Goal: Transaction & Acquisition: Purchase product/service

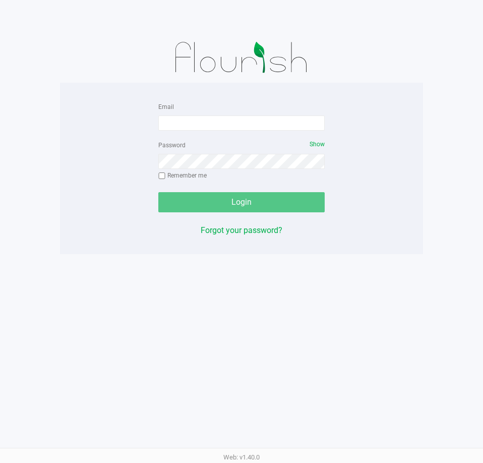
click at [237, 133] on form "Email Password Show Remember me Login" at bounding box center [241, 156] width 166 height 112
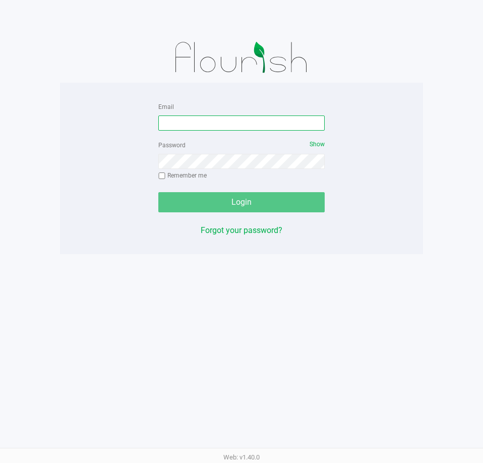
click at [243, 123] on input "Email" at bounding box center [241, 122] width 166 height 15
type input "[EMAIL_ADDRESS][DOMAIN_NAME]"
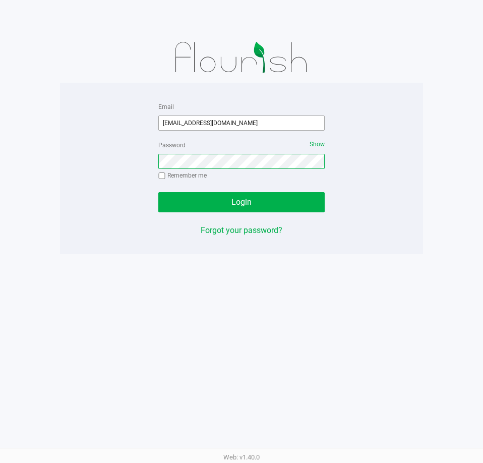
click at [158, 192] on button "Login" at bounding box center [241, 202] width 166 height 20
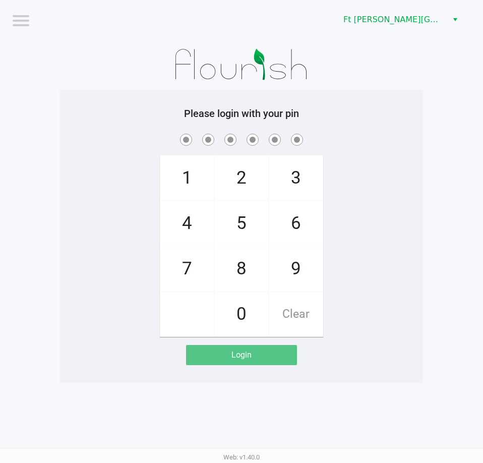
click at [393, 308] on div "1 4 7 2 5 8 0 3 6 9 Clear" at bounding box center [241, 234] width 363 height 205
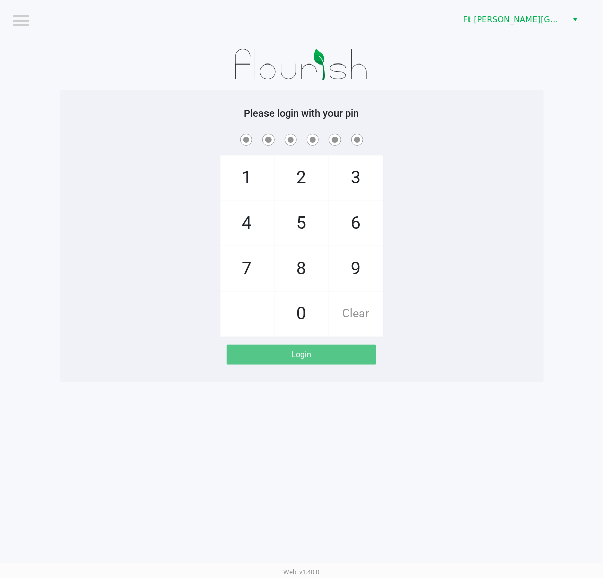
click at [483, 462] on div "Logout Ft [PERSON_NAME][GEOGRAPHIC_DATA] WC Please login with your pin 1 4 7 2 …" at bounding box center [301, 289] width 603 height 578
checkbox input "true"
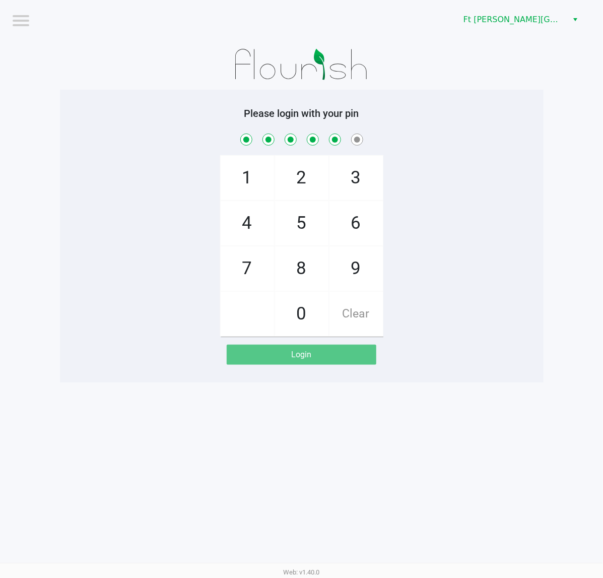
checkbox input "true"
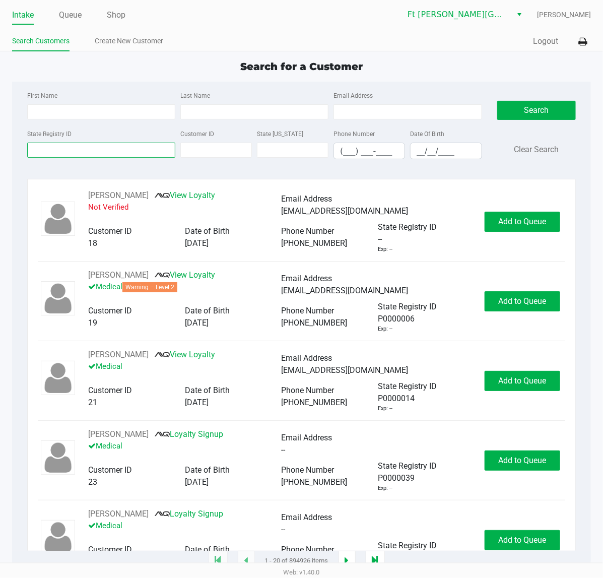
click at [134, 145] on input "State Registry ID" at bounding box center [101, 150] width 148 height 15
click at [132, 134] on div "State Registry ID" at bounding box center [101, 144] width 153 height 32
type input "KATHERINE"
type input "DEGROAT"
type input "04/27/1983"
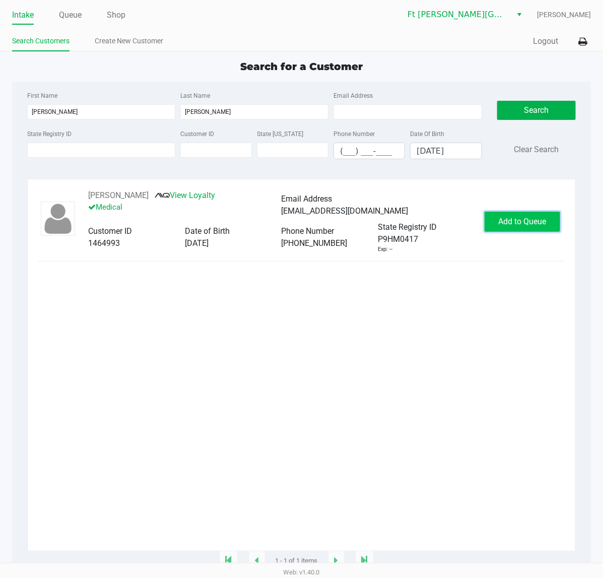
click at [483, 225] on span "Add to Queue" at bounding box center [523, 222] width 48 height 10
click at [483, 225] on div "Add to Queue" at bounding box center [523, 222] width 76 height 20
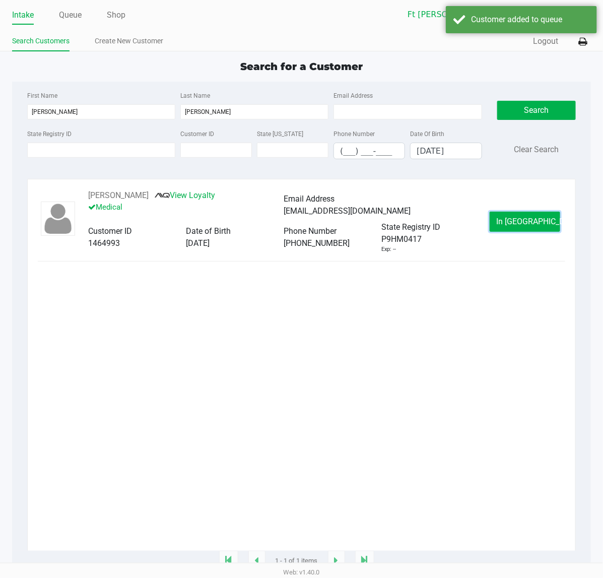
click at [483, 225] on span "In Queue" at bounding box center [538, 222] width 85 height 10
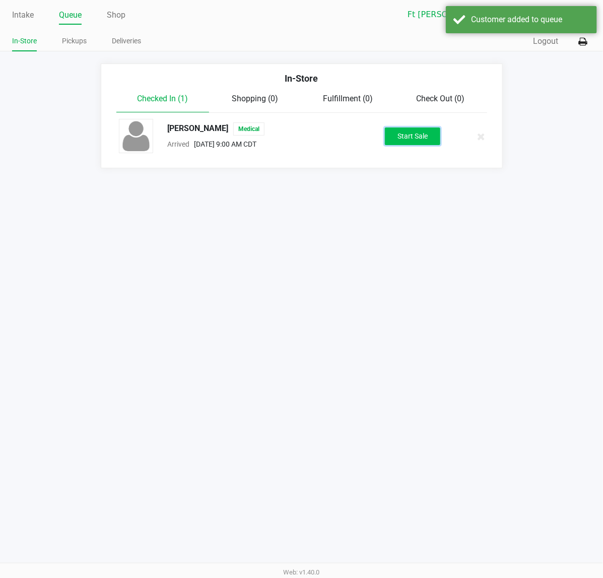
click at [412, 142] on button "Start Sale" at bounding box center [412, 137] width 55 height 18
click at [413, 144] on div "Start Sale" at bounding box center [412, 137] width 55 height 18
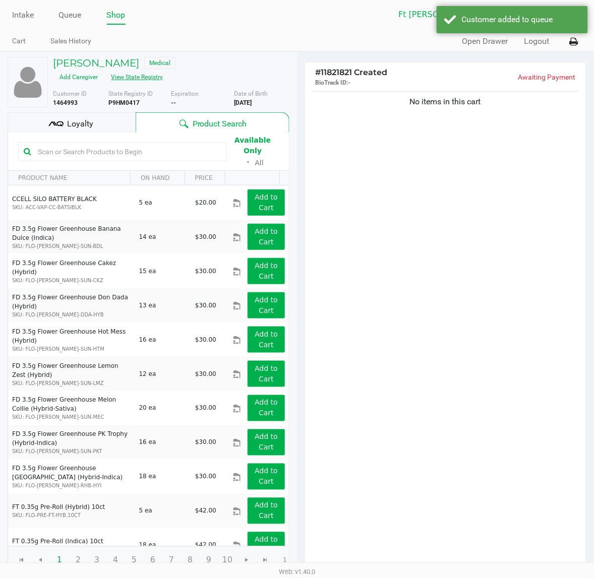
click at [147, 76] on button "View State Registry" at bounding box center [134, 77] width 59 height 16
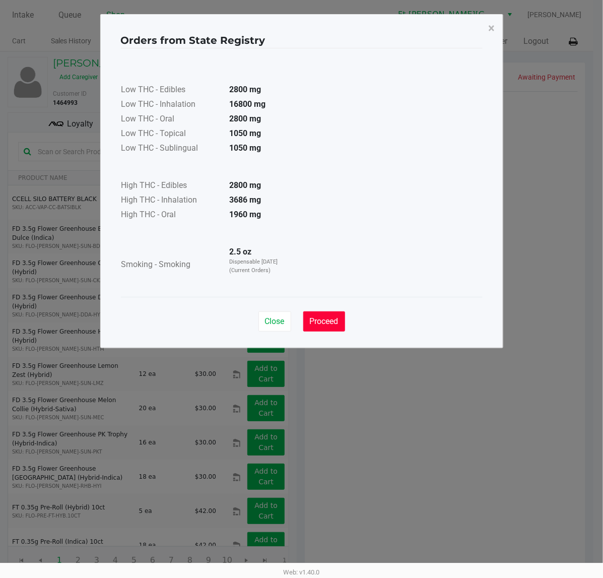
click at [334, 319] on span "Proceed" at bounding box center [324, 321] width 29 height 10
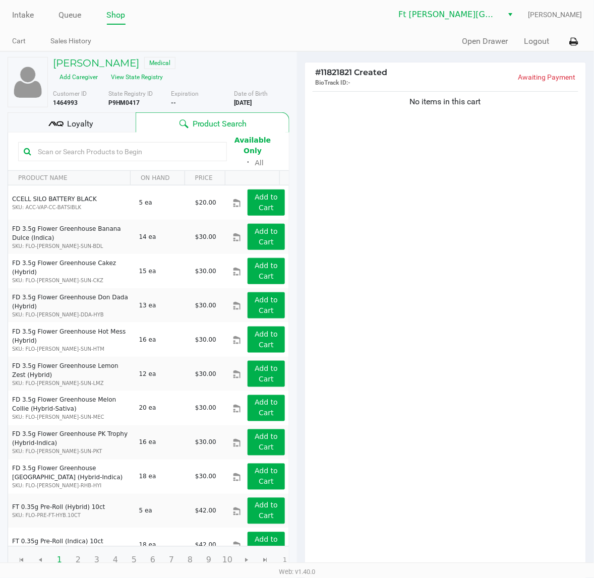
click at [132, 151] on input "text" at bounding box center [127, 151] width 187 height 15
click at [455, 147] on div "No items in this cart" at bounding box center [445, 329] width 281 height 481
click at [470, 176] on div "No items in this cart" at bounding box center [445, 329] width 281 height 481
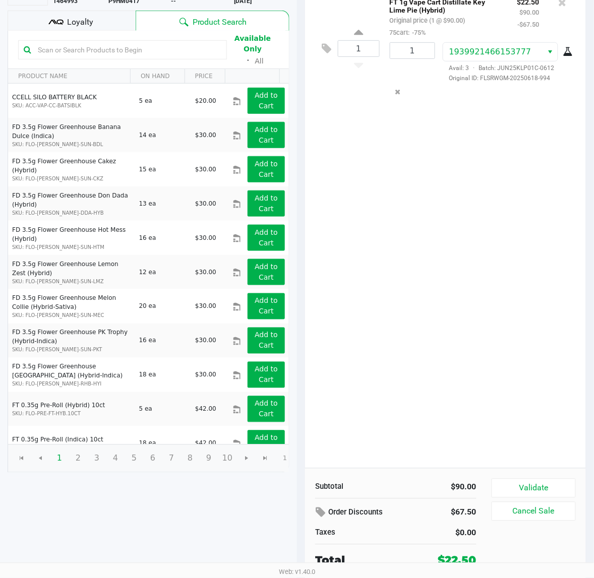
scroll to position [104, 0]
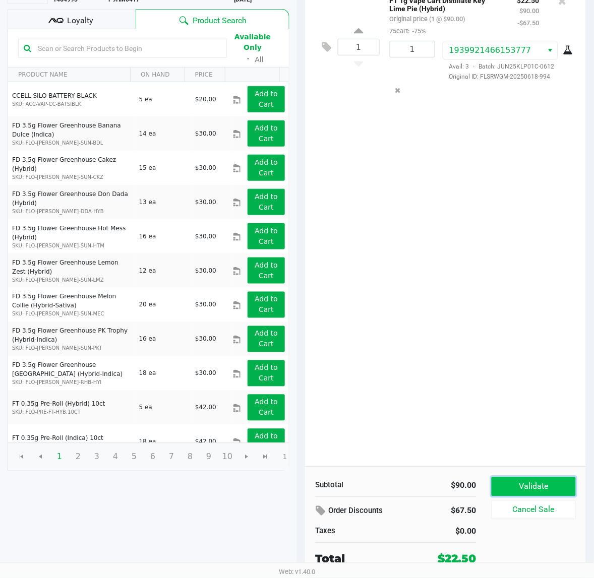
click at [483, 462] on button "Validate" at bounding box center [533, 486] width 84 height 19
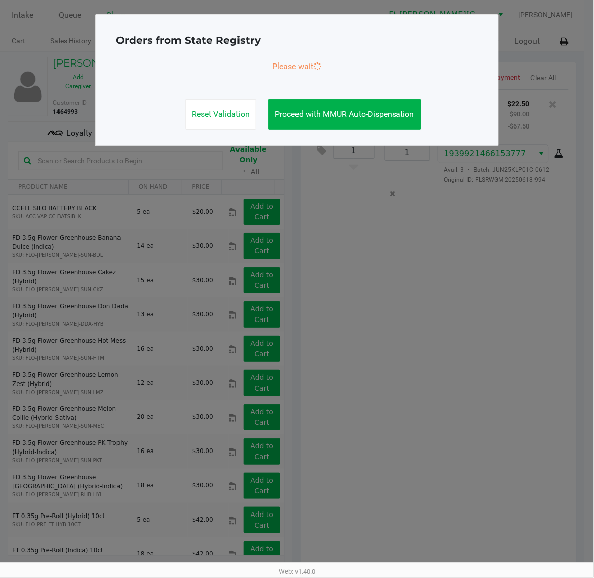
scroll to position [0, 0]
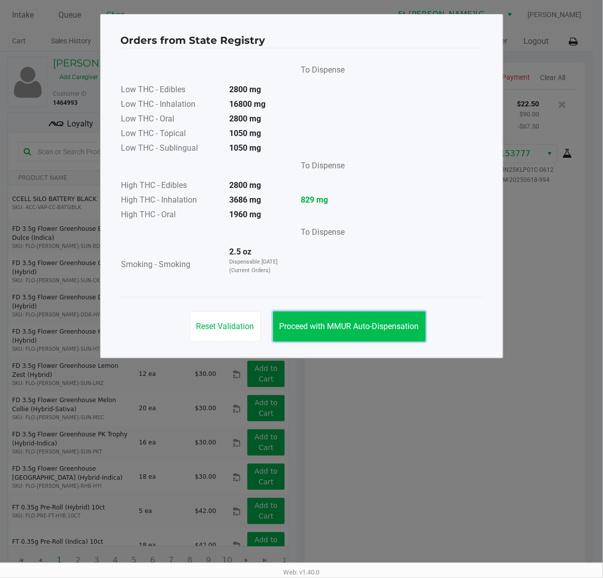
click at [422, 324] on button "Proceed with MMUR Auto-Dispensation" at bounding box center [349, 326] width 153 height 30
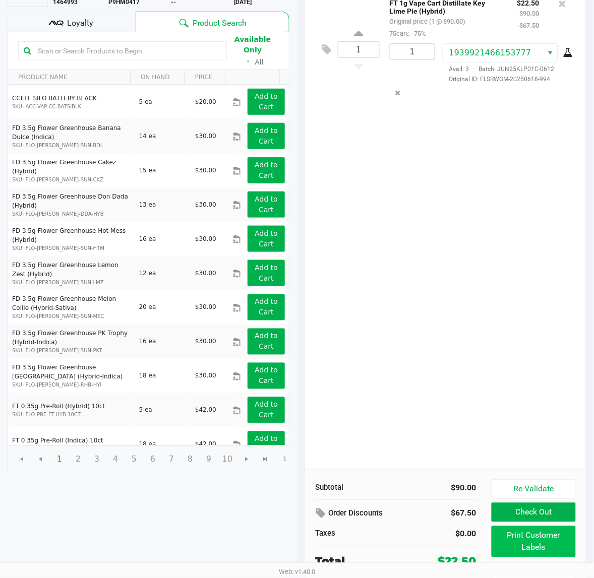
scroll to position [116, 0]
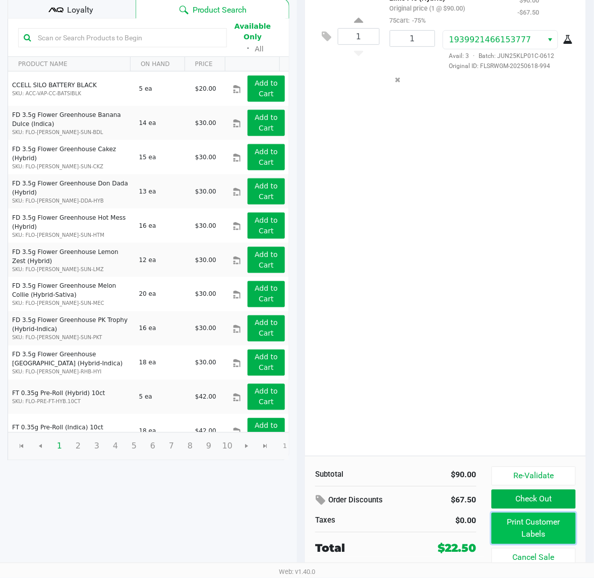
click at [483, 462] on button "Print Customer Labels" at bounding box center [533, 528] width 84 height 31
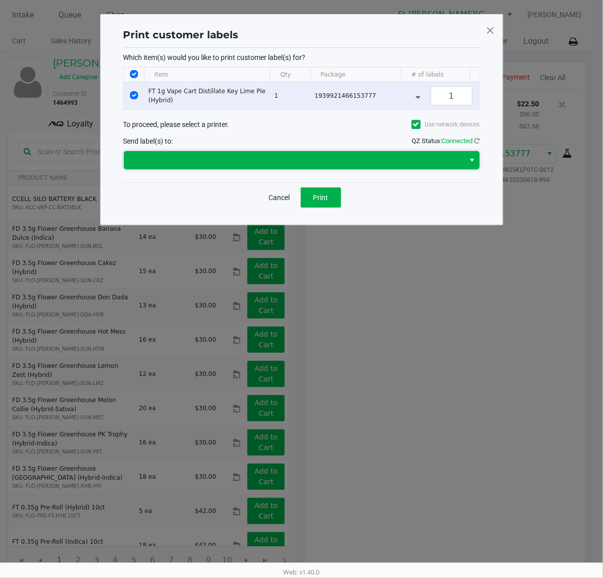
click at [321, 165] on span at bounding box center [294, 160] width 329 height 12
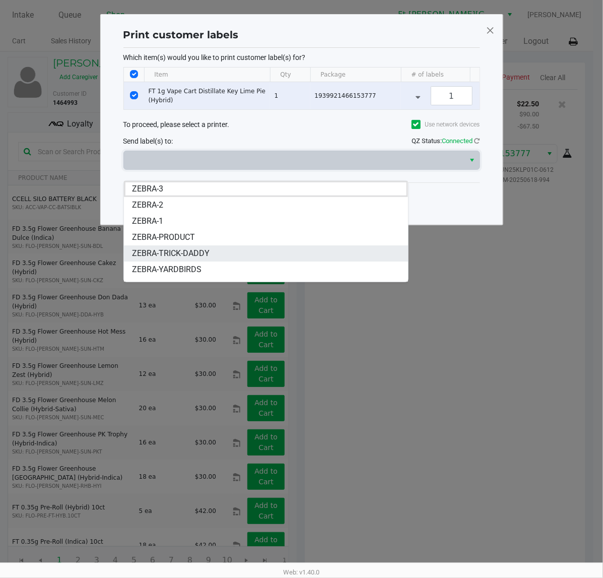
click at [210, 251] on li "ZEBRA-TRICK-DADDY" at bounding box center [266, 253] width 284 height 16
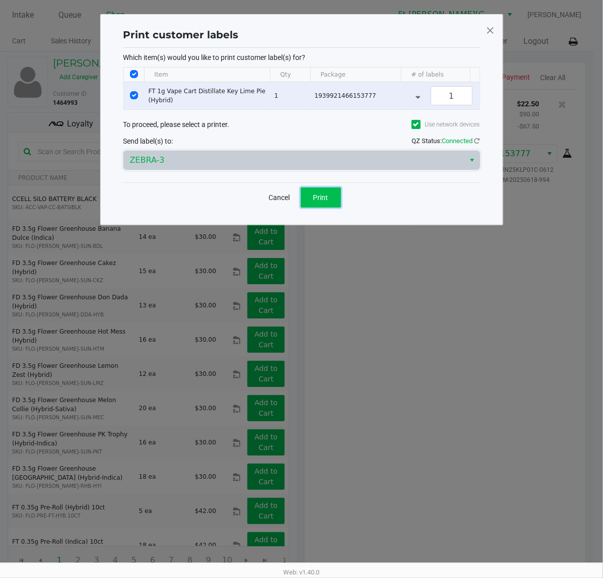
click at [318, 202] on button "Print" at bounding box center [321, 197] width 40 height 20
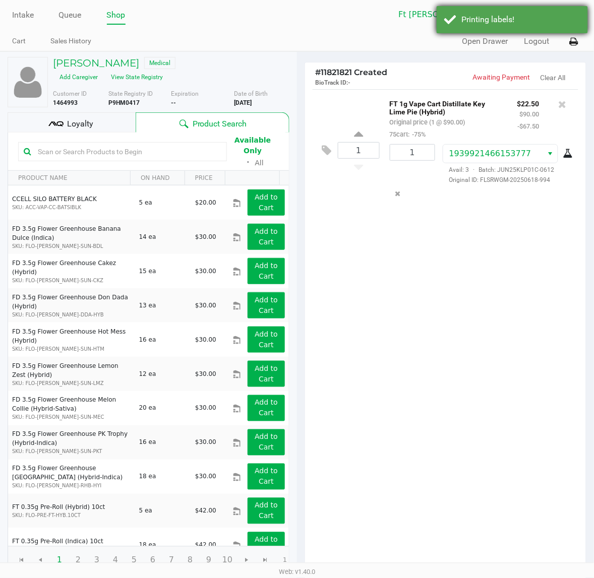
click at [483, 31] on div "Printing labels!" at bounding box center [511, 19] width 151 height 27
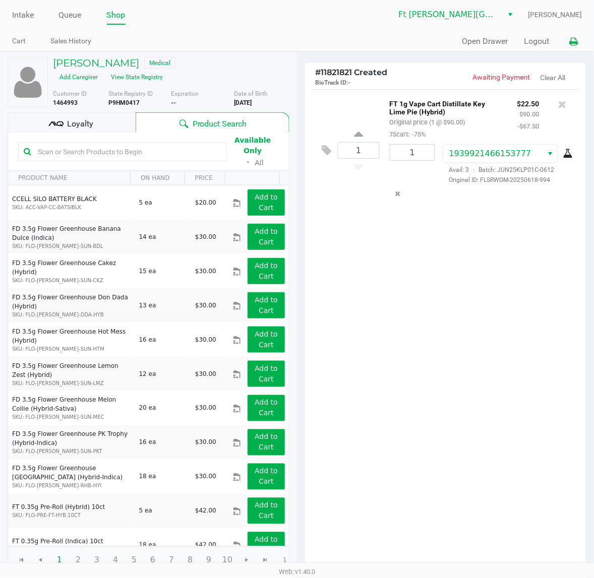
click at [483, 39] on button at bounding box center [573, 41] width 17 height 19
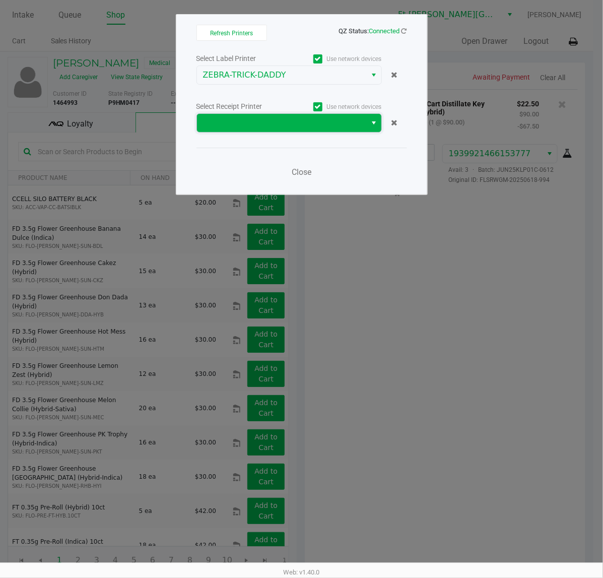
click at [346, 129] on span at bounding box center [282, 123] width 158 height 12
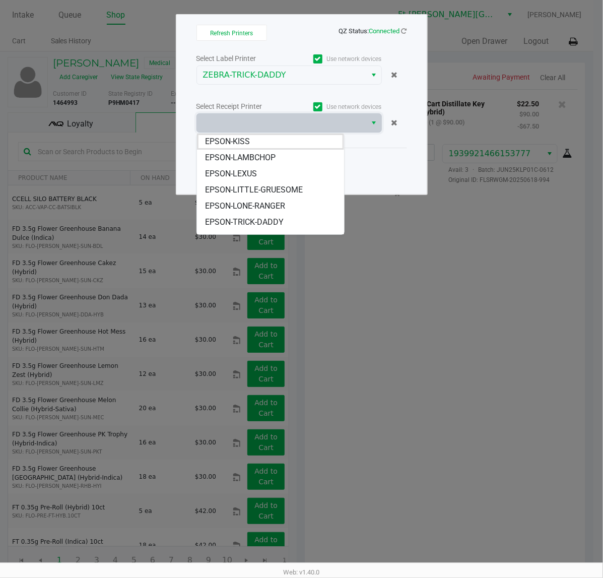
click at [267, 218] on span "EPSON-TRICK-DADDY" at bounding box center [244, 222] width 79 height 12
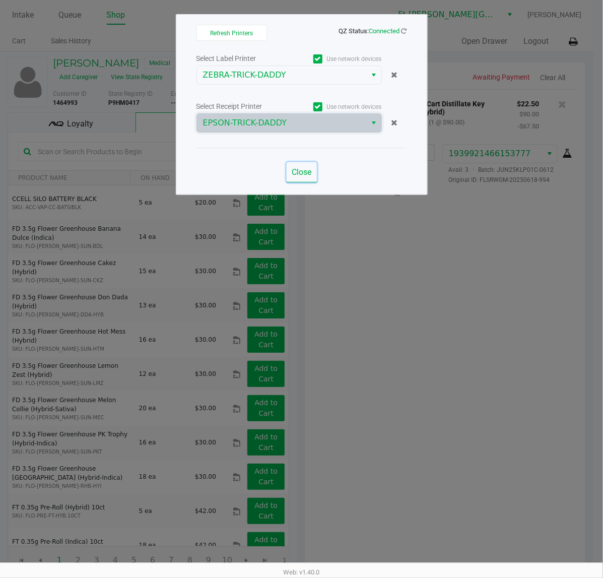
click at [304, 175] on span "Close" at bounding box center [302, 172] width 20 height 10
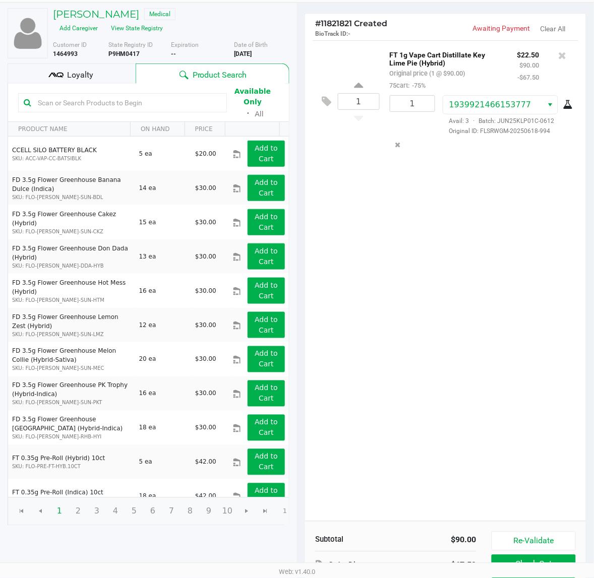
scroll to position [116, 0]
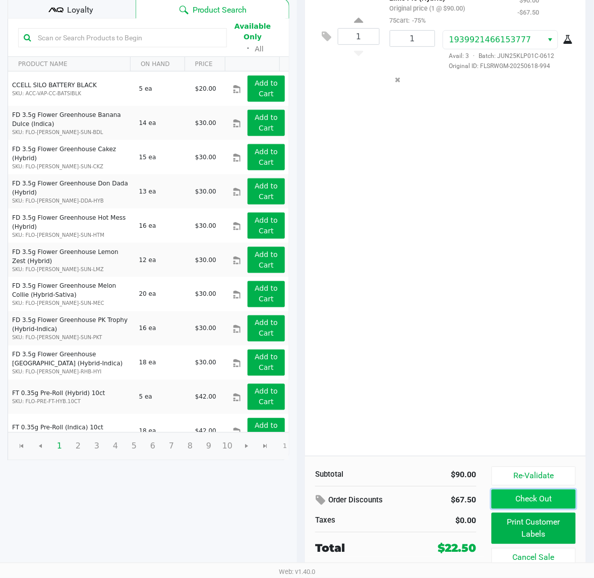
click at [483, 462] on button "Check Out" at bounding box center [533, 499] width 84 height 19
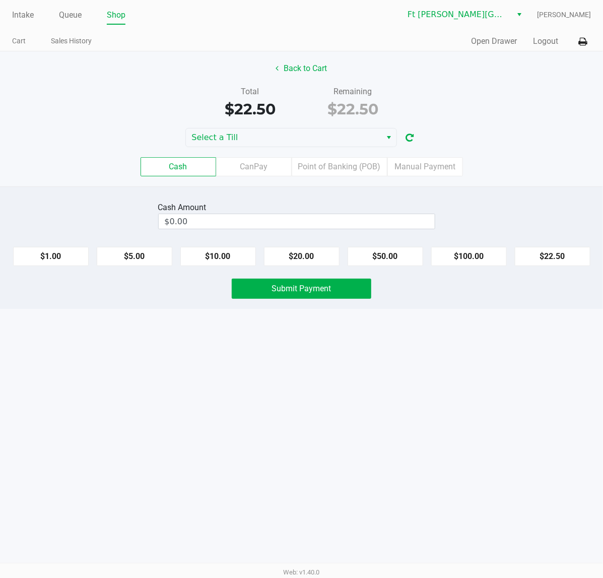
click at [284, 147] on div "Cash CanPay Point of Banking (POB) Manual Payment" at bounding box center [301, 166] width 618 height 39
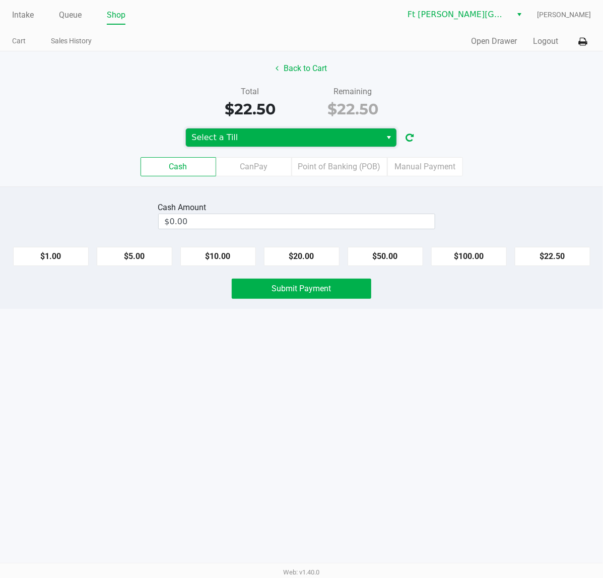
click at [273, 139] on span "Select a Till" at bounding box center [284, 138] width 184 height 12
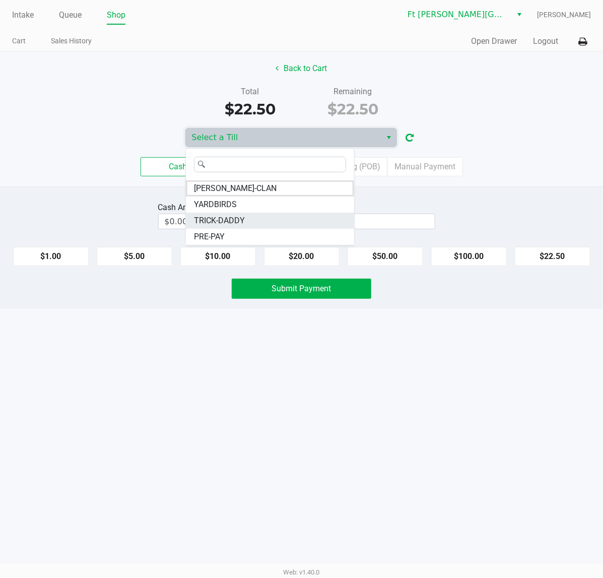
click at [265, 222] on li "TRICK-DADDY" at bounding box center [270, 221] width 168 height 16
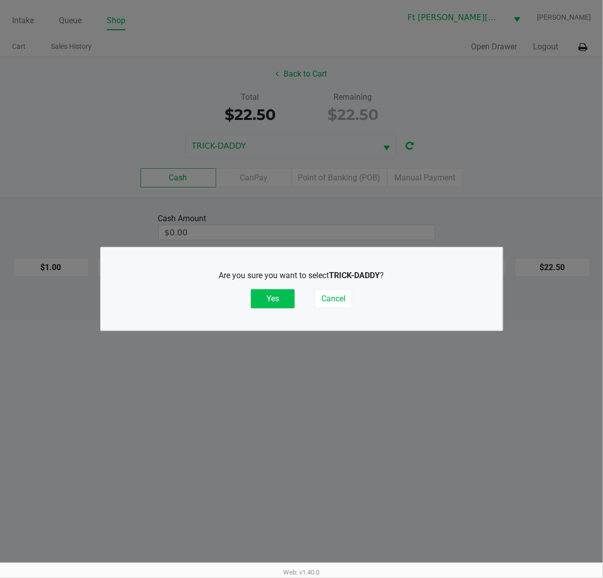
click at [272, 295] on button "Yes" at bounding box center [273, 298] width 44 height 19
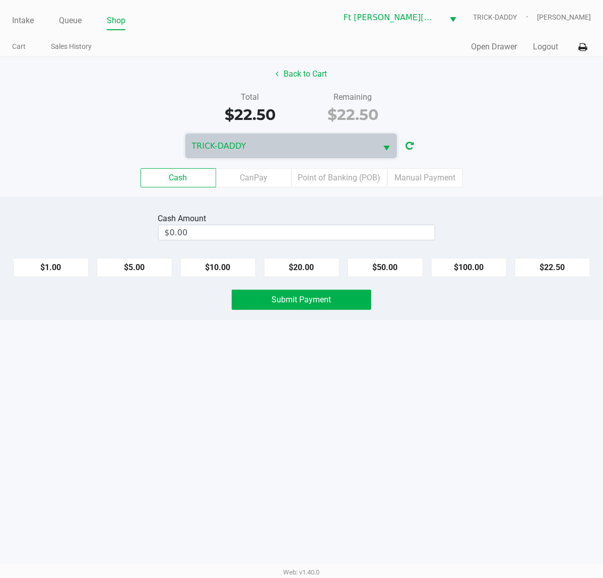
click at [328, 218] on div "Cash Amount" at bounding box center [296, 219] width 277 height 12
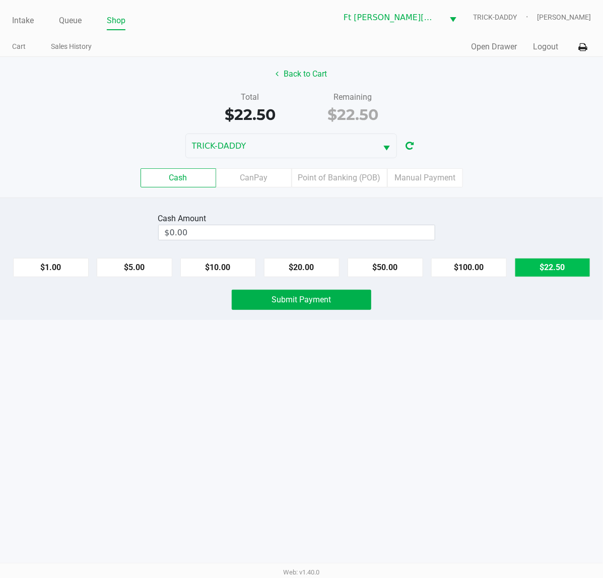
click at [483, 270] on button "$22.50" at bounding box center [553, 267] width 76 height 19
type input "$22.50"
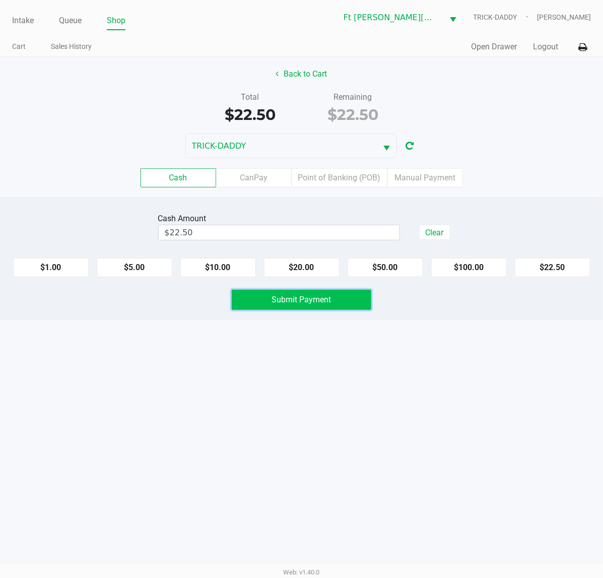
click at [314, 297] on span "Submit Payment" at bounding box center [301, 300] width 59 height 10
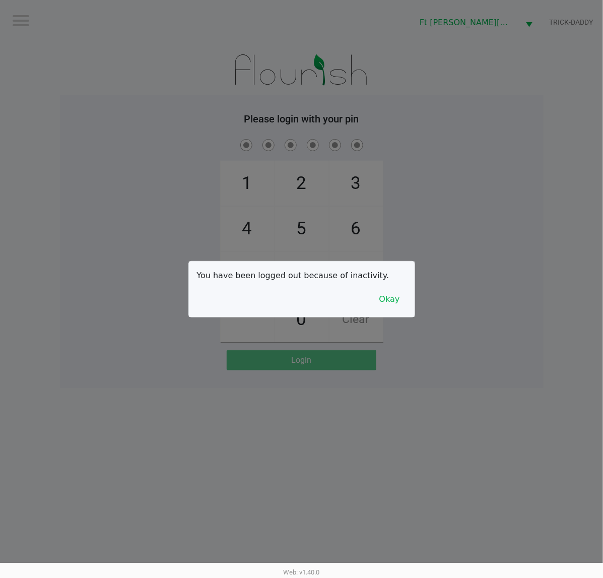
click at [424, 462] on div at bounding box center [301, 289] width 603 height 578
click at [391, 297] on button "Okay" at bounding box center [390, 299] width 34 height 19
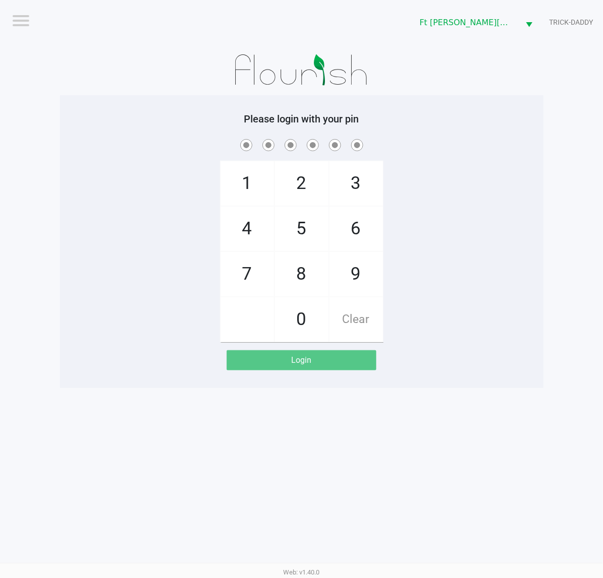
drag, startPoint x: 473, startPoint y: 286, endPoint x: 471, endPoint y: 278, distance: 8.2
click at [473, 285] on div "1 4 7 2 5 8 0 3 6 9 Clear" at bounding box center [302, 239] width 484 height 205
checkbox input "true"
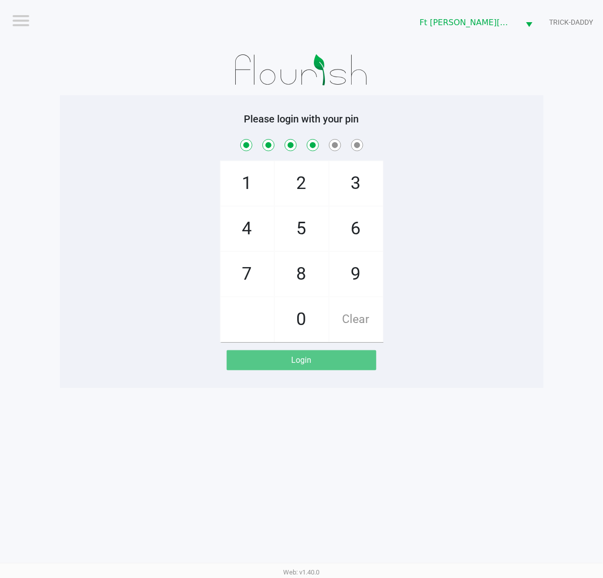
checkbox input "true"
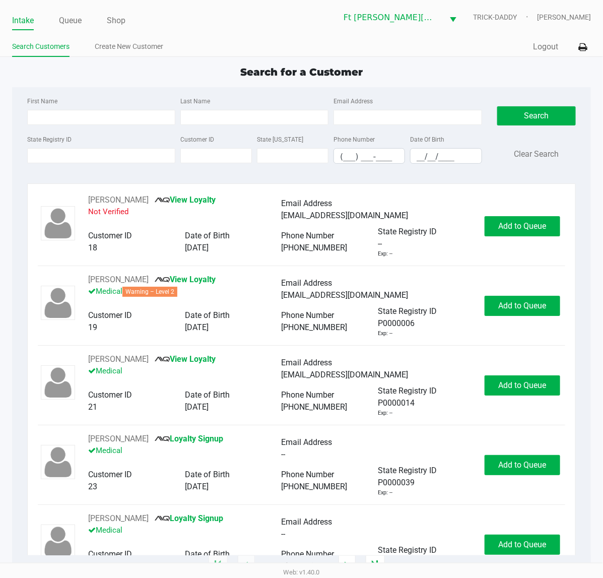
drag, startPoint x: 157, startPoint y: 138, endPoint x: 184, endPoint y: 139, distance: 26.7
click at [157, 139] on div "State Registry ID" at bounding box center [101, 148] width 153 height 31
click at [212, 135] on div "Customer ID" at bounding box center [216, 148] width 77 height 31
click at [72, 27] on link "Queue" at bounding box center [70, 21] width 23 height 14
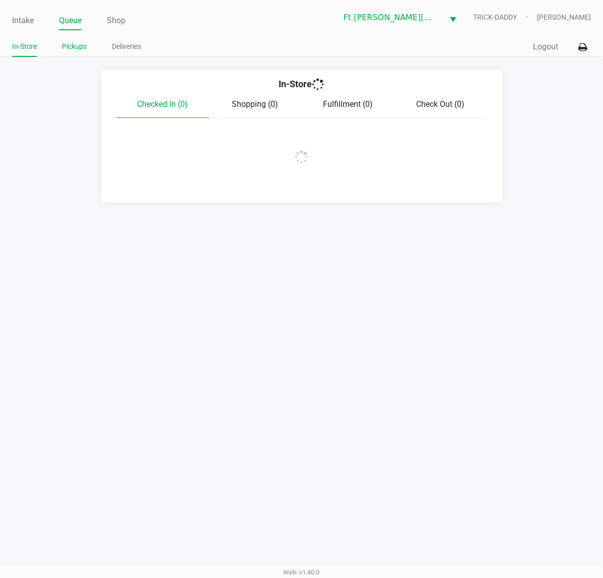
drag, startPoint x: 73, startPoint y: 23, endPoint x: 81, endPoint y: 41, distance: 20.1
click at [74, 24] on link "Queue" at bounding box center [70, 21] width 23 height 14
click at [81, 43] on link "Pickups" at bounding box center [74, 46] width 25 height 13
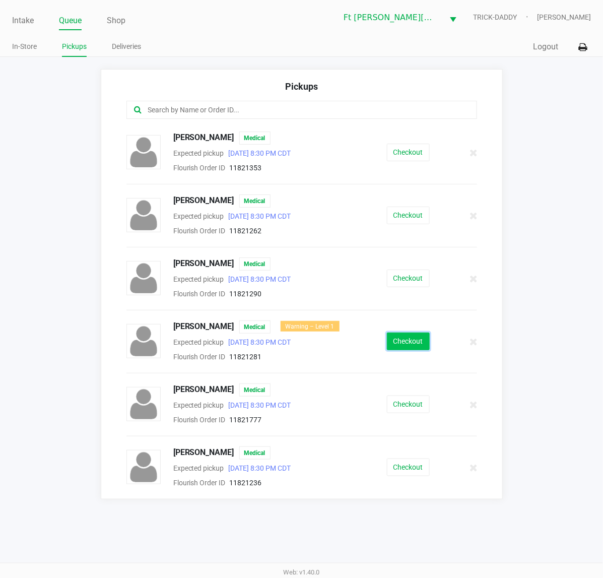
click at [405, 341] on button "Checkout" at bounding box center [408, 342] width 43 height 18
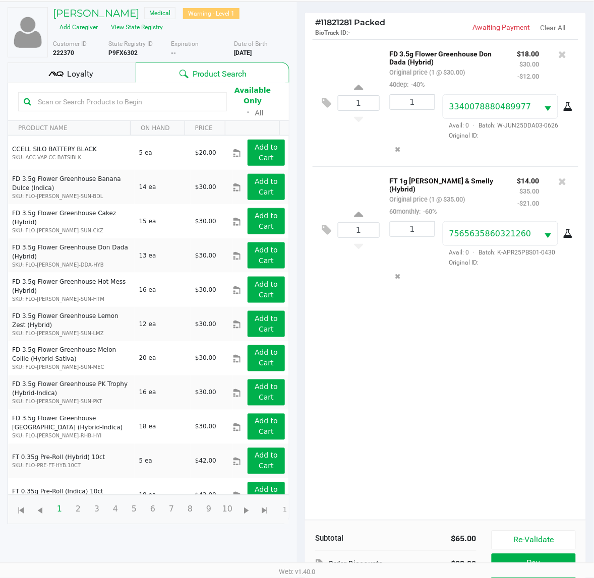
scroll to position [121, 0]
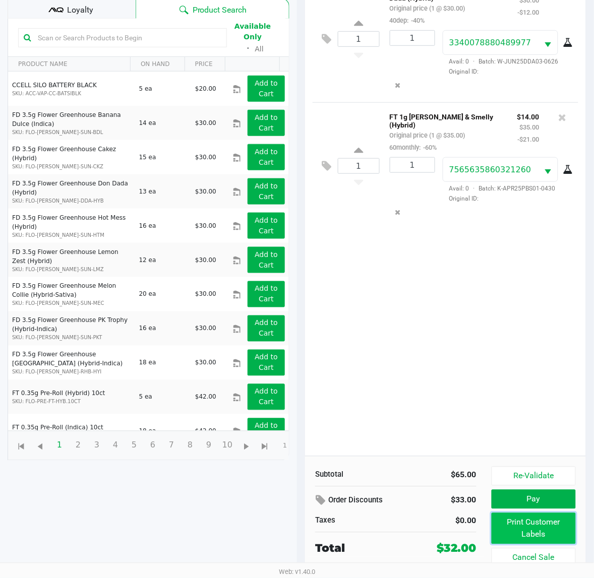
click at [483, 462] on button "Print Customer Labels" at bounding box center [533, 528] width 84 height 31
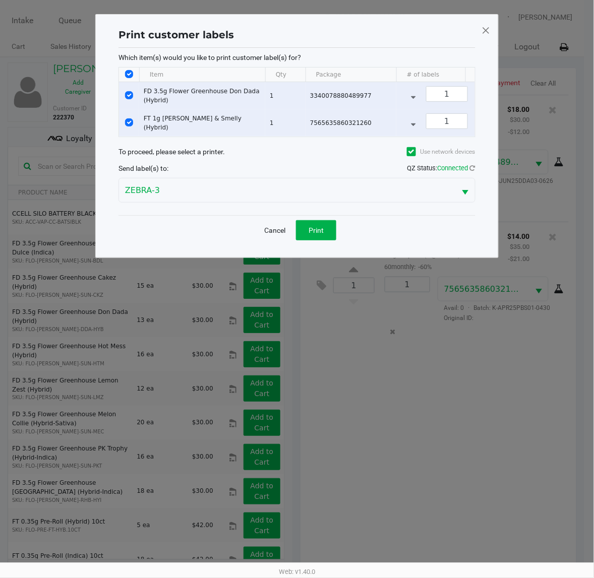
scroll to position [0, 0]
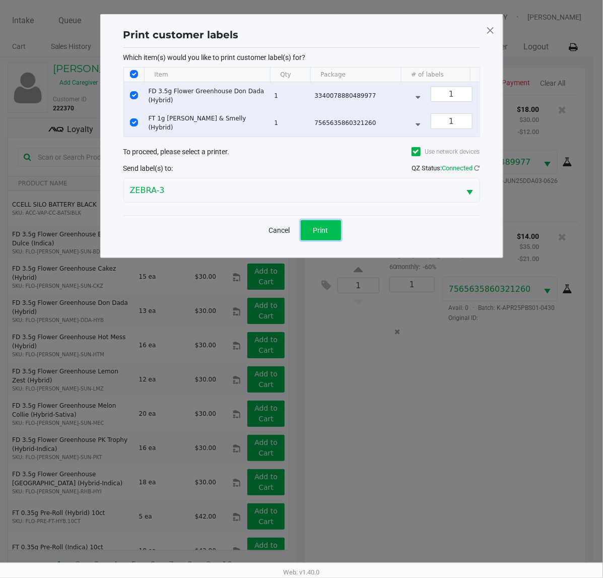
click at [329, 240] on button "Print" at bounding box center [321, 230] width 40 height 20
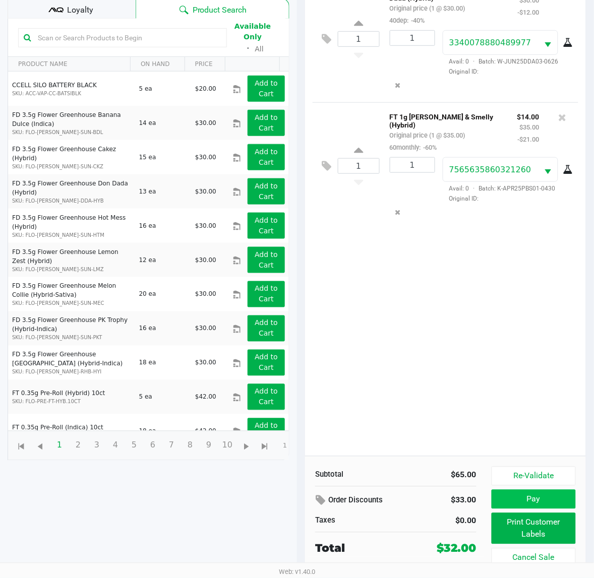
scroll to position [121, 0]
click at [483, 462] on button "Pay" at bounding box center [533, 499] width 84 height 19
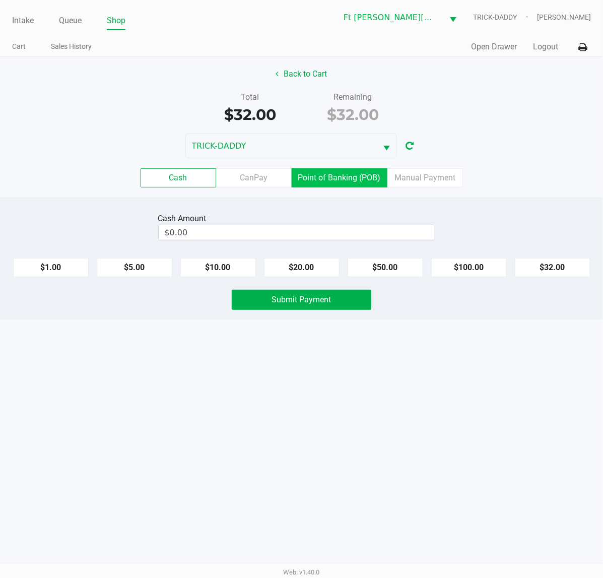
click at [324, 184] on label "Point of Banking (POB)" at bounding box center [340, 177] width 96 height 19
click at [0, 0] on 7 "Point of Banking (POB)" at bounding box center [0, 0] width 0 height 0
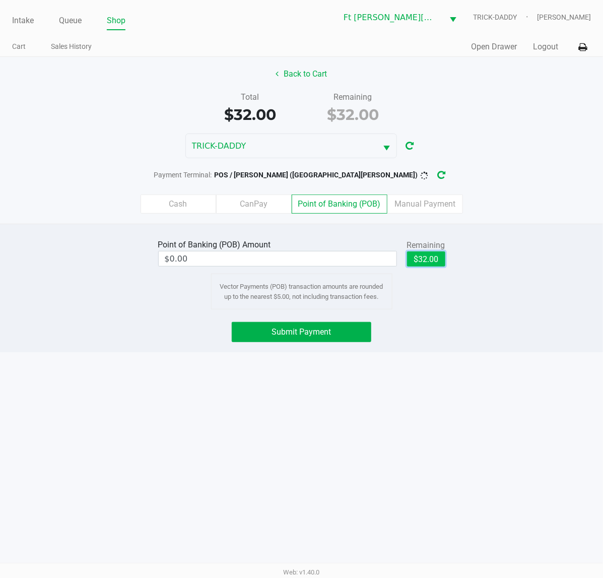
click at [418, 255] on button "$32.00" at bounding box center [426, 258] width 38 height 15
type input "$32.00"
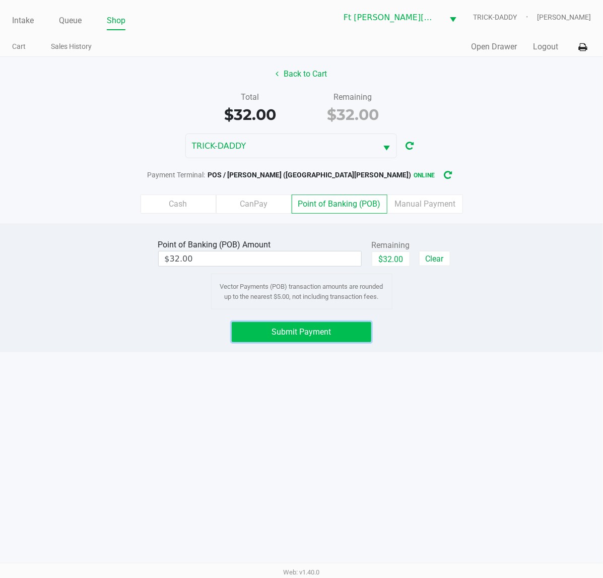
click at [351, 337] on button "Submit Payment" at bounding box center [302, 332] width 140 height 20
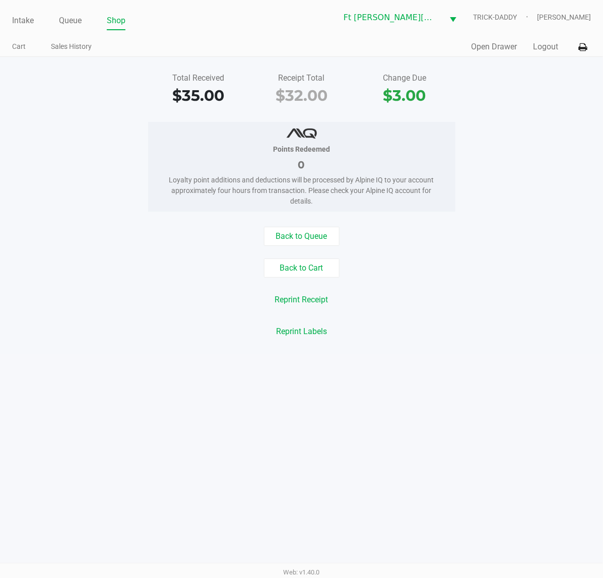
click at [4, 16] on div "Intake Queue Shop Ft Walton Beach WC TRICK-DADDY Katrina Vasko Cart Sales Histo…" at bounding box center [301, 28] width 603 height 57
click at [16, 18] on link "Intake" at bounding box center [23, 21] width 22 height 14
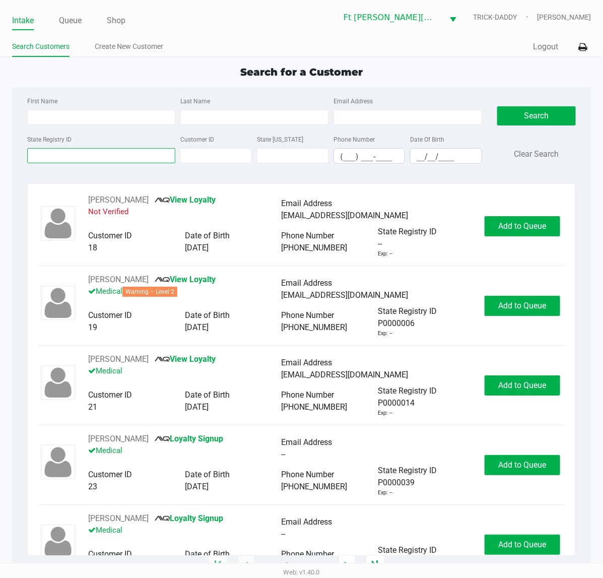
click at [106, 152] on input "State Registry ID" at bounding box center [101, 155] width 148 height 15
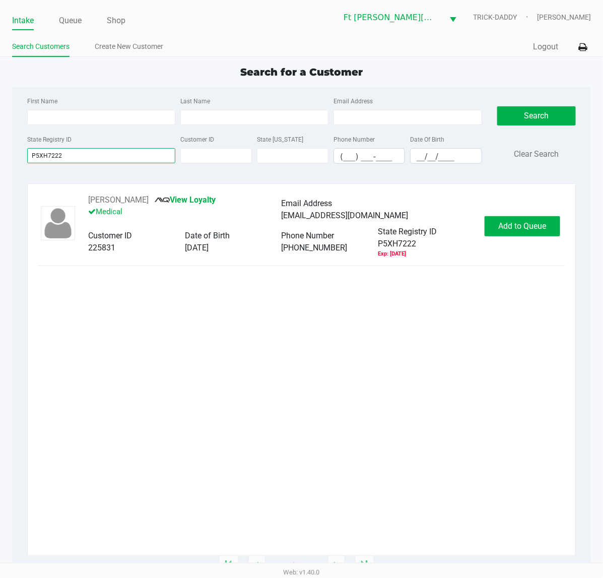
type input "P5XH7222"
click at [483, 207] on div "DONALD STOCKTON View Loyalty Medical Email Address DSTOCKTON554@GMAIL.COM Custo…" at bounding box center [302, 226] width 528 height 64
click at [483, 220] on button "Add to Queue" at bounding box center [523, 226] width 76 height 20
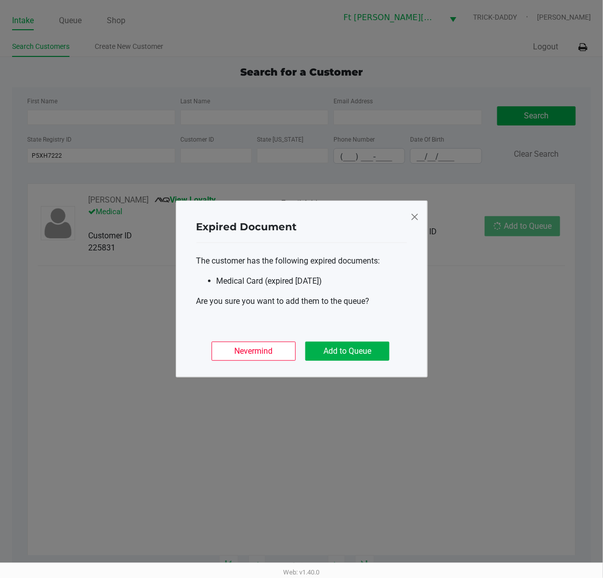
click at [483, 220] on body "Intake Queue Shop Ft Walton Beach WC TRICK-DADDY Katrina Vasko Search Customers…" at bounding box center [301, 281] width 603 height 563
click at [347, 343] on button "Add to Queue" at bounding box center [347, 351] width 84 height 19
click at [347, 343] on div "Nevermind Add to Queue" at bounding box center [302, 347] width 211 height 39
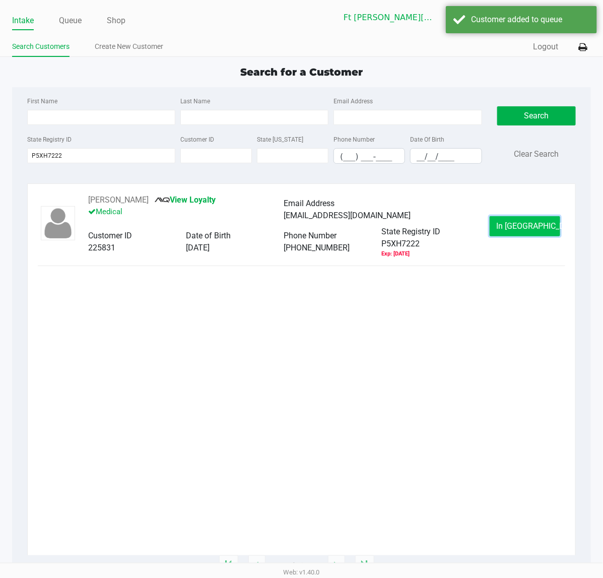
click at [483, 223] on button "In Queue" at bounding box center [525, 226] width 71 height 20
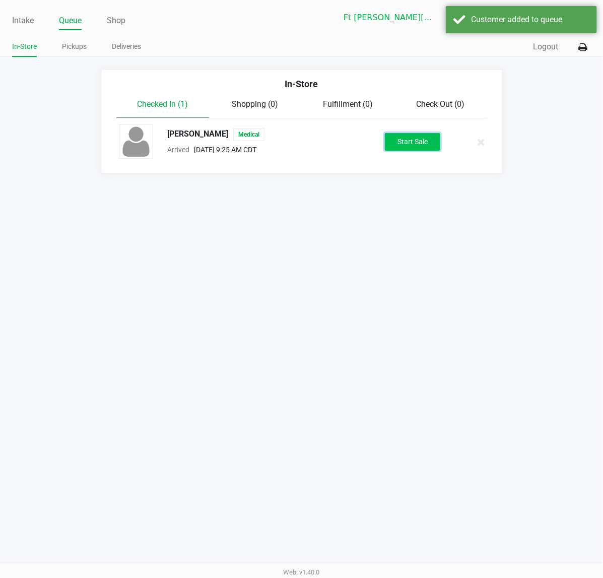
click at [416, 136] on button "Start Sale" at bounding box center [412, 142] width 55 height 18
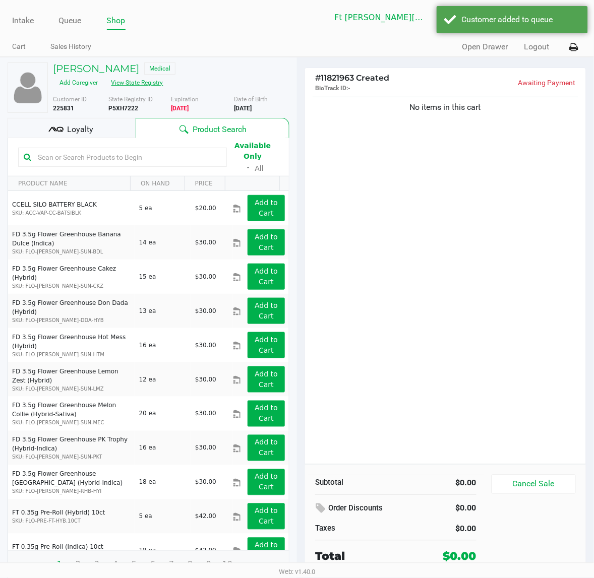
click at [157, 84] on button "View State Registry" at bounding box center [134, 83] width 59 height 16
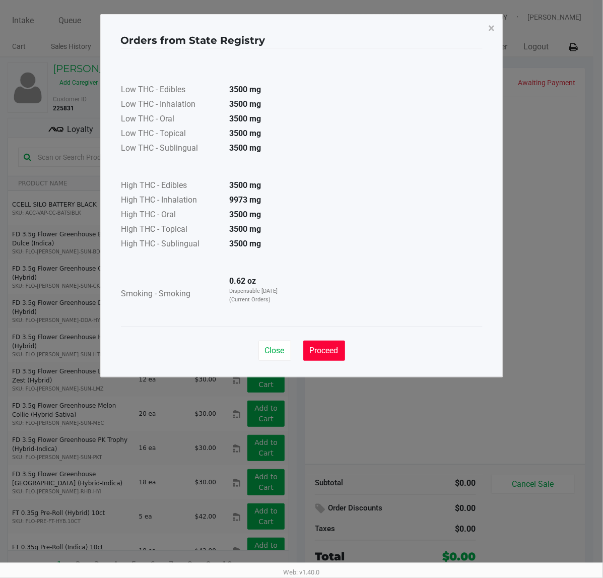
click at [321, 351] on span "Proceed" at bounding box center [324, 351] width 29 height 10
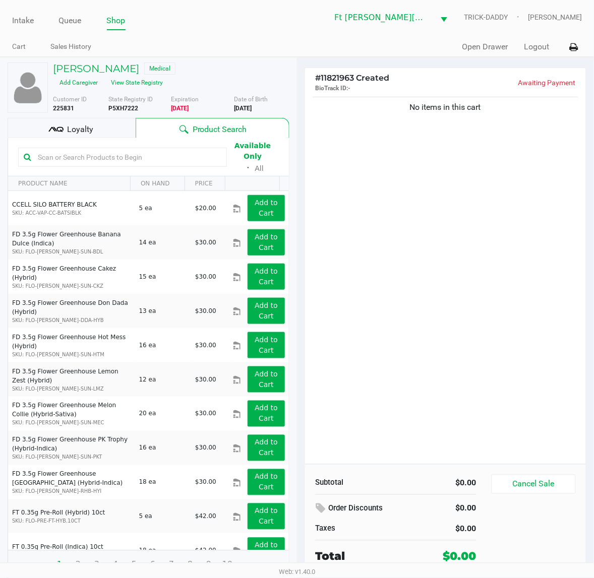
click at [121, 153] on input "text" at bounding box center [127, 157] width 187 height 15
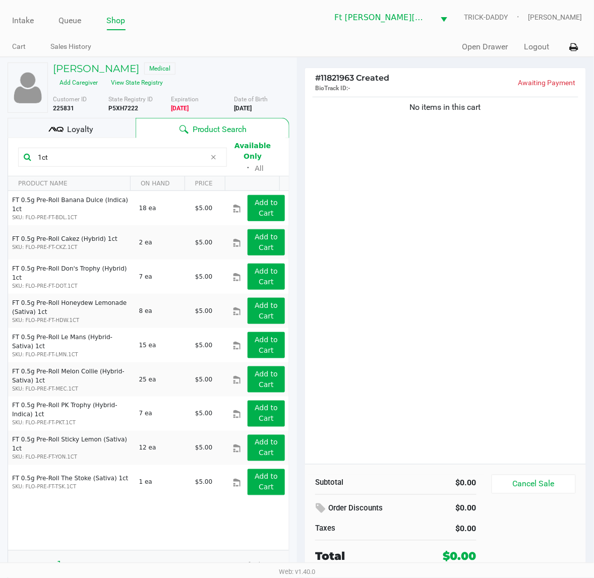
click at [0, 159] on html "Intake Queue Shop Ft Walton Beach WC TRICK-DADDY Katrina Vasko Cart Sales Histo…" at bounding box center [297, 289] width 594 height 578
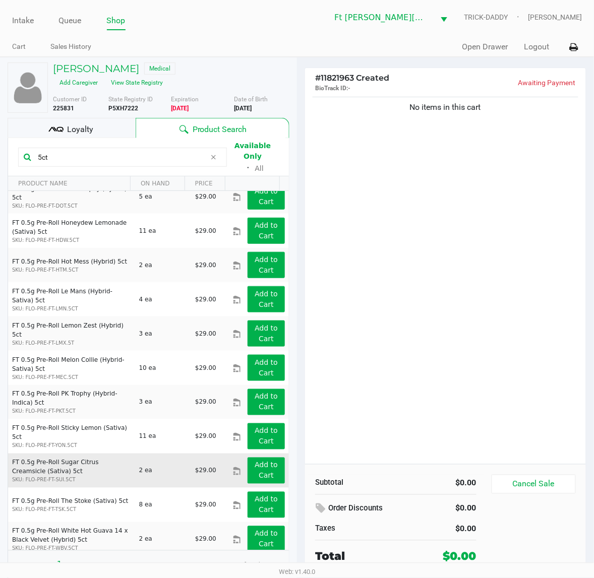
scroll to position [184, 0]
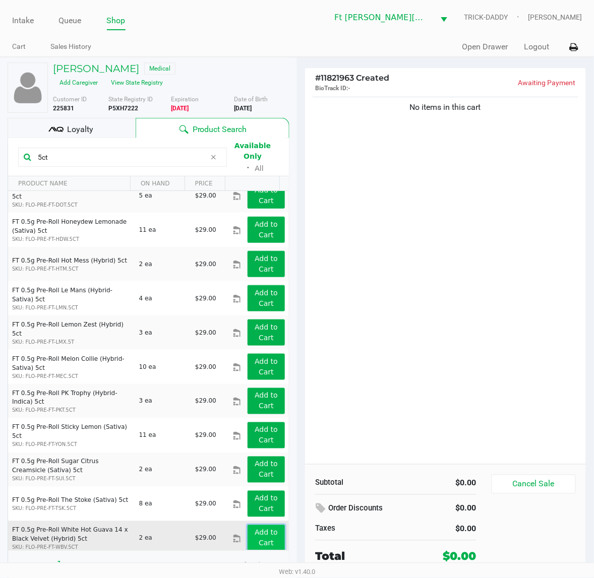
click at [265, 462] on app-button-loader "Add to Cart" at bounding box center [266, 538] width 23 height 19
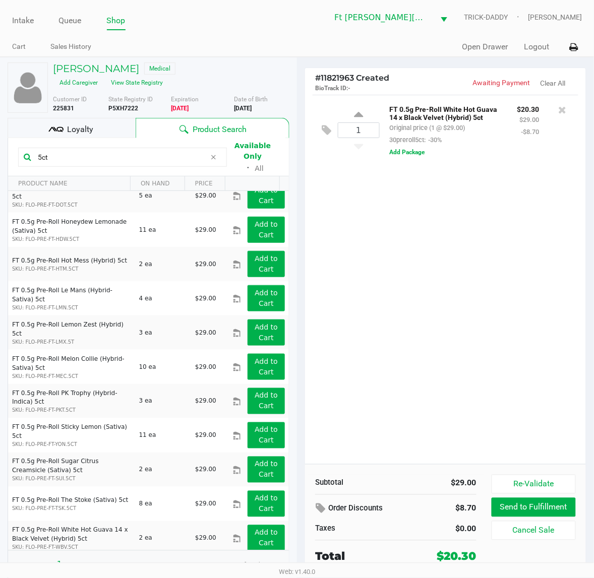
drag, startPoint x: 64, startPoint y: 154, endPoint x: -1, endPoint y: 157, distance: 65.1
click at [0, 157] on html "Intake Queue Shop Ft Walton Beach WC TRICK-DADDY Katrina Vasko Cart Sales Histo…" at bounding box center [297, 289] width 594 height 578
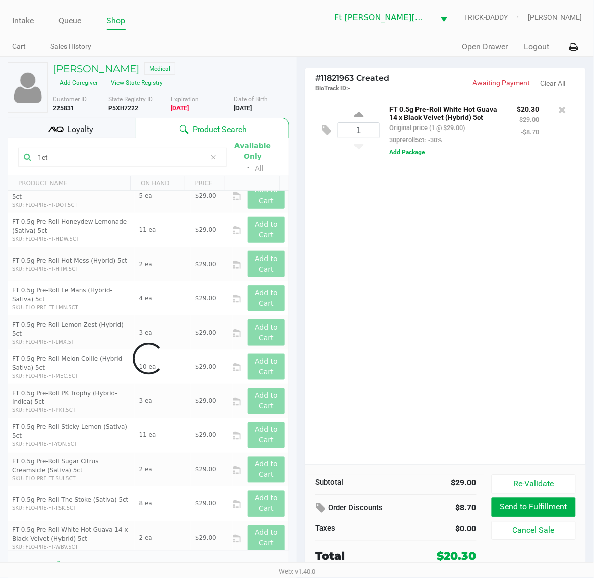
scroll to position [0, 0]
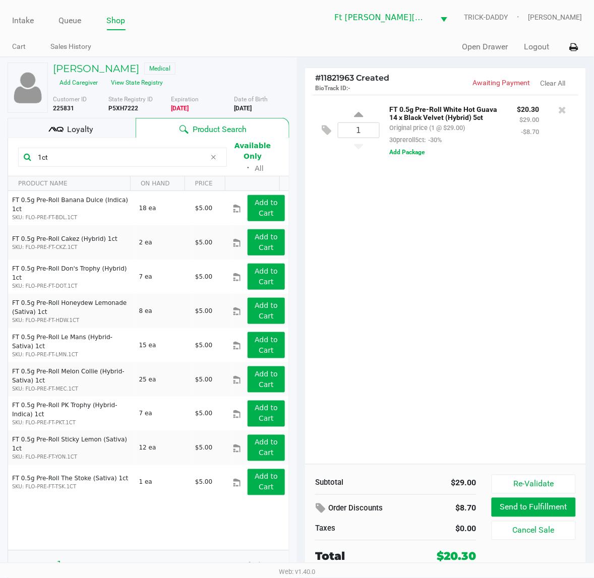
drag, startPoint x: 77, startPoint y: 162, endPoint x: -1, endPoint y: 170, distance: 78.5
click at [0, 170] on html "Intake Queue Shop Ft Walton Beach WC TRICK-DADDY Katrina Vasko Cart Sales Histo…" at bounding box center [297, 289] width 594 height 578
type input "5ct"
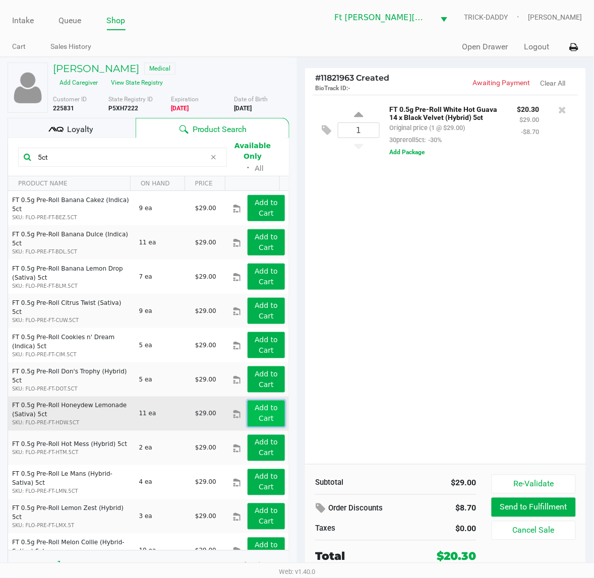
click at [265, 412] on button "Add to Cart" at bounding box center [265, 414] width 37 height 26
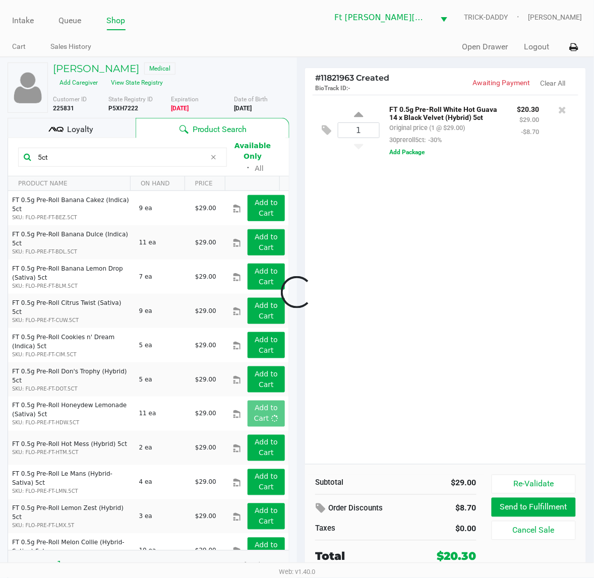
click at [349, 387] on div at bounding box center [297, 292] width 594 height 370
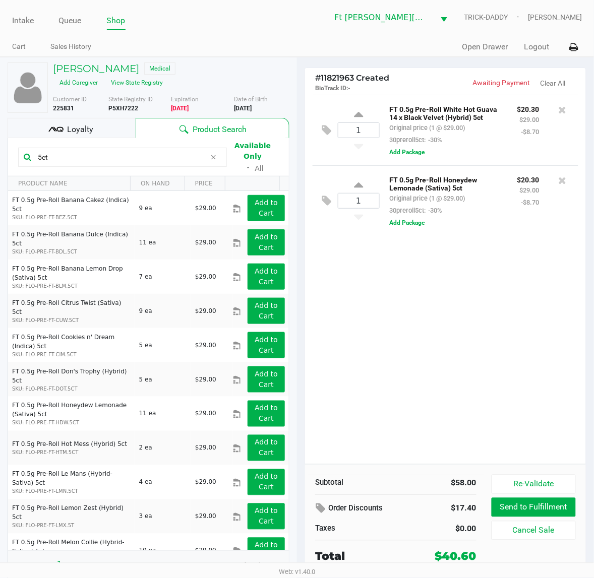
click at [349, 387] on div "1 FT 0.5g Pre-Roll White Hot Guava 14 x Black Velvet (Hybrid) 5ct Original pric…" at bounding box center [445, 279] width 281 height 369
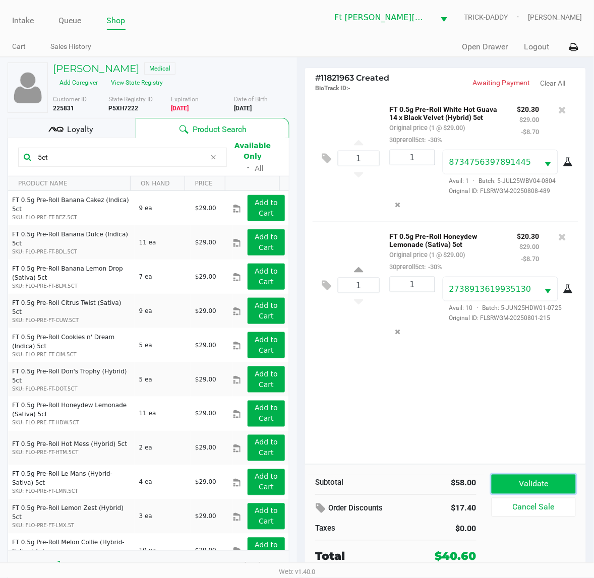
click at [483, 462] on button "Validate" at bounding box center [533, 484] width 84 height 19
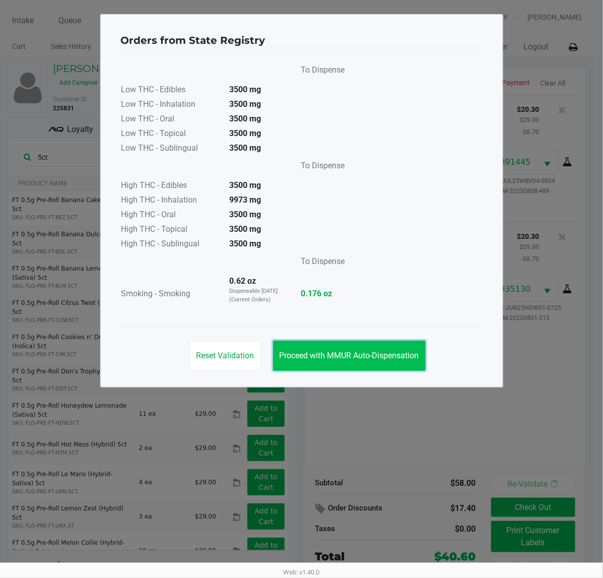
click at [417, 360] on span "Proceed with MMUR Auto-Dispensation" at bounding box center [350, 356] width 140 height 10
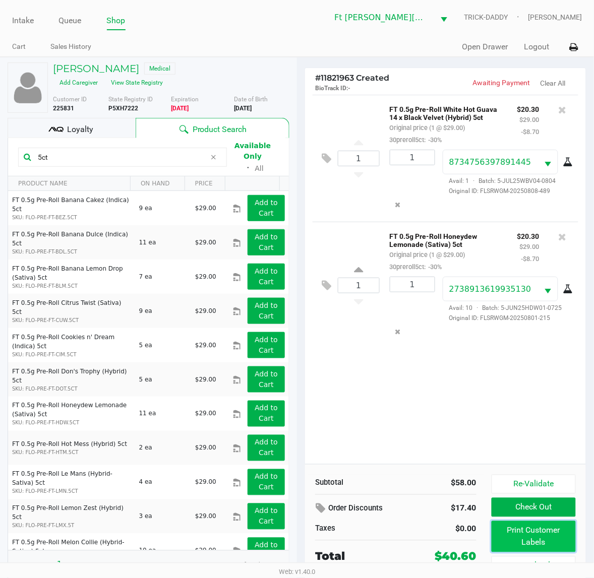
click at [483, 462] on button "Print Customer Labels" at bounding box center [533, 536] width 84 height 31
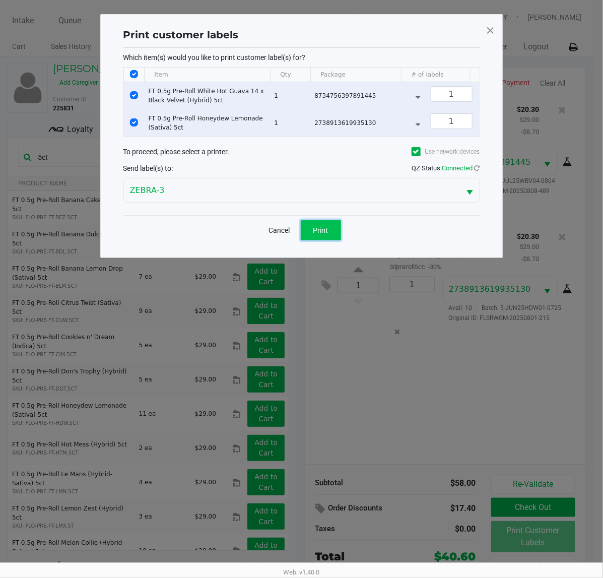
click at [323, 234] on span "Print" at bounding box center [320, 230] width 15 height 8
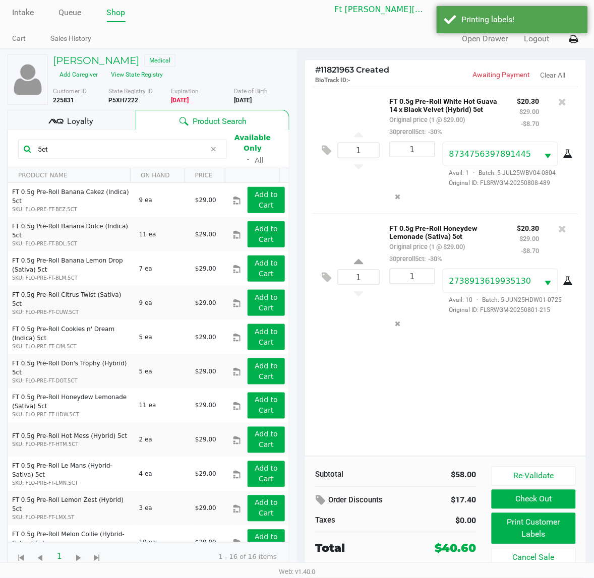
scroll to position [10, 0]
click at [483, 462] on button "Check Out" at bounding box center [533, 499] width 84 height 19
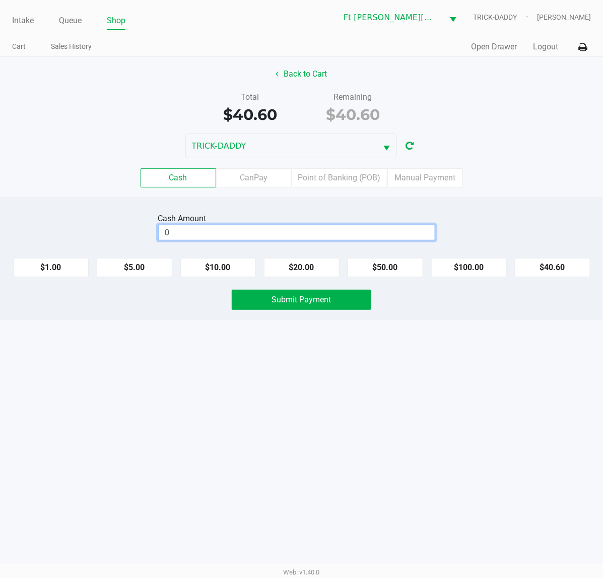
click at [283, 228] on input "0" at bounding box center [297, 232] width 276 height 15
click at [483, 267] on button "$40.60" at bounding box center [553, 267] width 76 height 19
type input "$40.60"
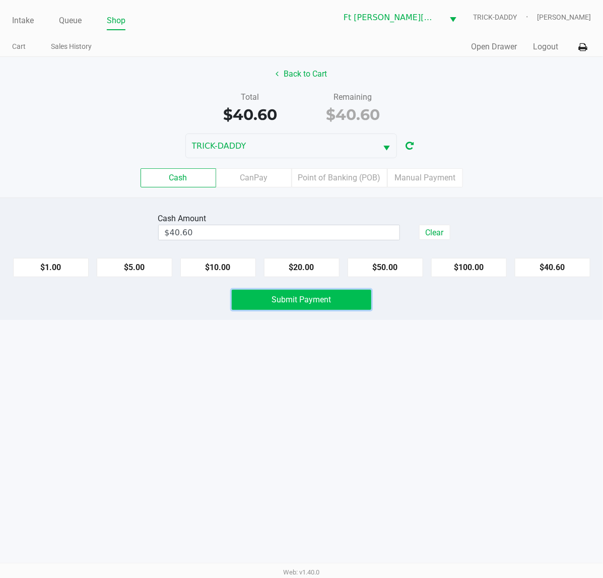
click at [303, 298] on span "Submit Payment" at bounding box center [301, 300] width 59 height 10
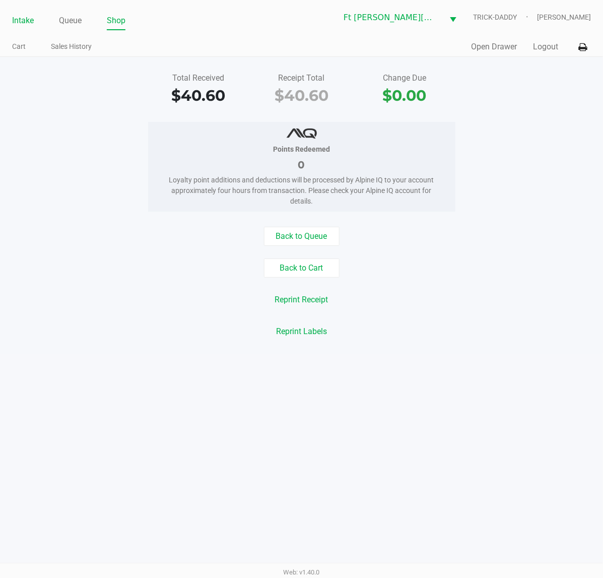
click at [32, 22] on link "Intake" at bounding box center [23, 21] width 22 height 14
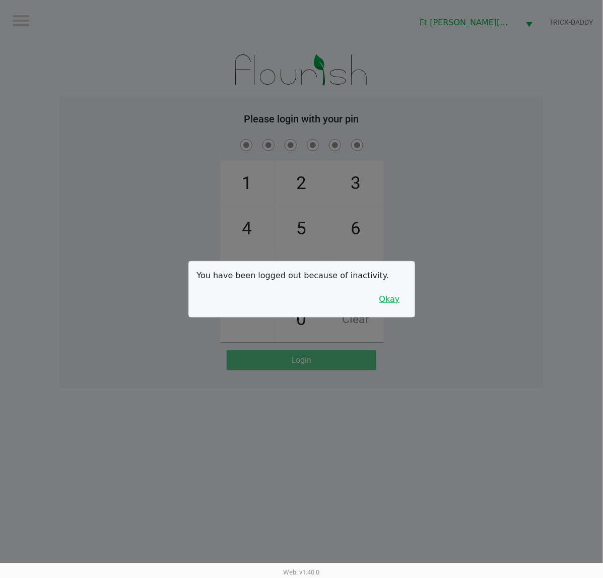
click at [386, 300] on button "Okay" at bounding box center [390, 299] width 34 height 19
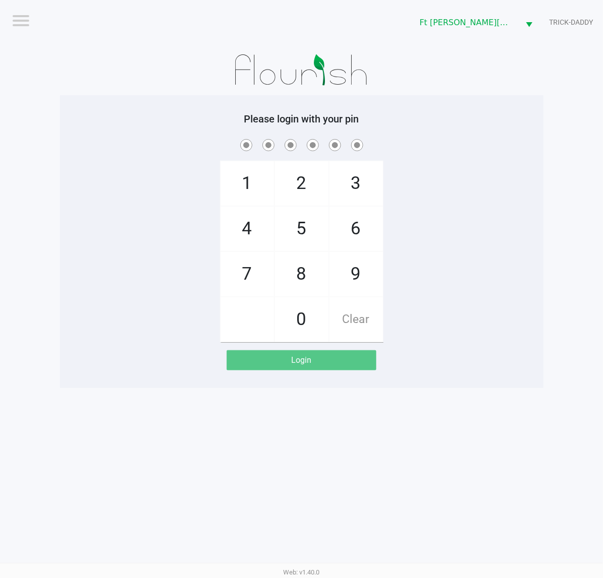
click at [418, 290] on div "1 4 7 2 5 8 0 3 6 9 Clear" at bounding box center [302, 239] width 484 height 205
checkbox input "true"
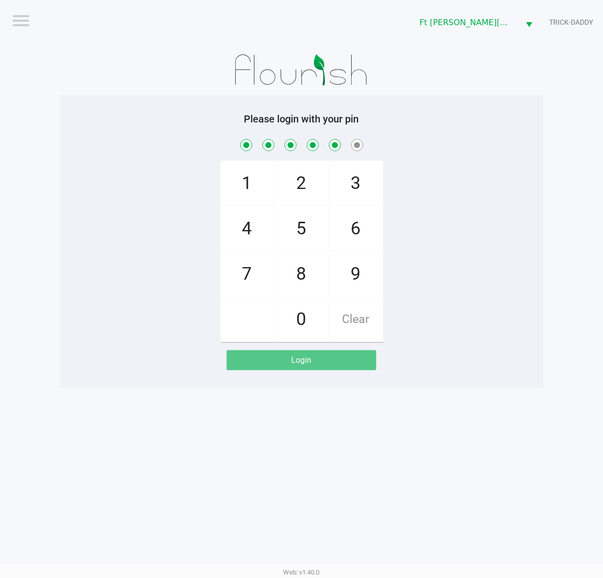
checkbox input "true"
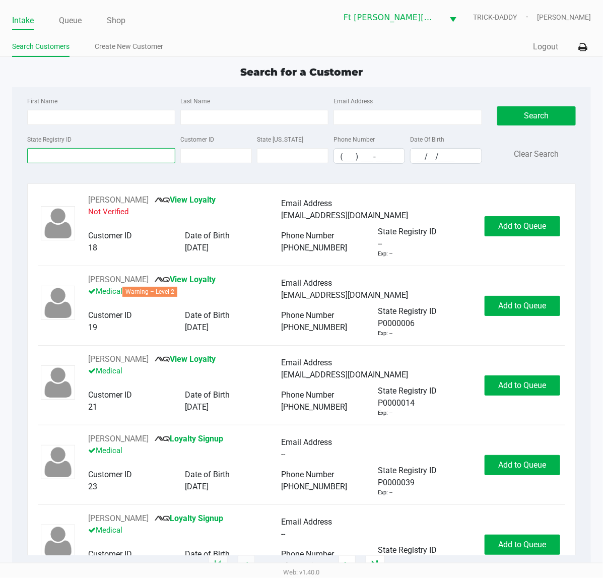
click at [109, 154] on input "State Registry ID" at bounding box center [101, 155] width 148 height 15
click at [108, 129] on div "First Name Last Name Email Address" at bounding box center [255, 114] width 460 height 38
type input "CRYSTAL"
type input "ROSILLO"
type input "11/26/1981"
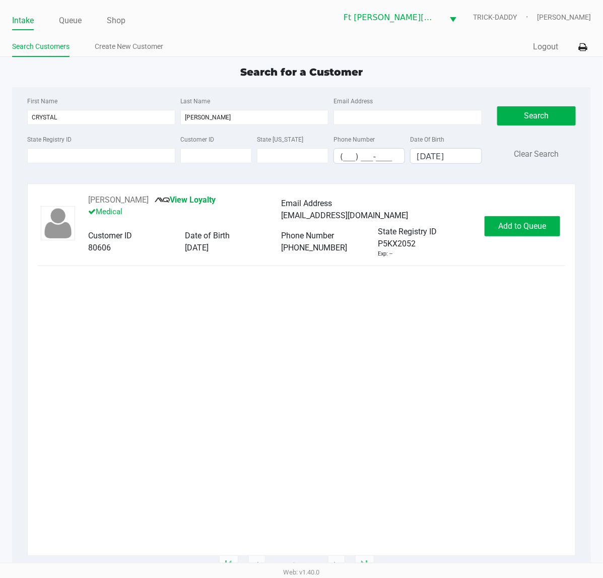
click at [483, 213] on div "Crystal Rosillo View Loyalty Medical Email Address crosillo1025@icloud.com Cust…" at bounding box center [302, 226] width 528 height 64
click at [483, 227] on span "Add to Queue" at bounding box center [523, 226] width 48 height 10
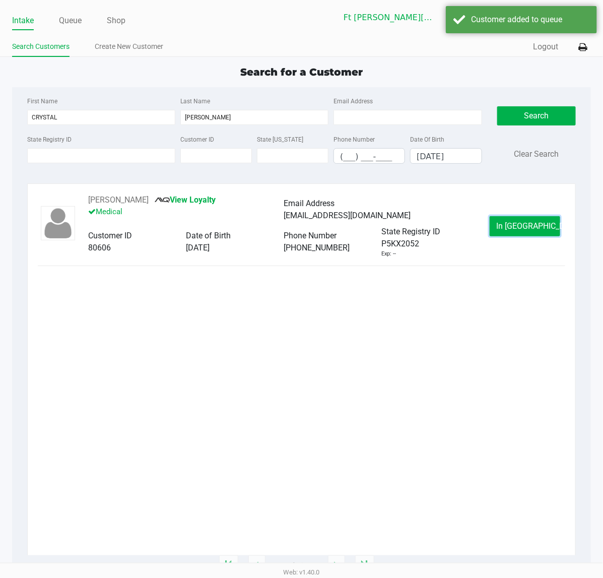
click at [483, 227] on span "In Queue" at bounding box center [538, 226] width 85 height 10
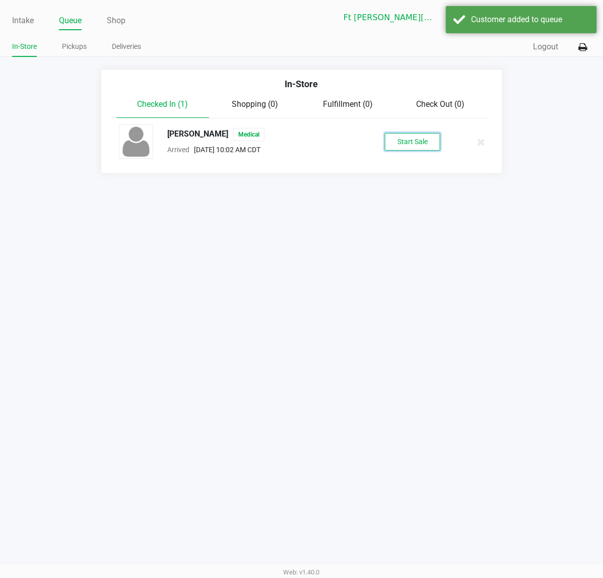
drag, startPoint x: 420, startPoint y: 150, endPoint x: 412, endPoint y: 140, distance: 13.3
click at [412, 140] on button "Start Sale" at bounding box center [412, 142] width 55 height 18
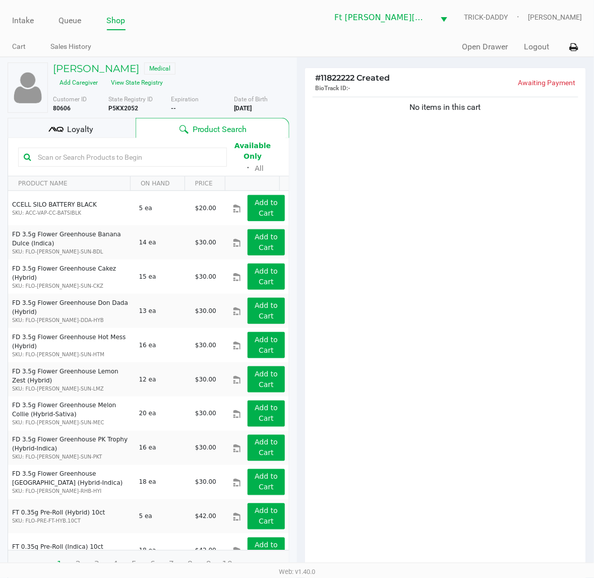
click at [152, 149] on div at bounding box center [122, 157] width 209 height 19
click at [149, 150] on input "text" at bounding box center [127, 157] width 187 height 15
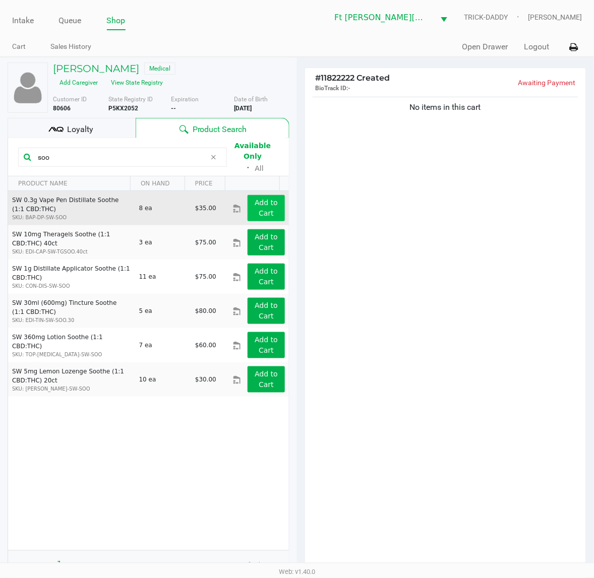
type input "soo"
click at [255, 199] on app-button-loader "Add to Cart" at bounding box center [266, 208] width 23 height 19
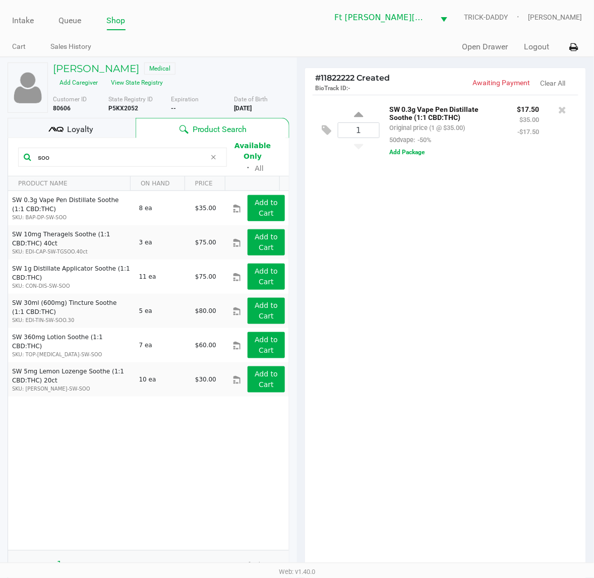
drag, startPoint x: 51, startPoint y: 139, endPoint x: 32, endPoint y: 154, distance: 24.4
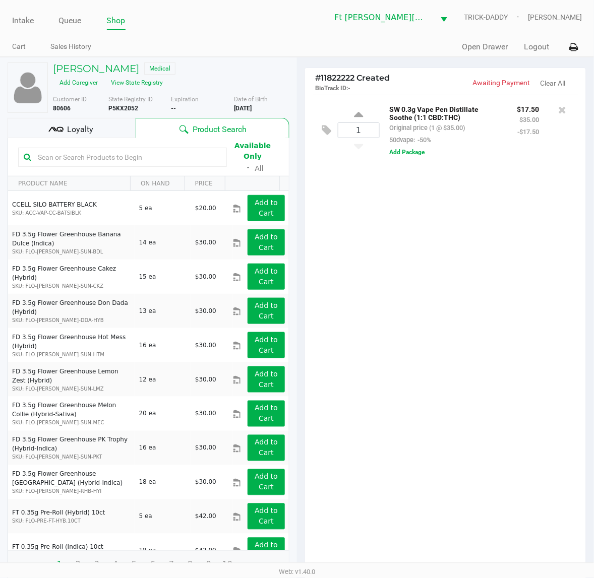
click at [436, 378] on div "1 SW 0.3g Vape Pen Distillate Soothe (1:1 CBD:THC) Original price (1 @ $35.00) …" at bounding box center [445, 335] width 281 height 481
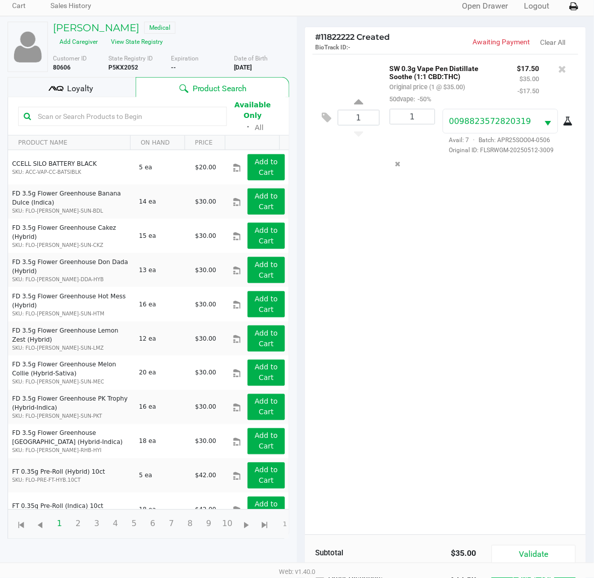
scroll to position [110, 0]
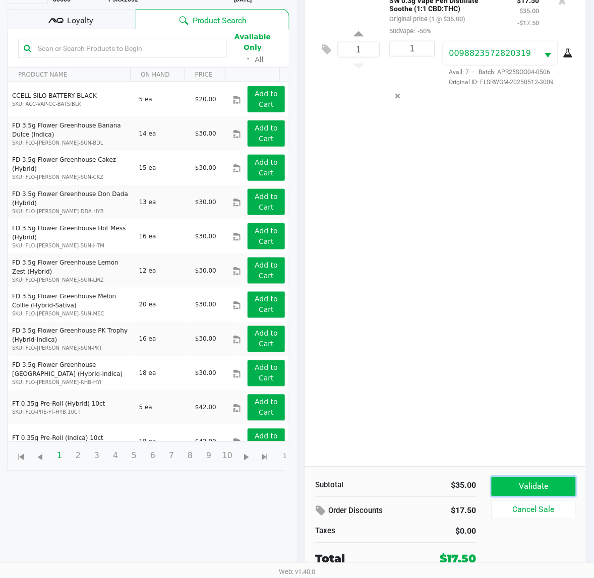
click at [483, 462] on button "Validate" at bounding box center [533, 486] width 84 height 19
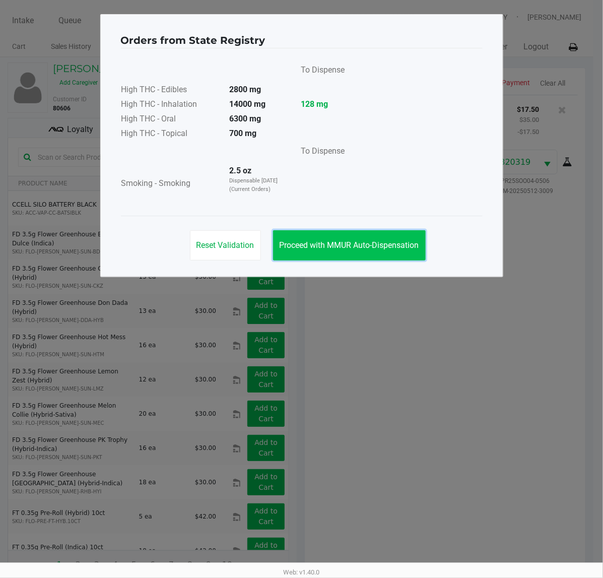
click at [356, 236] on button "Proceed with MMUR Auto-Dispensation" at bounding box center [349, 245] width 153 height 30
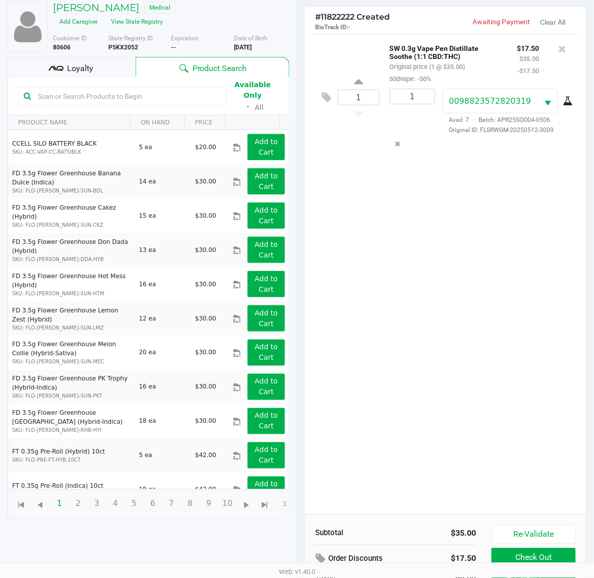
scroll to position [121, 0]
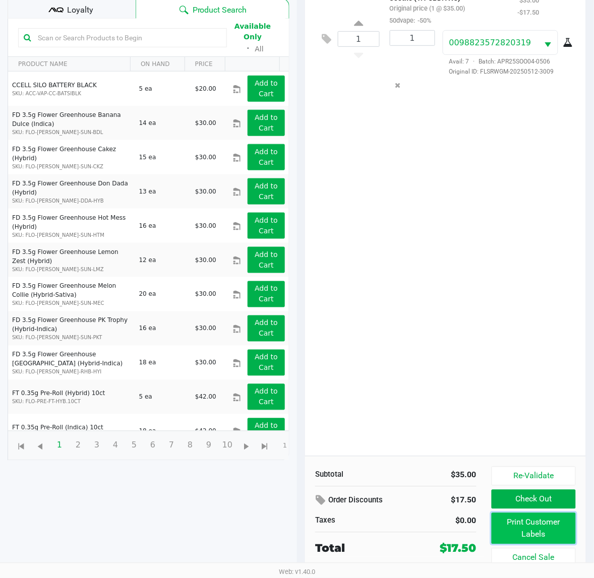
click at [483, 462] on button "Print Customer Labels" at bounding box center [533, 528] width 84 height 31
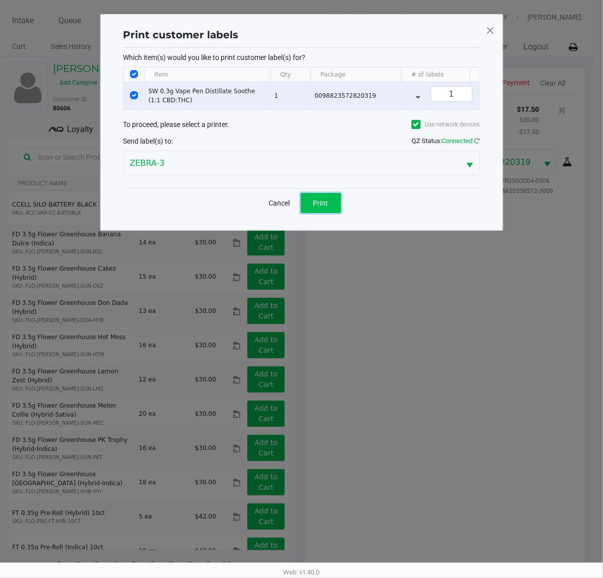
click at [316, 207] on span "Print" at bounding box center [320, 203] width 15 height 8
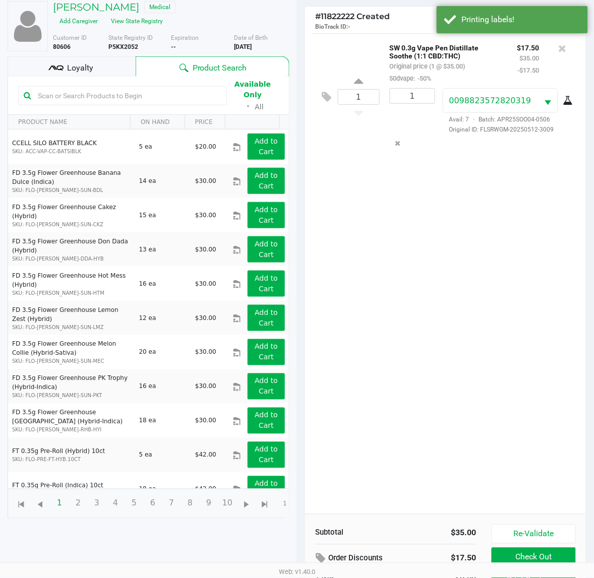
scroll to position [121, 0]
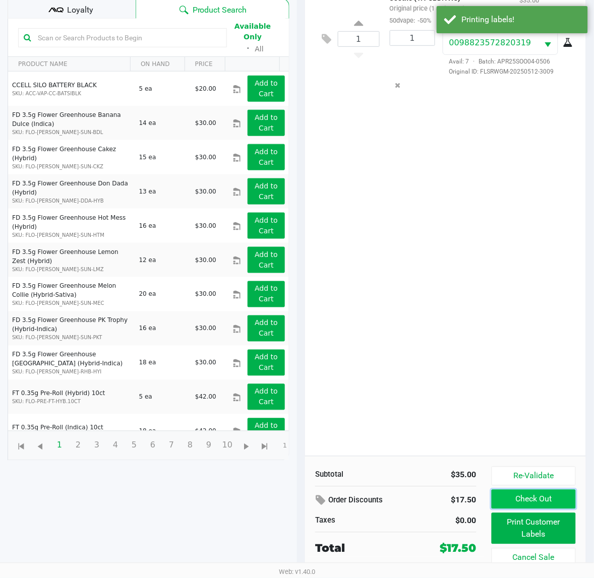
click at [483, 462] on button "Check Out" at bounding box center [533, 499] width 84 height 19
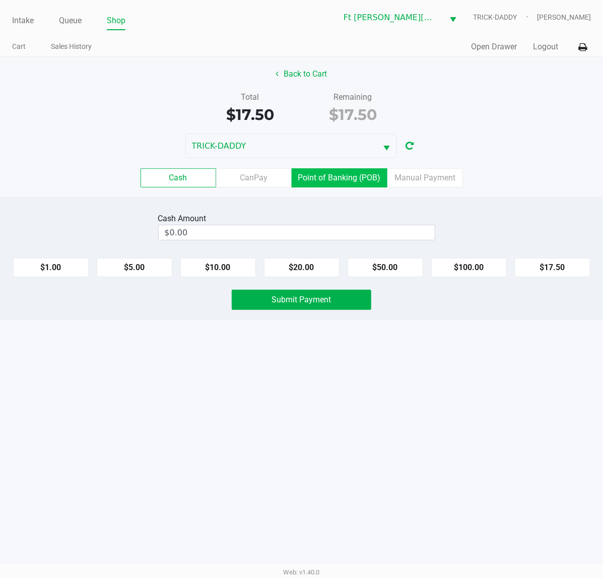
click at [359, 174] on label "Point of Banking (POB)" at bounding box center [340, 177] width 96 height 19
click at [0, 0] on 7 "Point of Banking (POB)" at bounding box center [0, 0] width 0 height 0
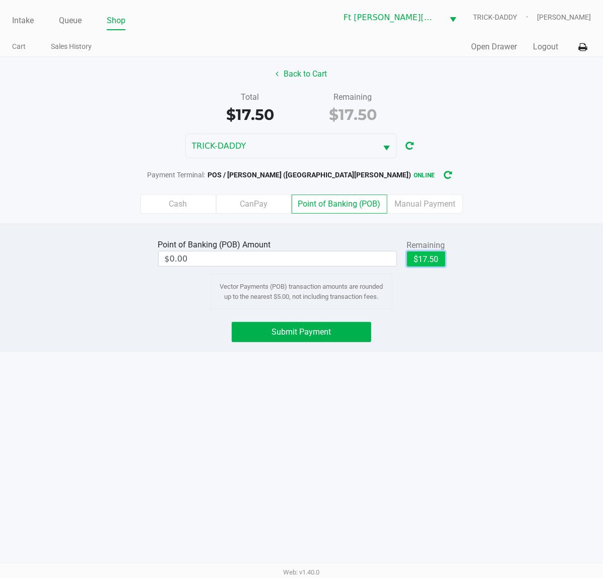
click at [430, 253] on button "$17.50" at bounding box center [426, 258] width 38 height 15
type input "$17.50"
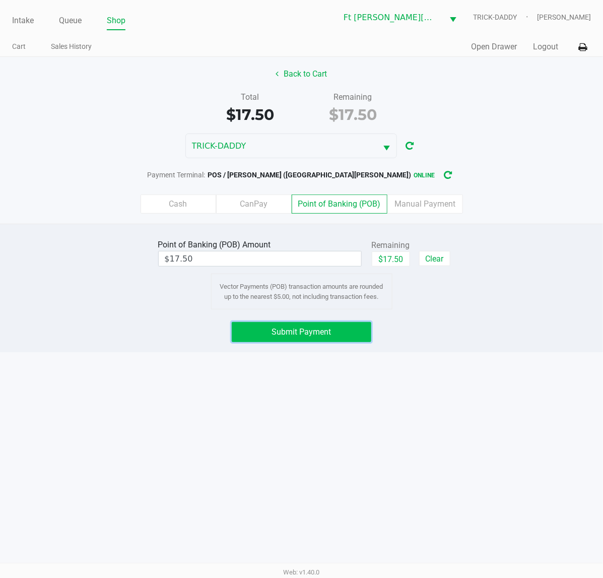
click at [331, 342] on button "Submit Payment" at bounding box center [302, 332] width 140 height 20
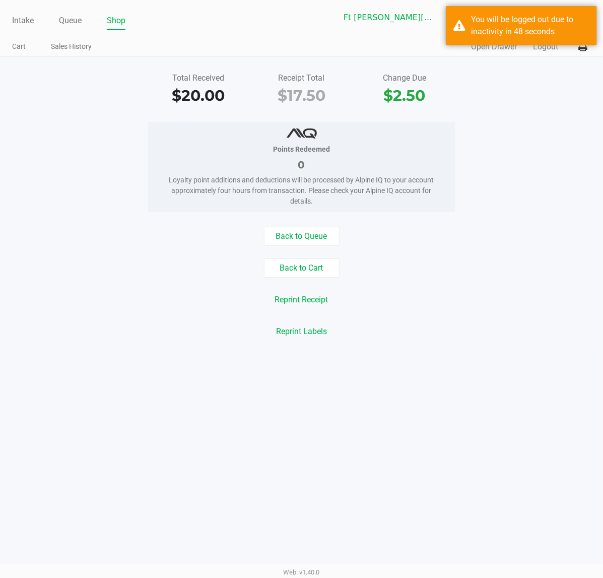
click at [483, 285] on div "Back to Queue Back to Cart Reprint Receipt Reprint Labels" at bounding box center [301, 284] width 618 height 114
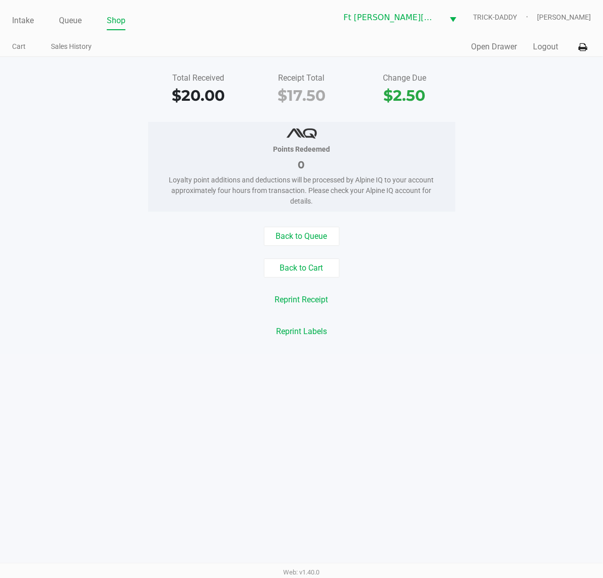
click at [483, 46] on button "Logout" at bounding box center [545, 47] width 25 height 12
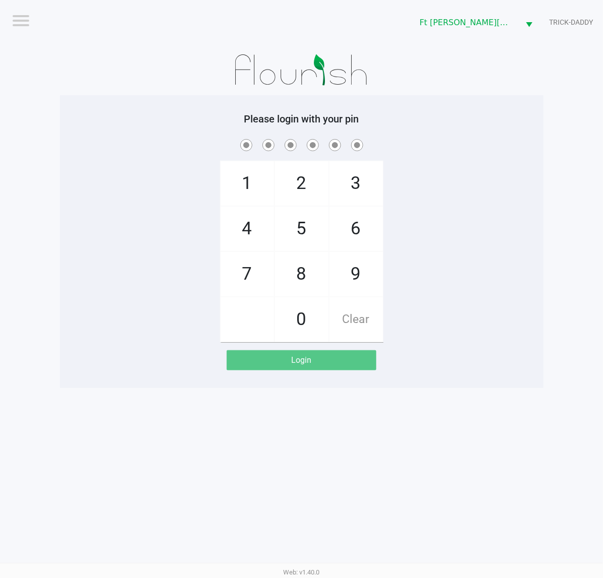
click at [427, 426] on div "Logout Ft Walton Beach WC TRICK-DADDY Please login with your pin 1 4 7 2 5 8 0 …" at bounding box center [301, 289] width 603 height 578
click at [483, 250] on div "1 4 7 2 5 8 0 3 6 9 Clear" at bounding box center [302, 239] width 484 height 205
click at [472, 462] on div "Logout Ft Walton Beach WC TRICK-DADDY Please login with your pin 1 4 7 2 5 8 0 …" at bounding box center [301, 289] width 603 height 578
checkbox input "true"
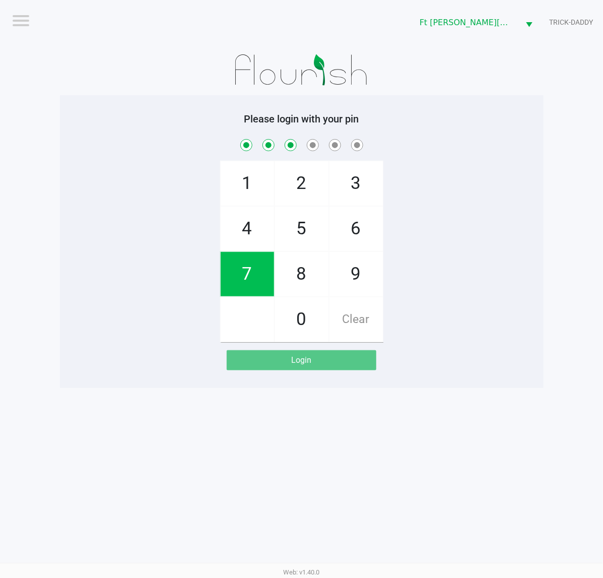
checkbox input "true"
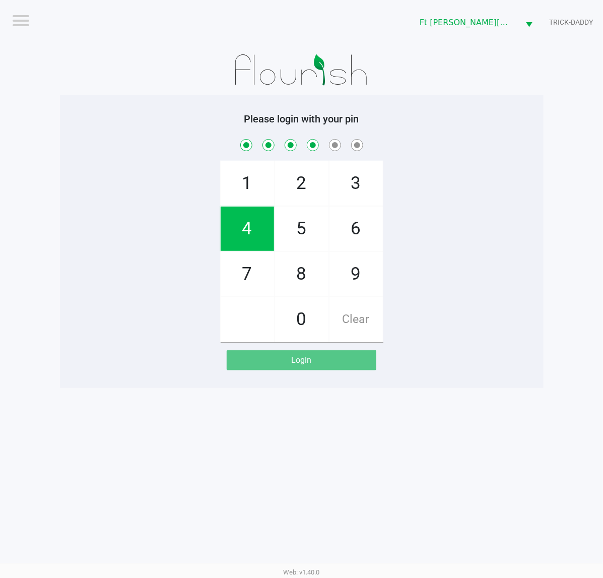
checkbox input "true"
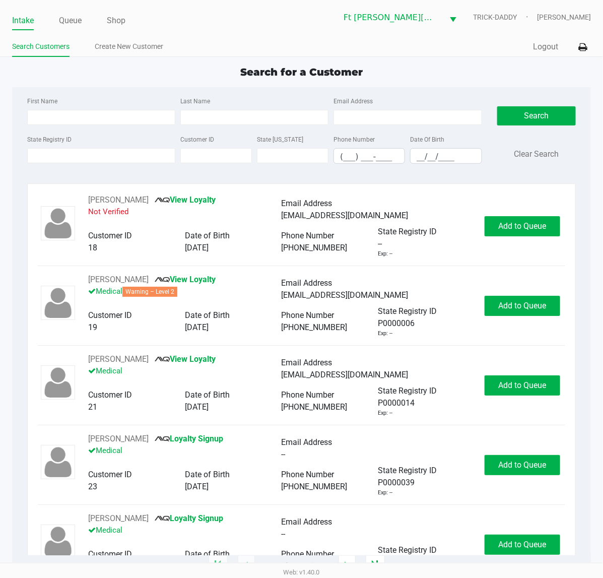
click at [74, 8] on div "Intake Queue Shop Ft Walton Beach WC TRICK-DADDY Katrina Vasko" at bounding box center [301, 17] width 579 height 25
click at [74, 14] on link "Queue" at bounding box center [70, 21] width 23 height 14
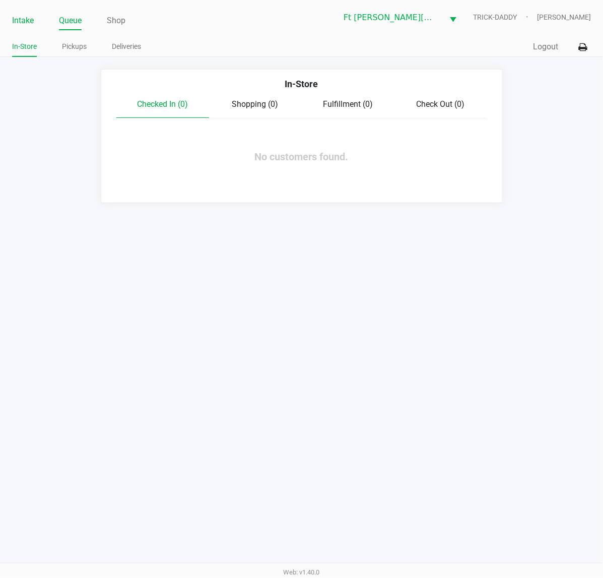
click at [18, 24] on link "Intake" at bounding box center [23, 21] width 22 height 14
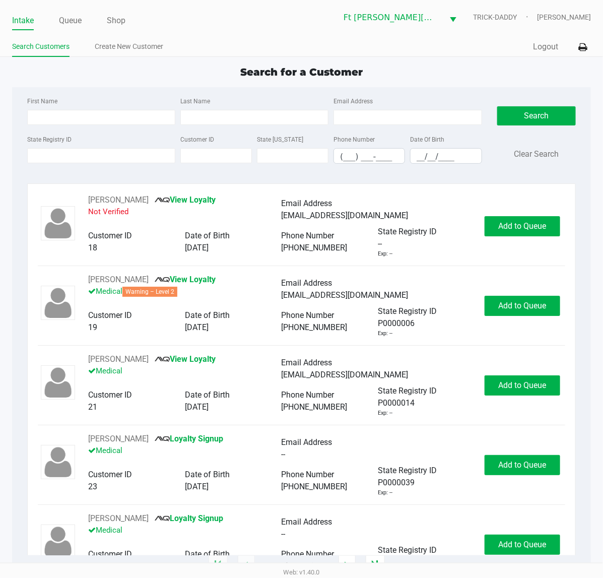
click at [99, 135] on div "State Registry ID" at bounding box center [101, 148] width 153 height 31
type input "JAMES"
type input "DAVIS"
type input "04/09/1945"
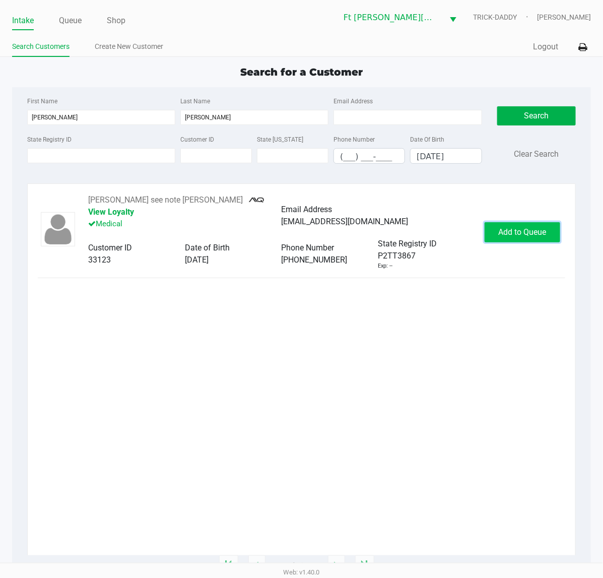
click at [483, 234] on button "Add to Queue" at bounding box center [523, 232] width 76 height 20
click at [483, 234] on div "Add to Queue" at bounding box center [523, 232] width 76 height 20
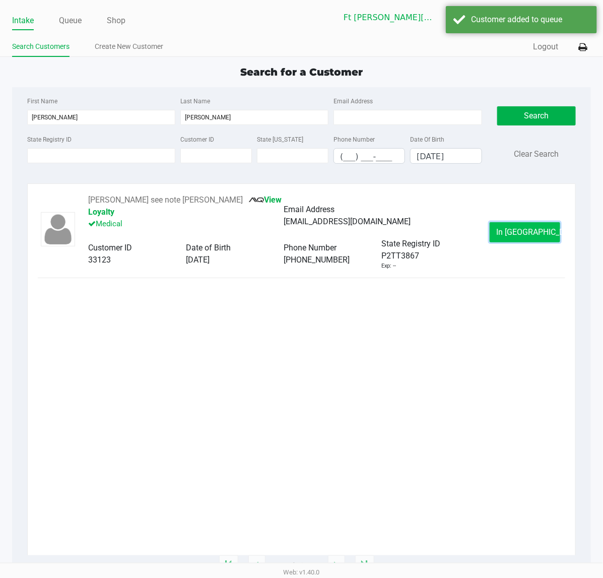
click at [483, 233] on button "In Queue" at bounding box center [525, 232] width 71 height 20
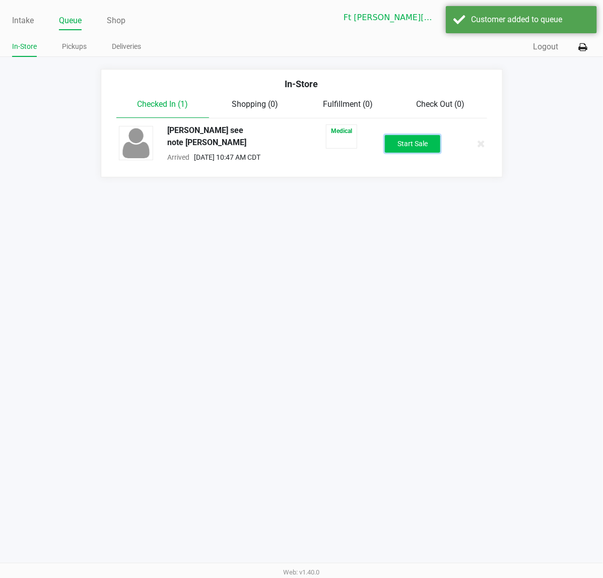
click at [421, 137] on button "Start Sale" at bounding box center [412, 144] width 55 height 18
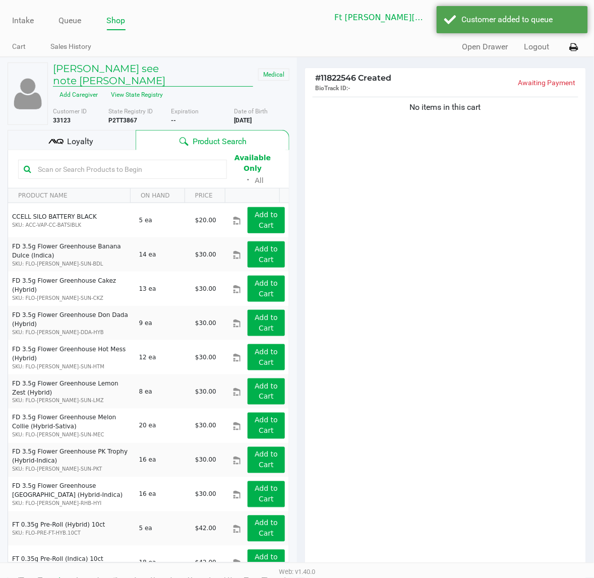
click at [92, 79] on h5 "RON see note DAVIS" at bounding box center [153, 74] width 200 height 24
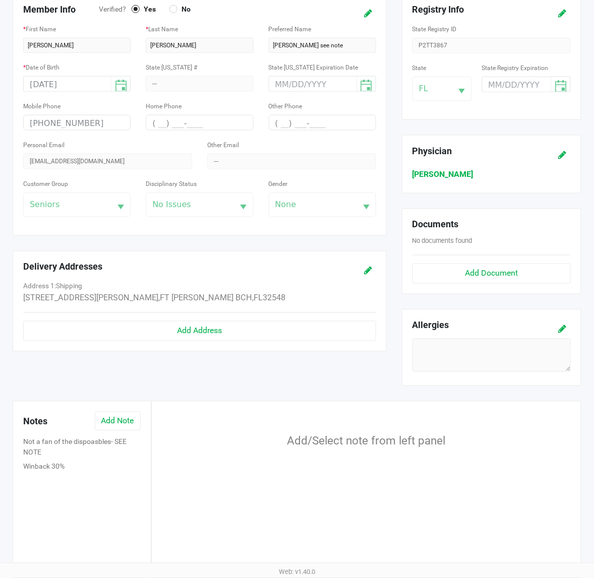
scroll to position [189, 0]
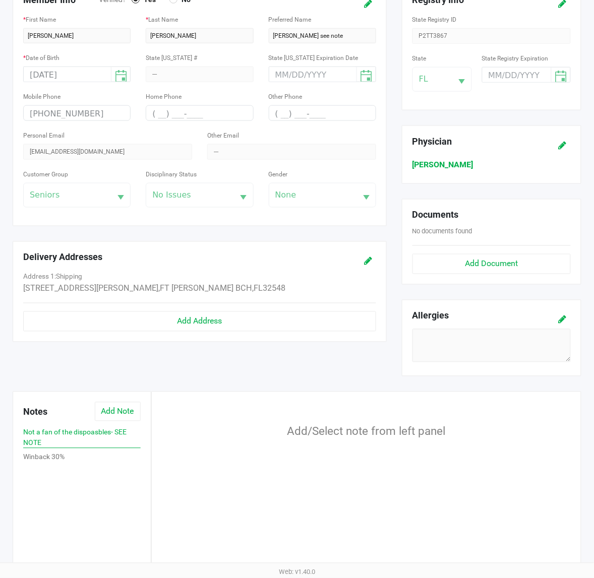
click at [76, 442] on button "Not a fan of the dispoasbles- SEE NOTE" at bounding box center [81, 437] width 117 height 21
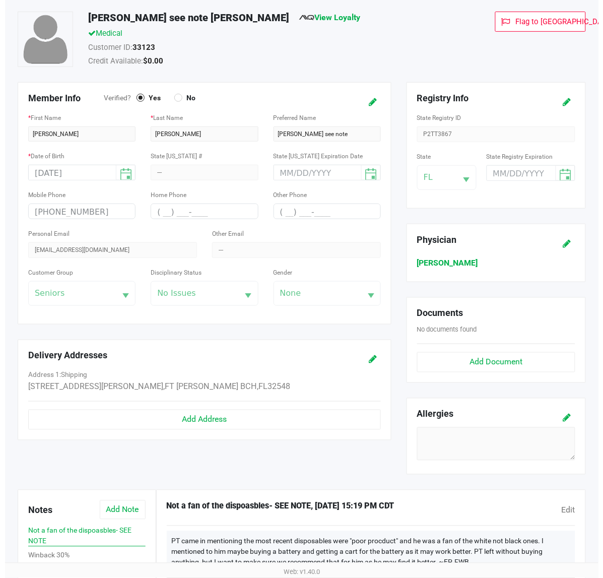
scroll to position [0, 0]
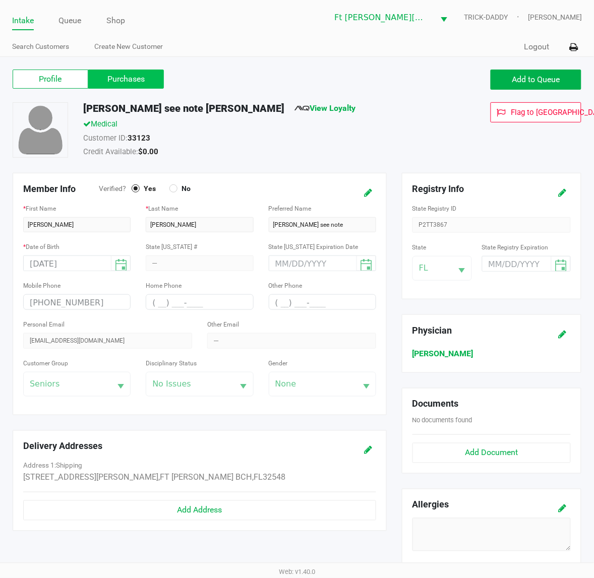
click at [131, 86] on label "Purchases" at bounding box center [126, 79] width 76 height 19
click at [0, 0] on 1 "Purchases" at bounding box center [0, 0] width 0 height 0
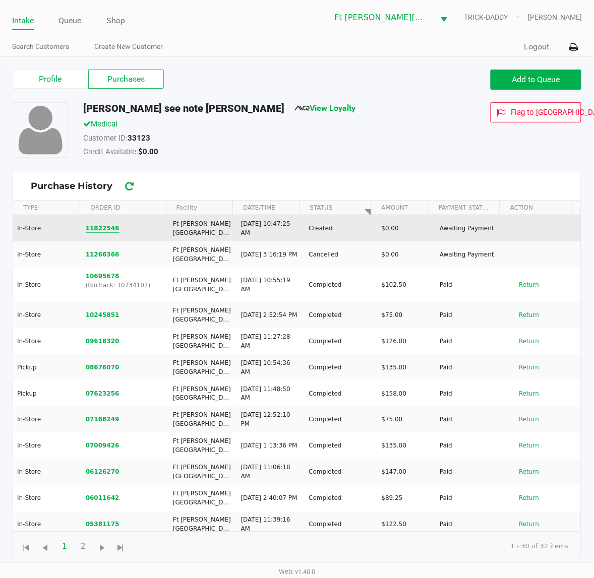
click at [104, 227] on button "11822546" at bounding box center [103, 228] width 34 height 9
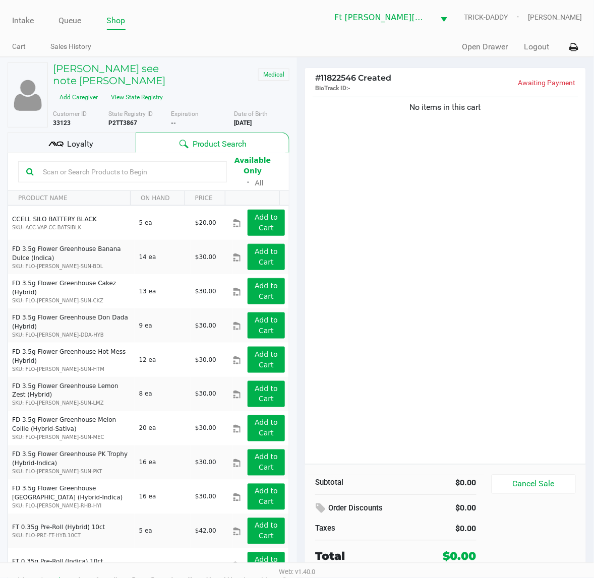
click at [99, 164] on input "text" at bounding box center [129, 171] width 180 height 15
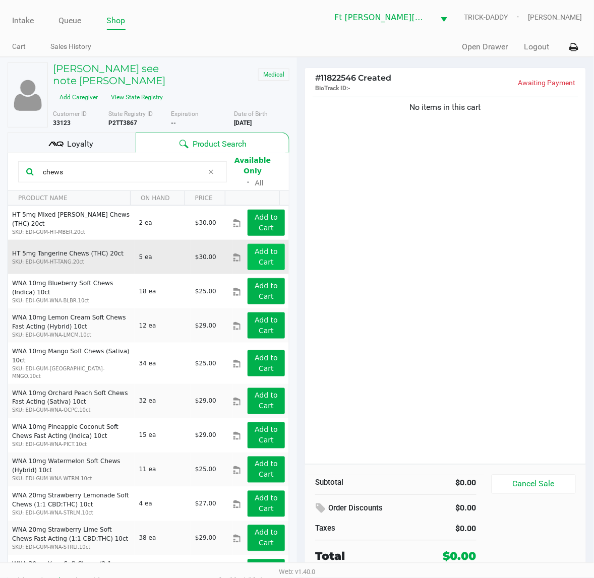
type input "chews"
click at [255, 247] on app-button-loader "Add to Cart" at bounding box center [266, 256] width 23 height 19
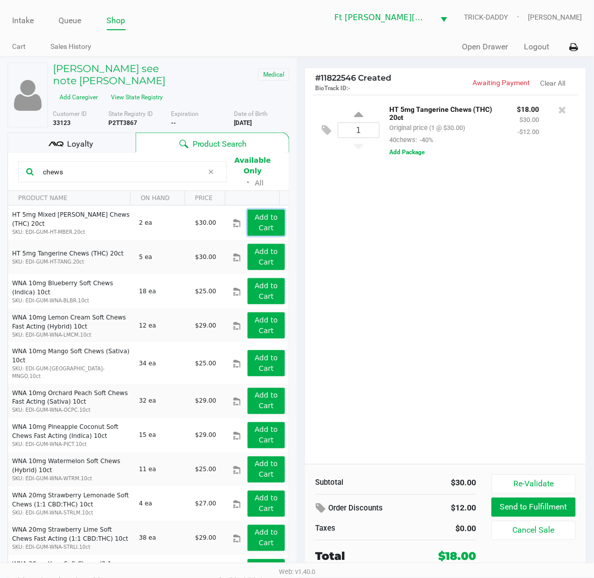
click at [255, 213] on app-button-loader "Add to Cart" at bounding box center [266, 222] width 23 height 19
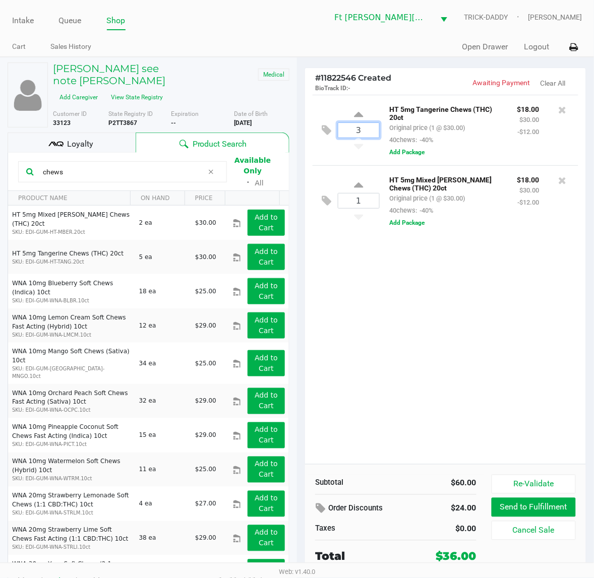
click at [357, 133] on input "3" at bounding box center [358, 130] width 41 height 15
type input "3"
click at [353, 306] on div "Loading RON see note DAVIS Medical Add Caregiver View State Registry Customer I…" at bounding box center [297, 328] width 594 height 543
click at [164, 89] on button "View State Registry" at bounding box center [134, 97] width 59 height 16
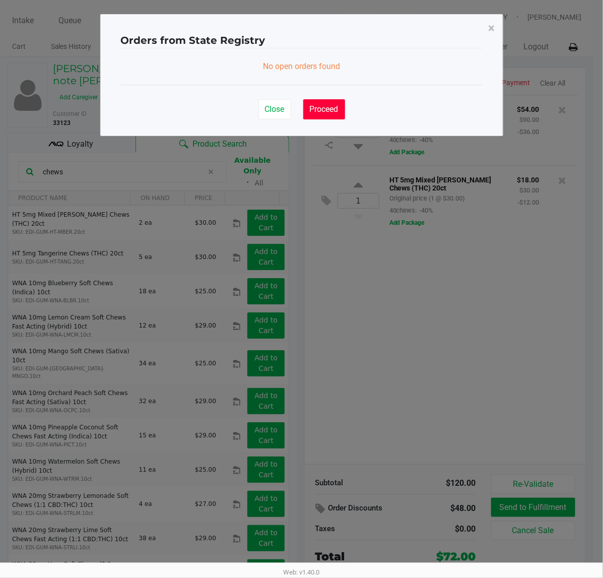
click at [320, 114] on span "Proceed" at bounding box center [324, 109] width 29 height 10
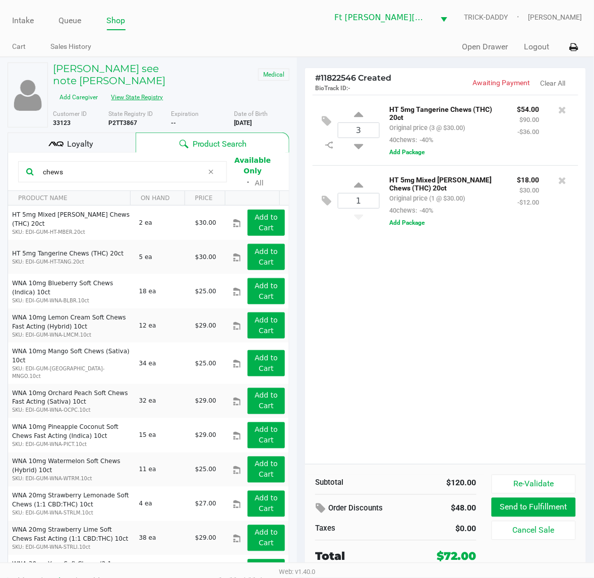
click at [164, 89] on button "View State Registry" at bounding box center [134, 97] width 59 height 16
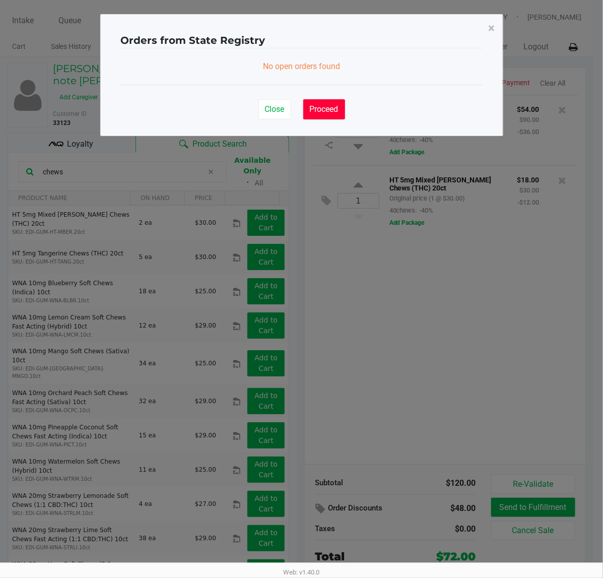
click at [320, 114] on span "Proceed" at bounding box center [324, 109] width 29 height 10
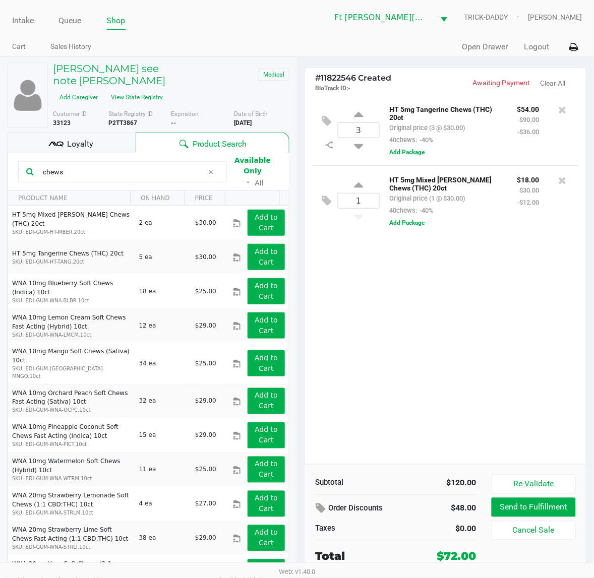
drag, startPoint x: 106, startPoint y: 107, endPoint x: 130, endPoint y: 111, distance: 24.5
click at [130, 111] on div "Customer ID 33123 State Registry ID P2TT3867 Expiration -- More Date of Birth 4…" at bounding box center [170, 118] width 251 height 18
click at [144, 110] on div "State Registry ID P2TT3867" at bounding box center [139, 118] width 63 height 18
drag, startPoint x: 139, startPoint y: 108, endPoint x: 109, endPoint y: 109, distance: 29.7
click at [109, 109] on div "State Registry ID P2TT3867" at bounding box center [139, 118] width 63 height 18
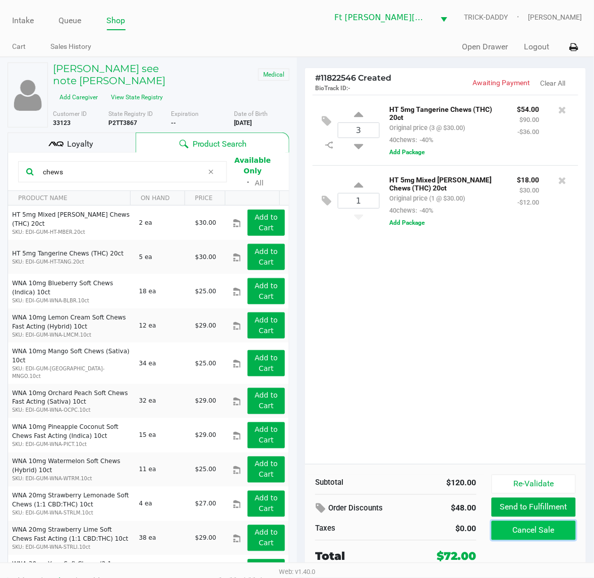
click at [483, 462] on button "Cancel Sale" at bounding box center [533, 530] width 84 height 19
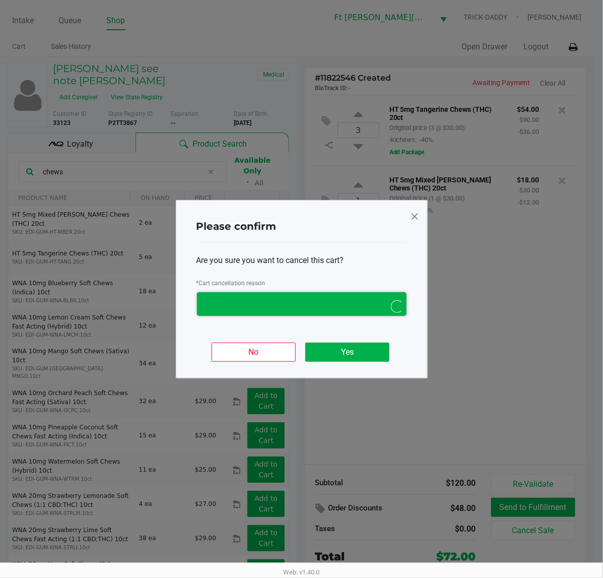
click at [345, 303] on span "NO DATA FOUND" at bounding box center [292, 304] width 178 height 12
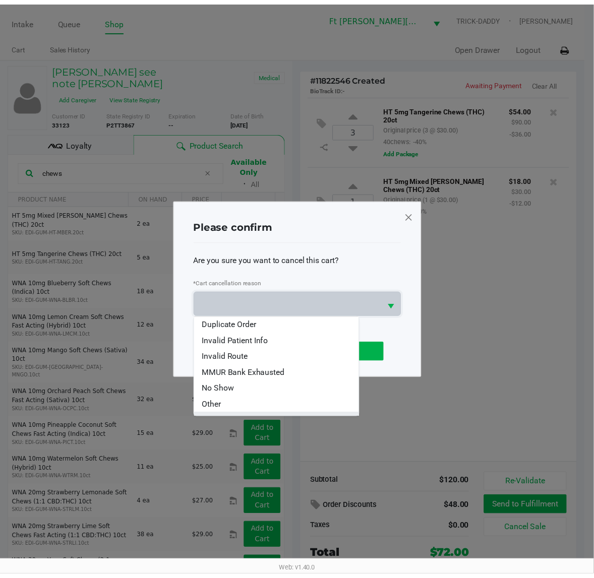
scroll to position [44, 0]
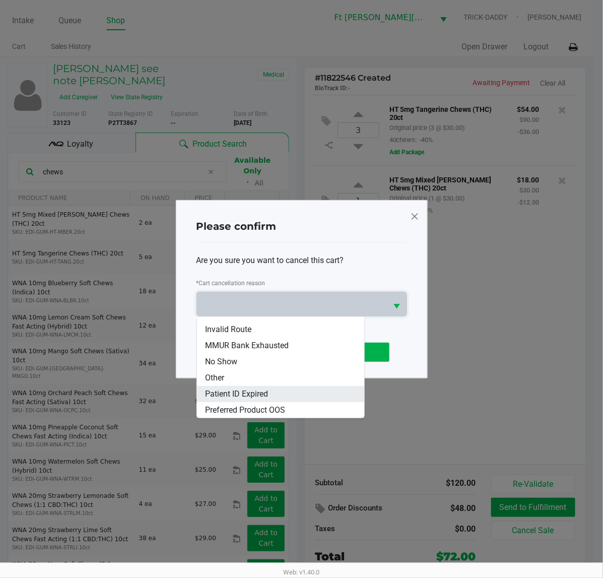
click at [276, 387] on li "Patient ID Expired" at bounding box center [280, 394] width 167 height 16
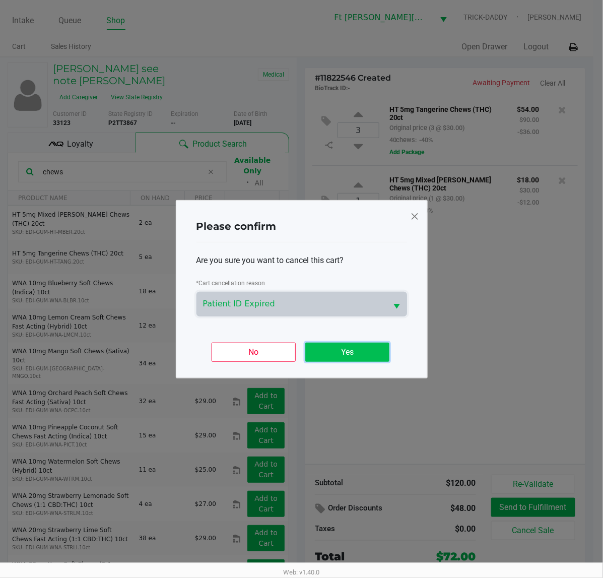
click at [358, 353] on button "Yes" at bounding box center [347, 352] width 84 height 19
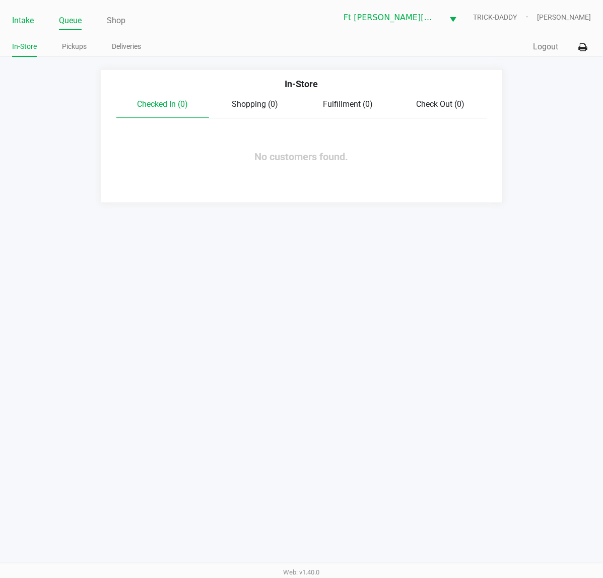
click at [24, 23] on link "Intake" at bounding box center [23, 21] width 22 height 14
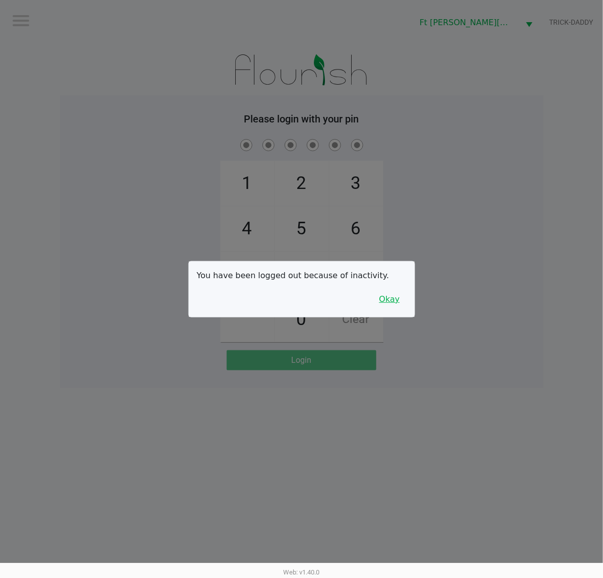
click at [401, 301] on button "Okay" at bounding box center [390, 299] width 34 height 19
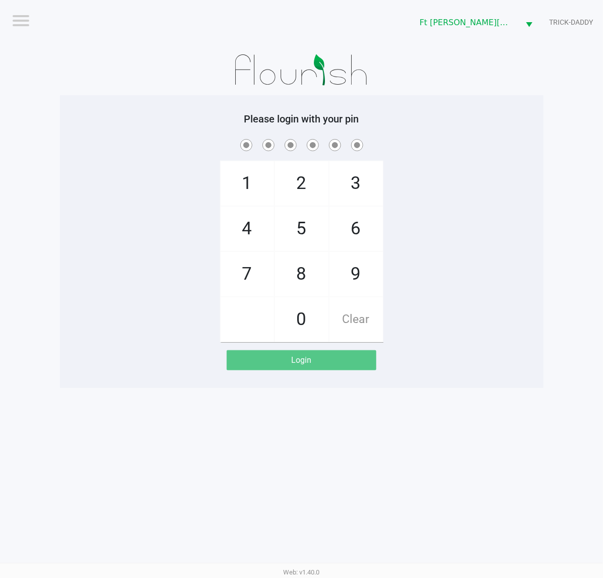
click at [430, 295] on div "1 4 7 2 5 8 0 3 6 9 Clear" at bounding box center [302, 239] width 484 height 205
checkbox input "true"
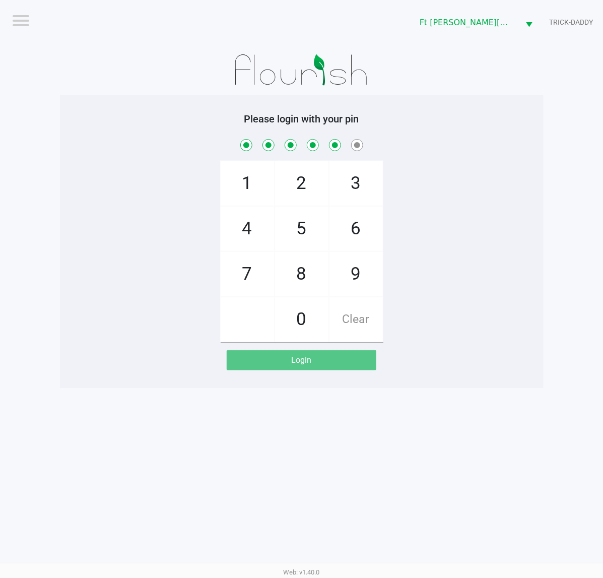
checkbox input "true"
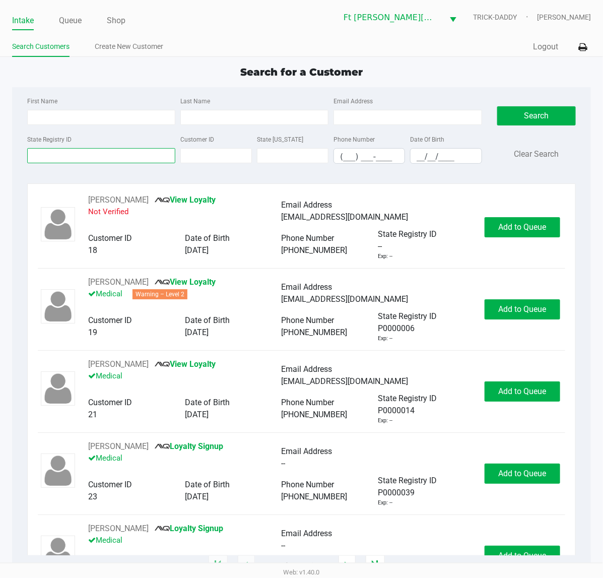
click at [109, 155] on input "State Registry ID" at bounding box center [101, 155] width 148 height 15
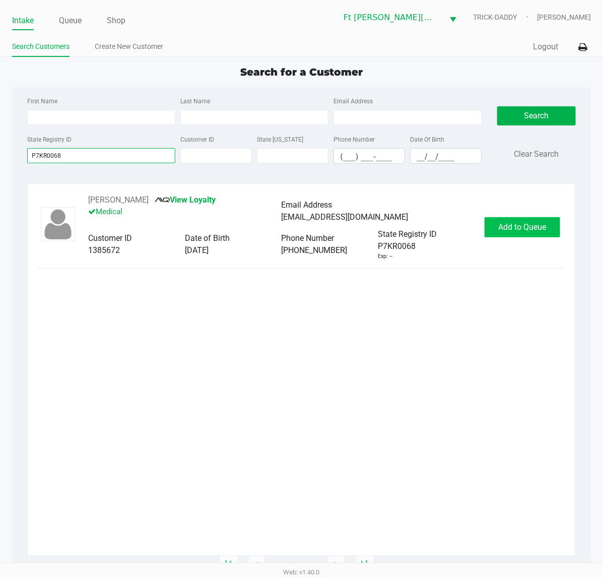
type input "P7KR0068"
click at [483, 230] on span "Add to Queue" at bounding box center [523, 227] width 48 height 10
click at [483, 230] on div "Add to Queue" at bounding box center [523, 227] width 76 height 20
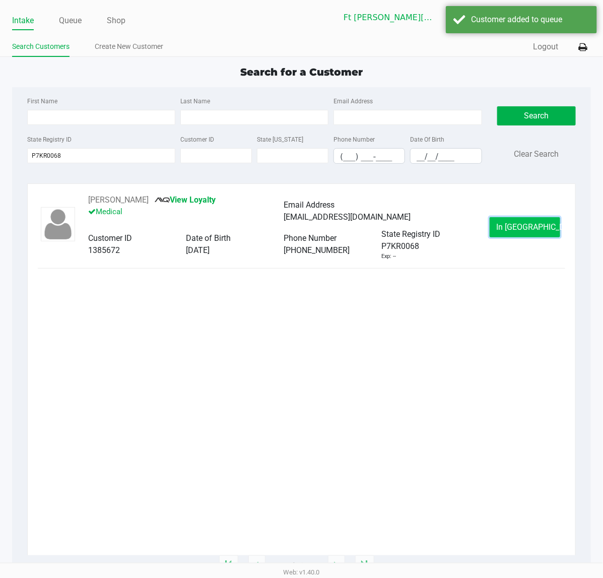
click at [483, 228] on span "In Queue" at bounding box center [538, 227] width 85 height 10
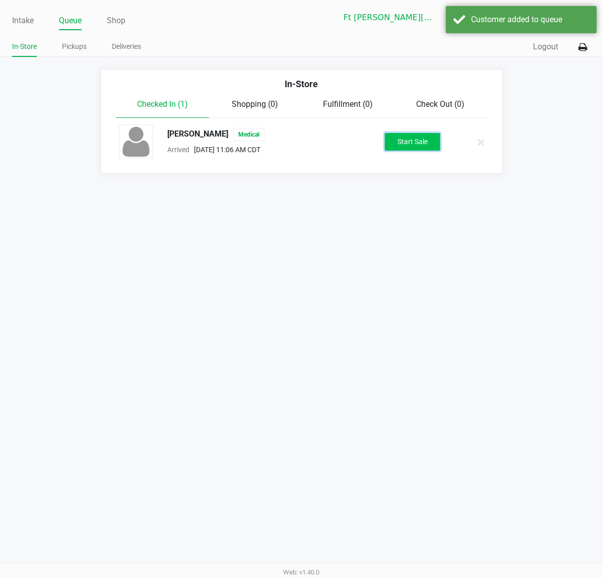
click at [395, 139] on button "Start Sale" at bounding box center [412, 142] width 55 height 18
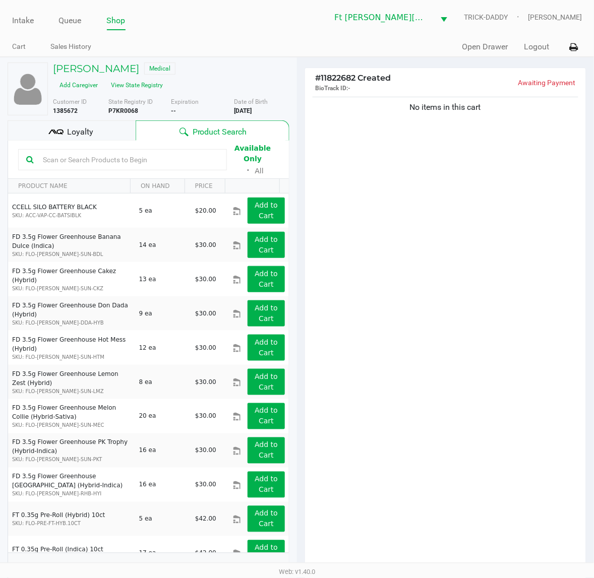
click at [81, 152] on input "text" at bounding box center [129, 159] width 180 height 15
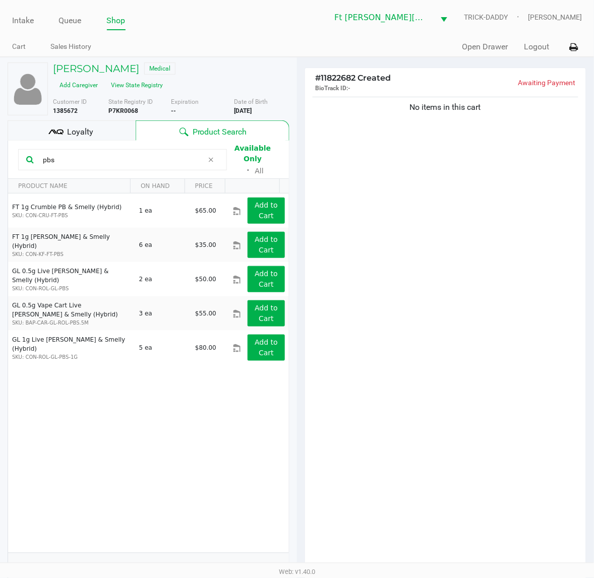
type input "pbs"
drag, startPoint x: 9, startPoint y: 162, endPoint x: -1, endPoint y: 162, distance: 10.1
click at [0, 162] on html "Intake Queue Shop Ft Walton Beach WC TRICK-DADDY Katrina Vasko Cart Sales Histo…" at bounding box center [297, 289] width 594 height 578
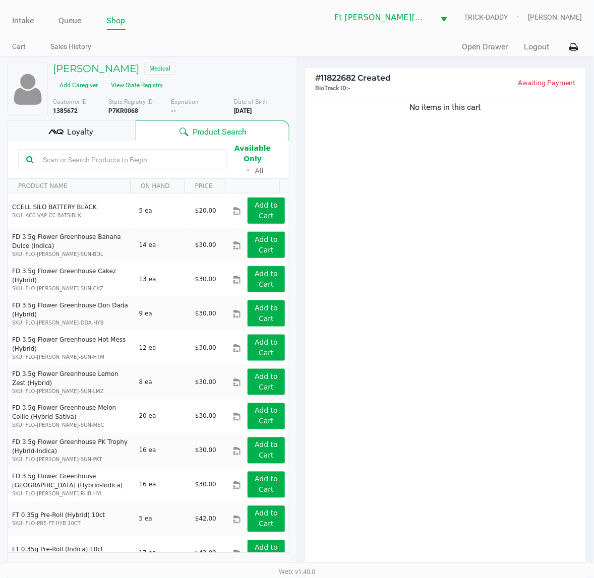
click at [356, 300] on div "No items in this cart" at bounding box center [445, 335] width 281 height 481
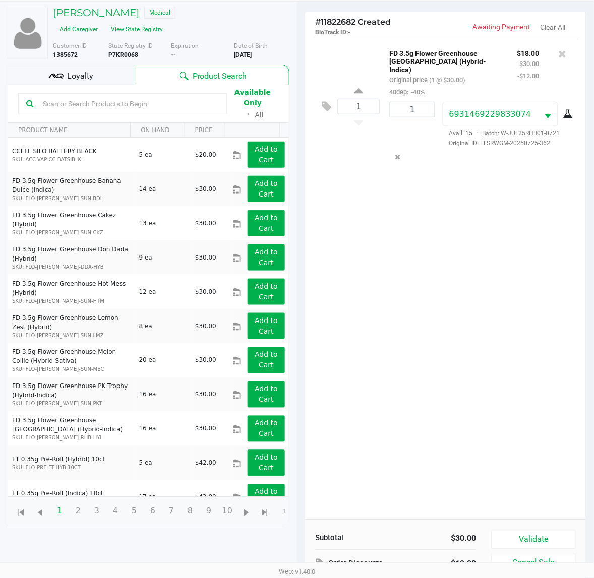
scroll to position [110, 0]
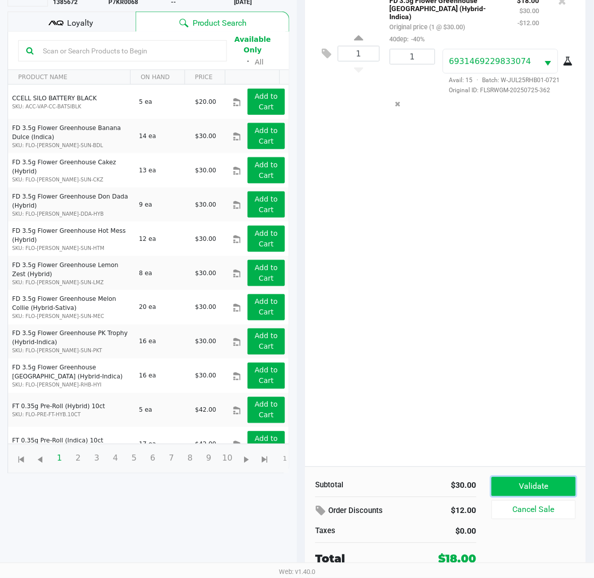
click at [483, 462] on button "Validate" at bounding box center [533, 486] width 84 height 19
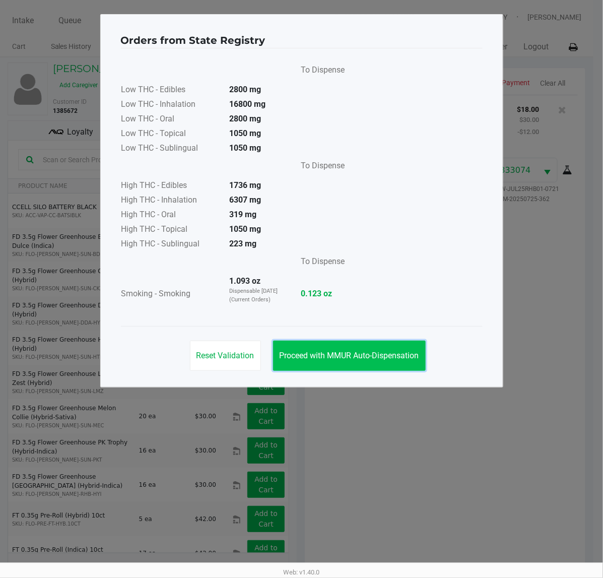
click at [392, 352] on span "Proceed with MMUR Auto-Dispensation" at bounding box center [350, 356] width 140 height 10
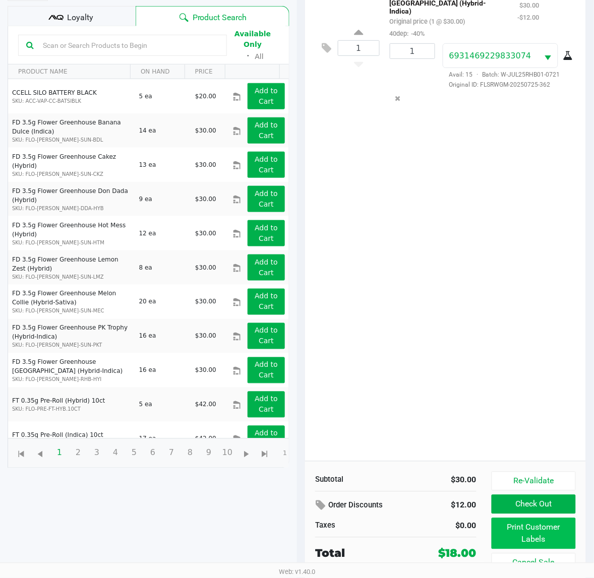
scroll to position [121, 0]
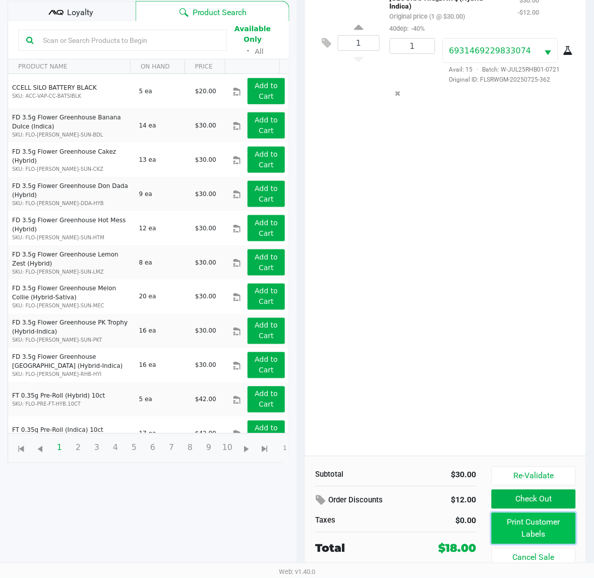
click at [483, 462] on button "Print Customer Labels" at bounding box center [533, 528] width 84 height 31
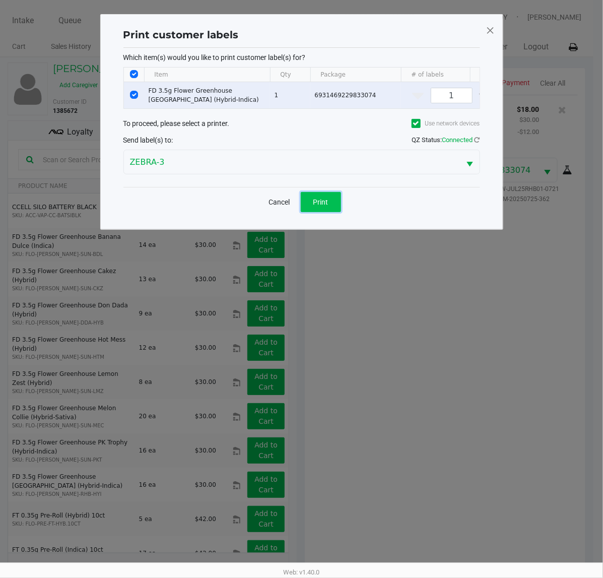
click at [338, 212] on button "Print" at bounding box center [321, 202] width 40 height 20
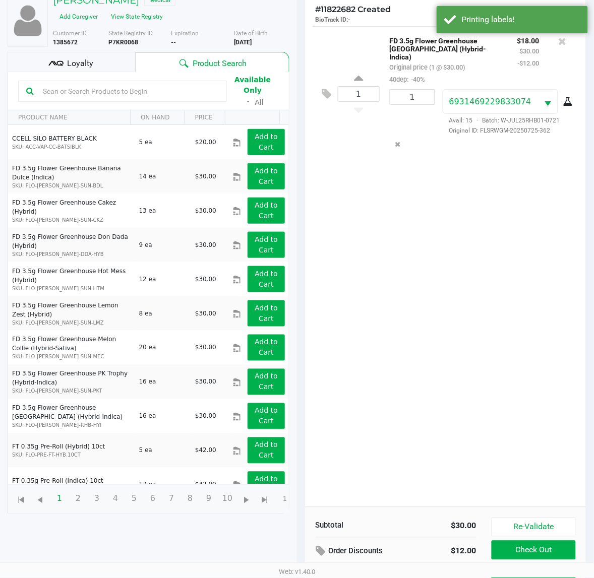
scroll to position [121, 0]
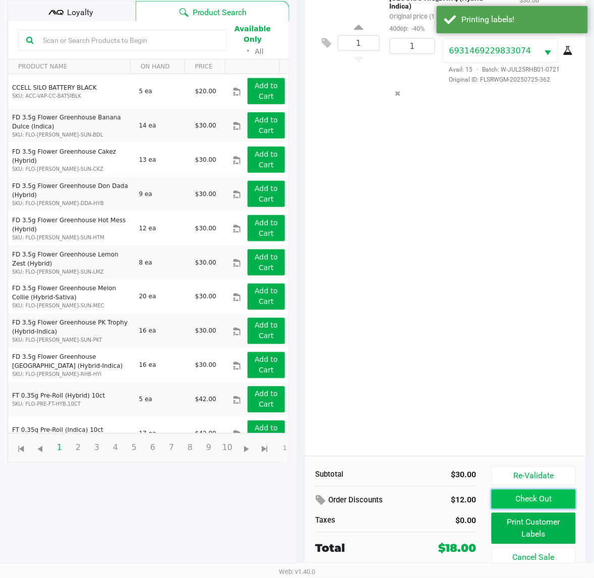
click at [483, 462] on button "Check Out" at bounding box center [533, 499] width 84 height 19
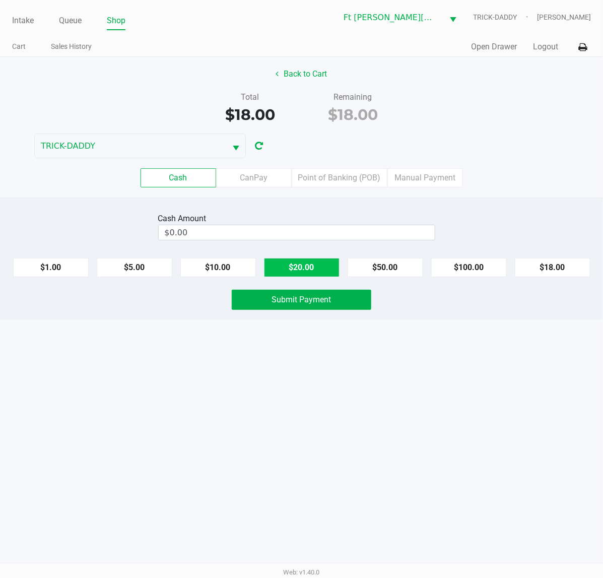
click at [290, 273] on button "$20.00" at bounding box center [302, 267] width 76 height 19
type input "$20.00"
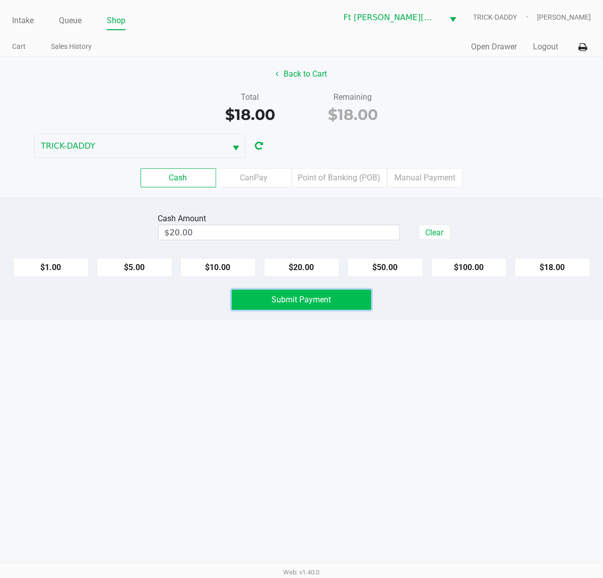
click at [290, 304] on span "Submit Payment" at bounding box center [301, 300] width 59 height 10
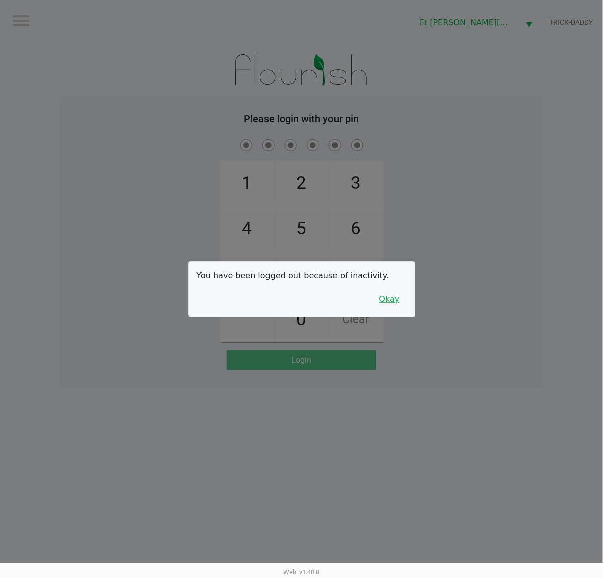
click at [391, 298] on button "Okay" at bounding box center [390, 299] width 34 height 19
click at [450, 306] on div "1 4 7 2 5 8 0 3 6 9 Clear" at bounding box center [302, 239] width 484 height 205
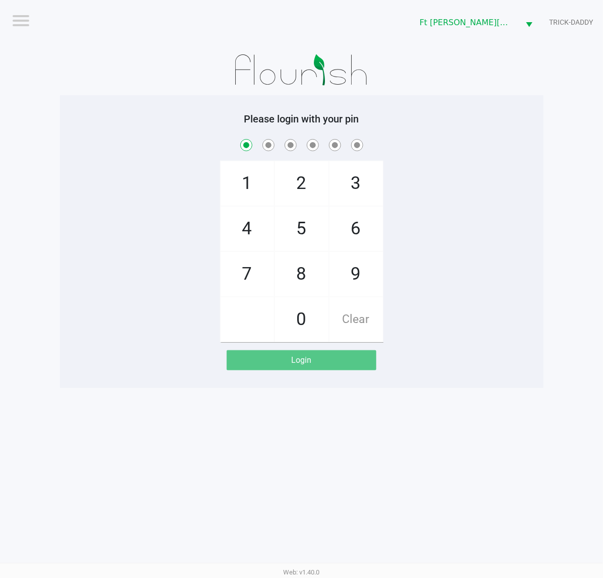
checkbox input "true"
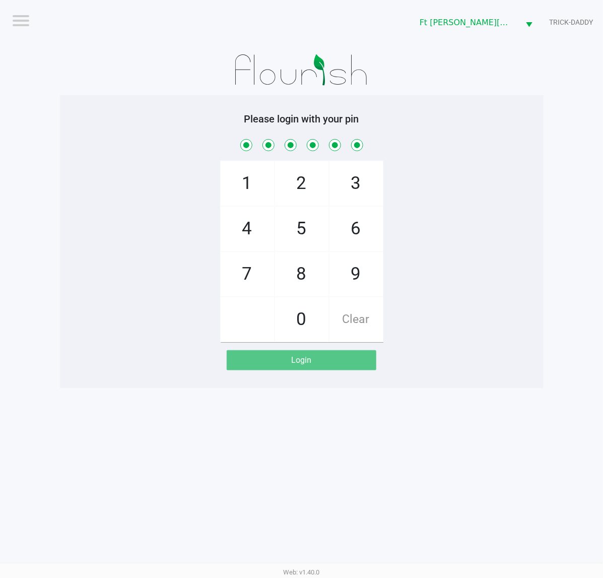
checkbox input "true"
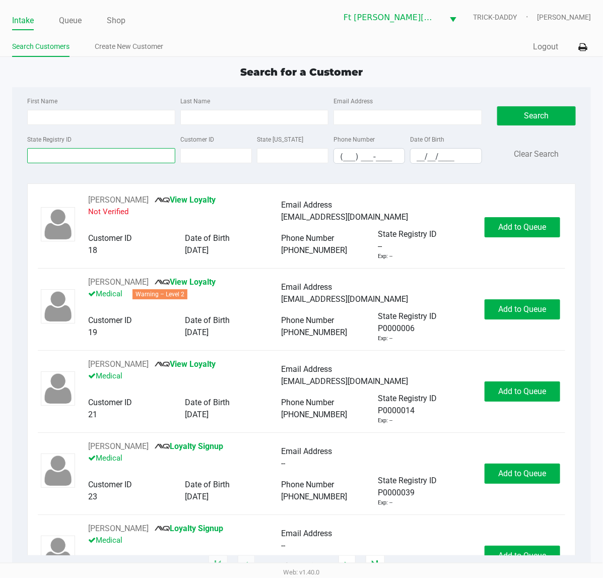
click at [127, 158] on input "State Registry ID" at bounding box center [101, 155] width 148 height 15
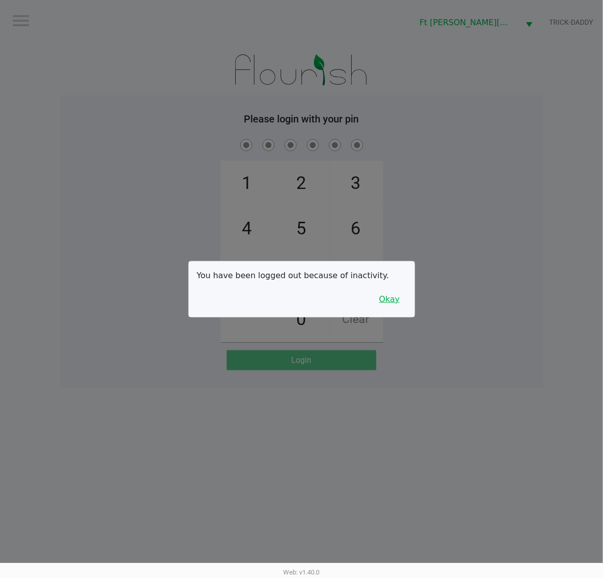
click at [396, 300] on button "Okay" at bounding box center [390, 299] width 34 height 19
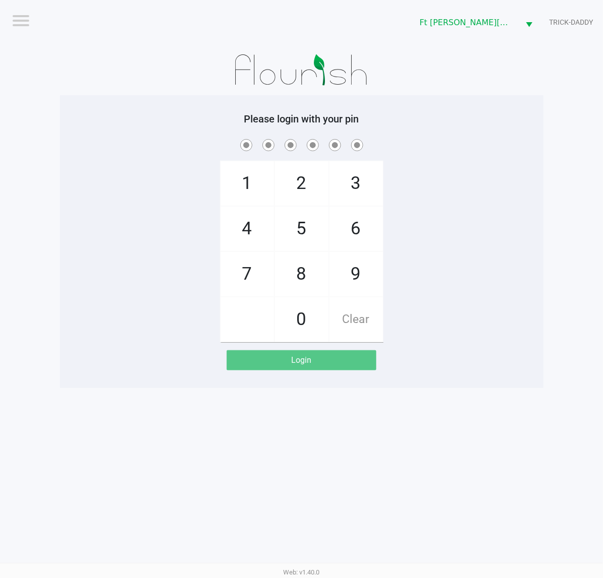
click at [407, 295] on div "1 4 7 2 5 8 0 3 6 9 Clear" at bounding box center [302, 239] width 484 height 205
checkbox input "true"
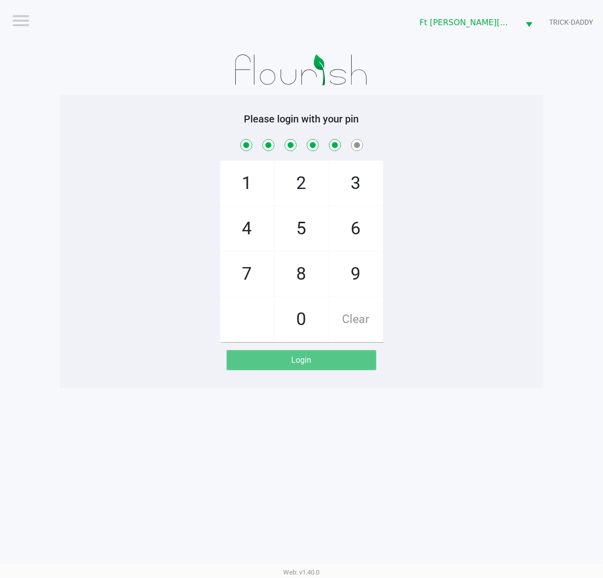
checkbox input "true"
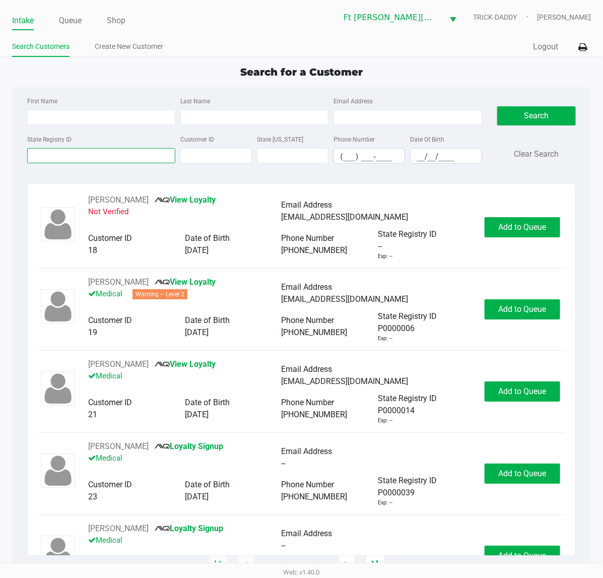
click at [78, 158] on input "State Registry ID" at bounding box center [101, 155] width 148 height 15
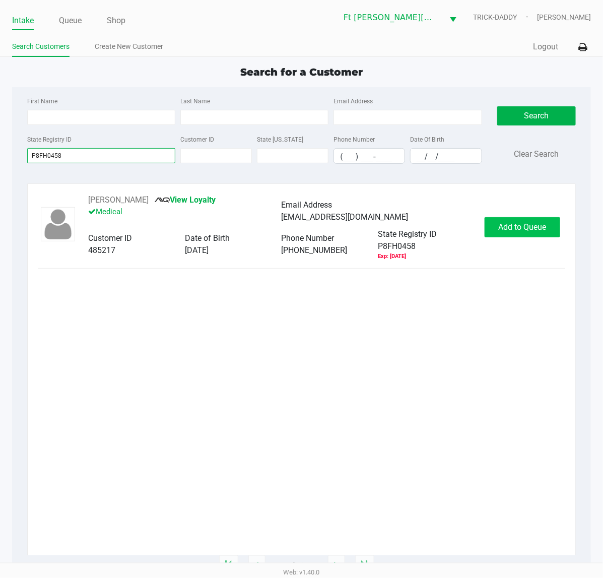
type input "P8FH0458"
click at [483, 237] on button "Add to Queue" at bounding box center [523, 227] width 76 height 20
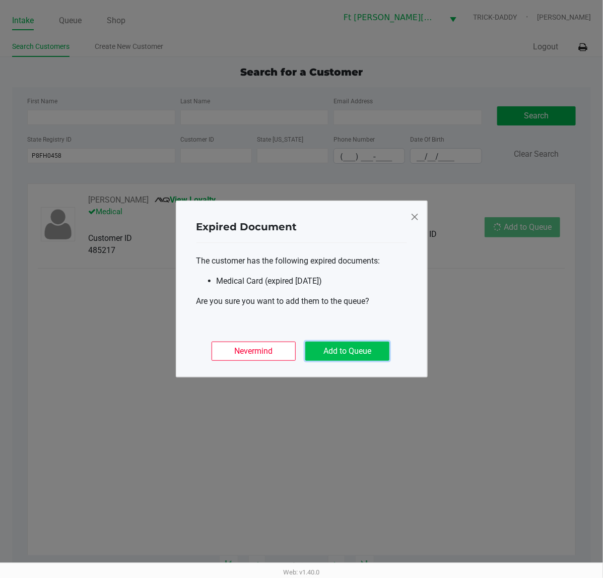
click at [344, 346] on button "Add to Queue" at bounding box center [347, 351] width 84 height 19
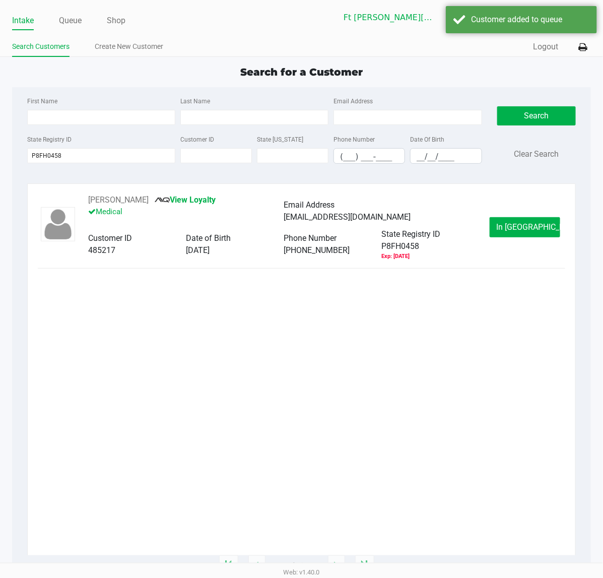
click at [483, 208] on div "DONALD REYNOLDS View Loyalty Medical Email Address DREYNO6550@YAHOO.COM Custome…" at bounding box center [302, 227] width 528 height 67
click at [483, 221] on button "In Queue" at bounding box center [525, 227] width 71 height 20
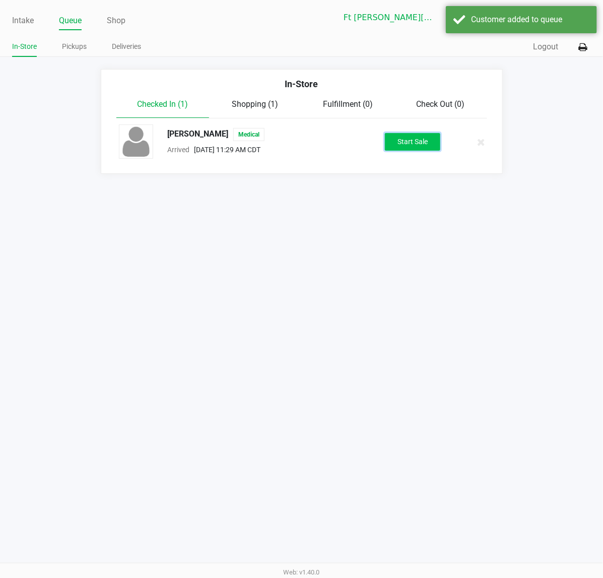
click at [432, 150] on button "Start Sale" at bounding box center [412, 142] width 55 height 18
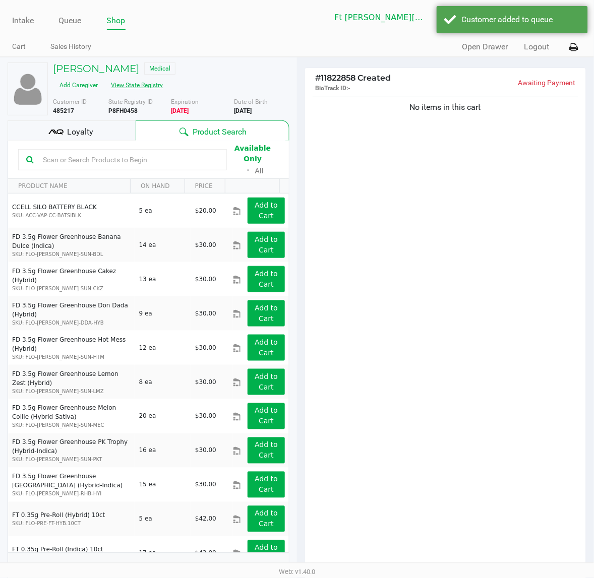
click at [120, 92] on button "View State Registry" at bounding box center [134, 85] width 59 height 16
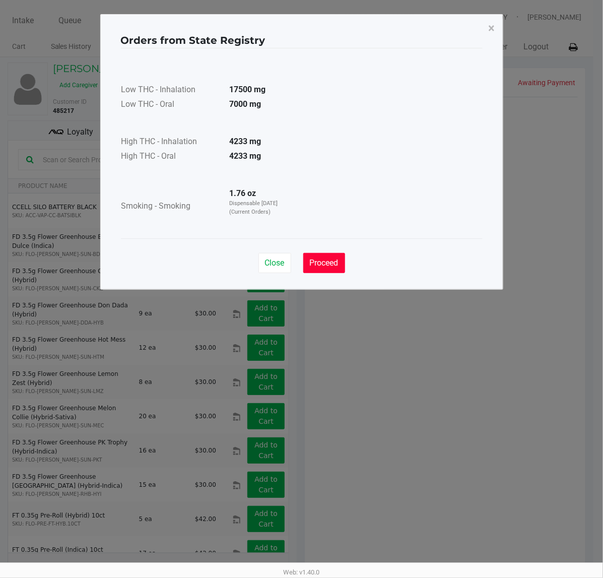
click at [324, 261] on span "Proceed" at bounding box center [324, 263] width 29 height 10
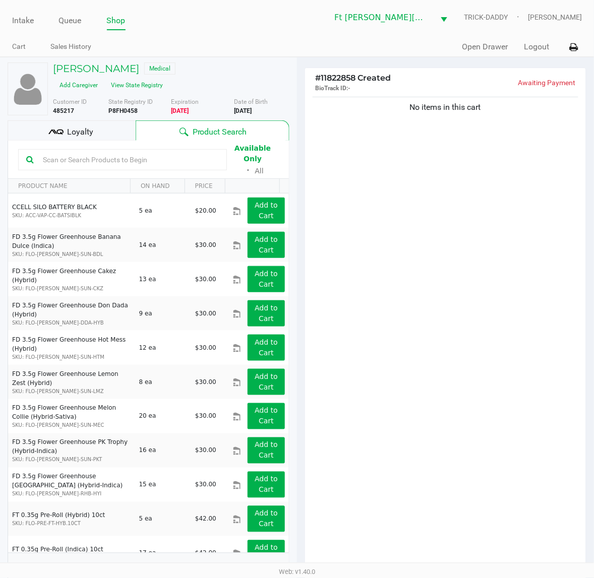
click at [153, 154] on input "text" at bounding box center [129, 159] width 180 height 15
click at [71, 156] on input "text" at bounding box center [129, 159] width 180 height 15
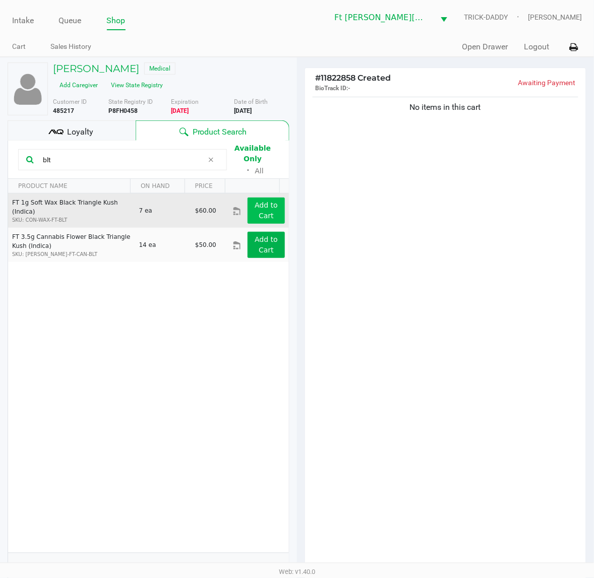
type input "blt"
click at [268, 202] on app-button-loader "Add to Cart" at bounding box center [266, 210] width 23 height 19
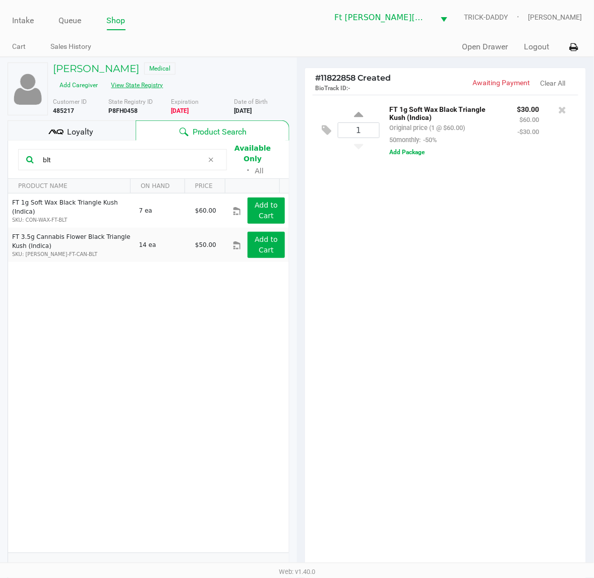
click at [144, 83] on button "View State Registry" at bounding box center [134, 85] width 59 height 16
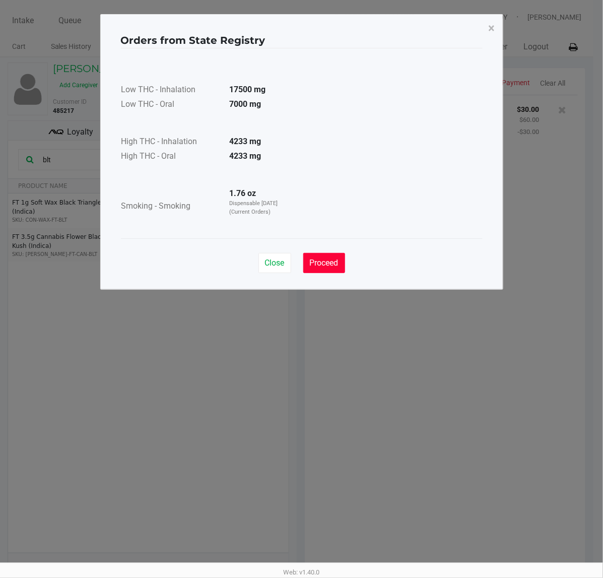
click at [320, 271] on button "Proceed" at bounding box center [324, 263] width 42 height 20
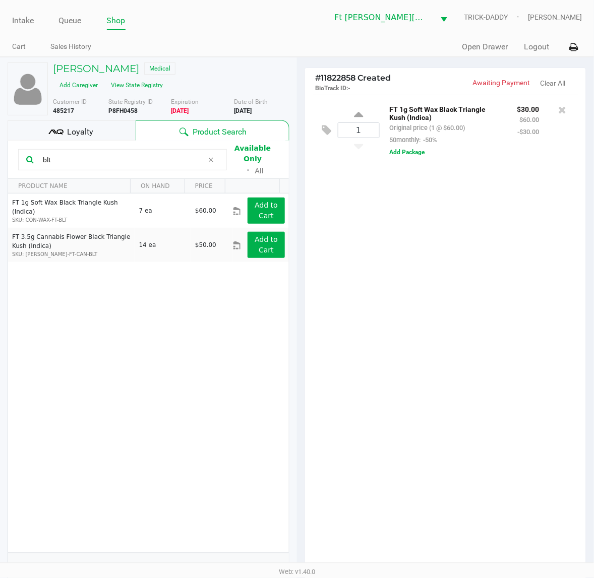
click at [431, 265] on div "1 FT 1g Soft Wax Black Triangle Kush (Indica) Original price (1 @ $60.00) 50mon…" at bounding box center [445, 335] width 281 height 481
click at [438, 304] on div "1 FT 1g Soft Wax Black Triangle Kush (Indica) Original price (1 @ $60.00) 50mon…" at bounding box center [445, 335] width 281 height 481
click at [450, 288] on div "1 FT 1g Soft Wax Black Triangle Kush (Indica) Original price (1 @ $60.00) 50mon…" at bounding box center [445, 335] width 281 height 481
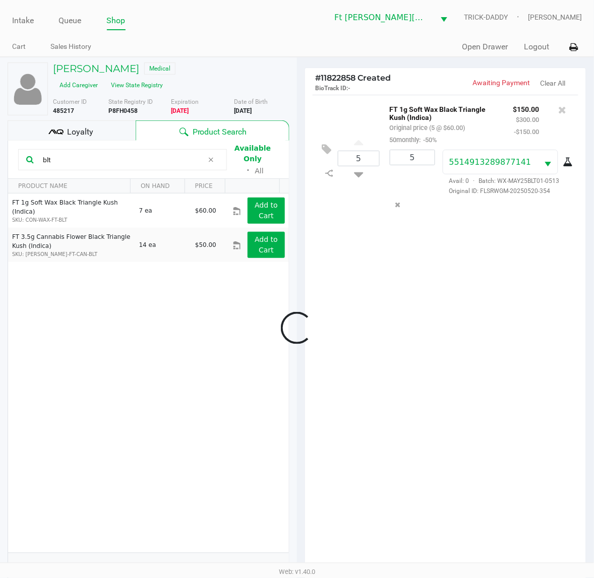
scroll to position [110, 0]
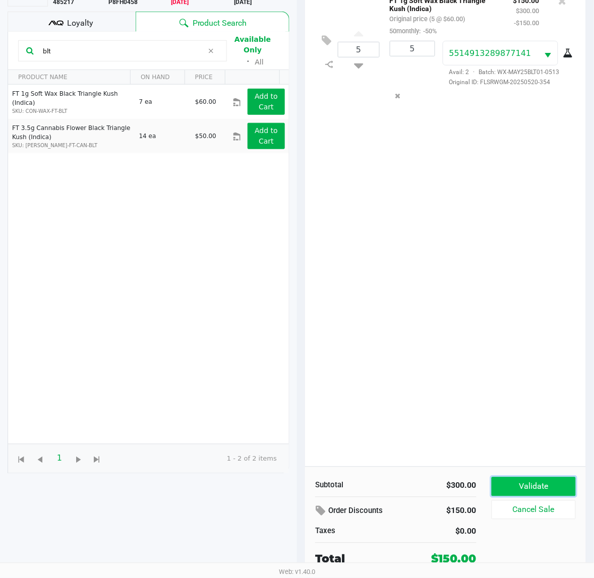
click at [483, 462] on button "Validate" at bounding box center [533, 486] width 84 height 19
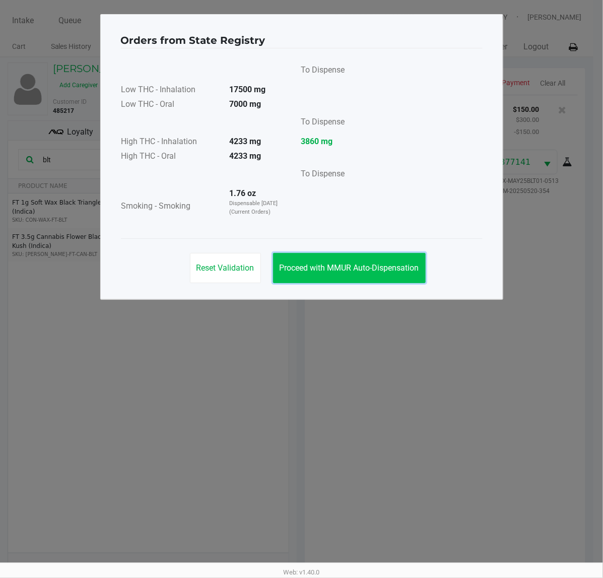
click at [400, 280] on button "Proceed with MMUR Auto-Dispensation" at bounding box center [349, 268] width 153 height 30
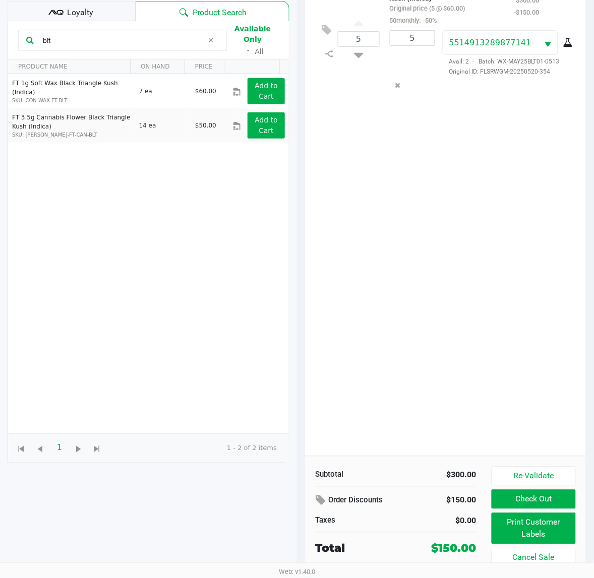
scroll to position [121, 0]
click at [483, 462] on button "Print Customer Labels" at bounding box center [533, 528] width 84 height 31
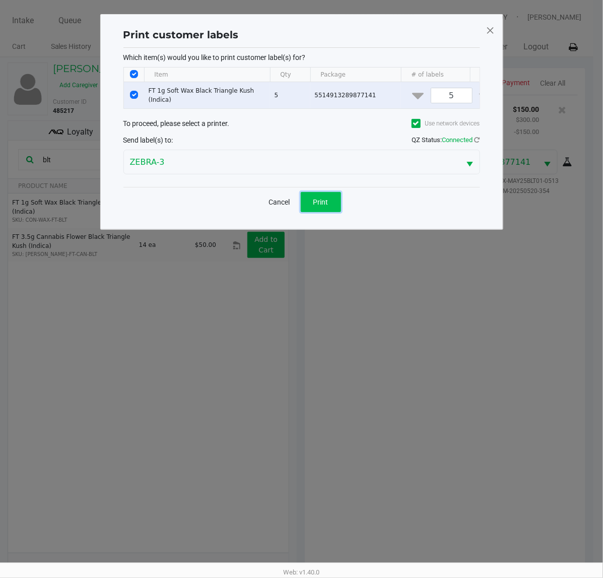
click at [331, 212] on button "Print" at bounding box center [321, 202] width 40 height 20
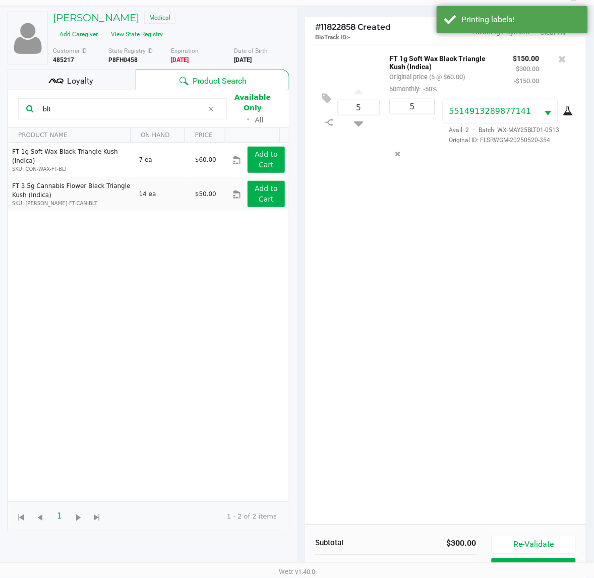
scroll to position [121, 0]
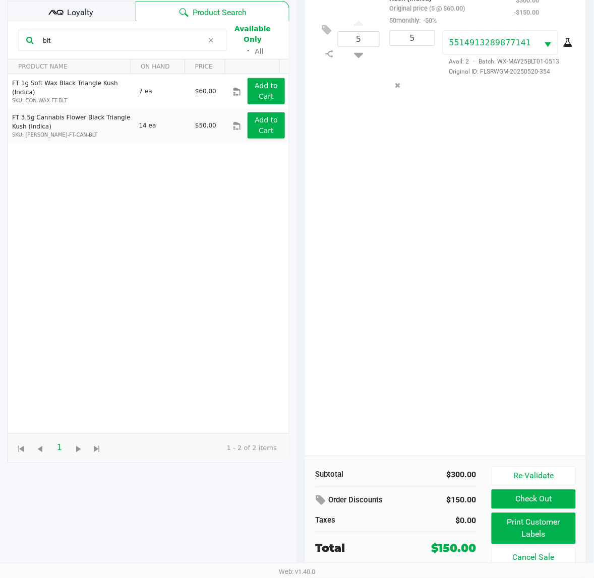
click at [452, 299] on div "5 FT 1g Soft Wax Black Triangle Kush (Indica) Original price (5 @ $60.00) 50mon…" at bounding box center [445, 215] width 281 height 481
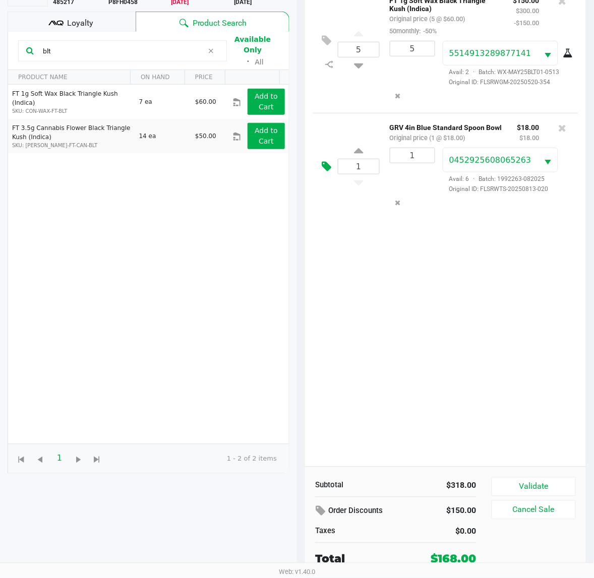
click at [328, 171] on icon at bounding box center [327, 167] width 10 height 12
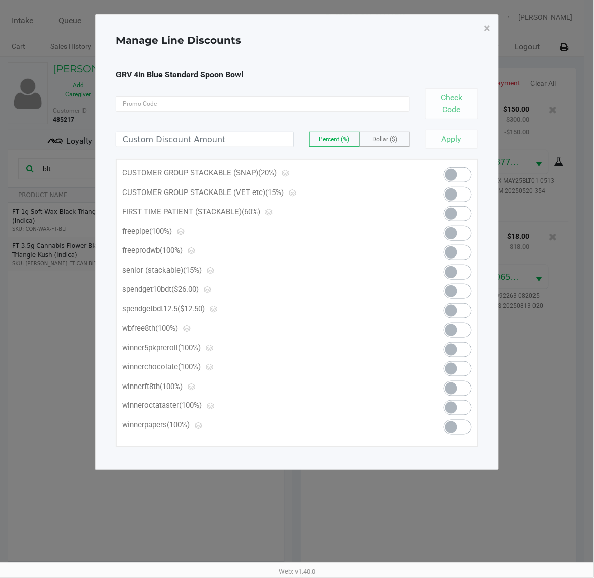
scroll to position [0, 0]
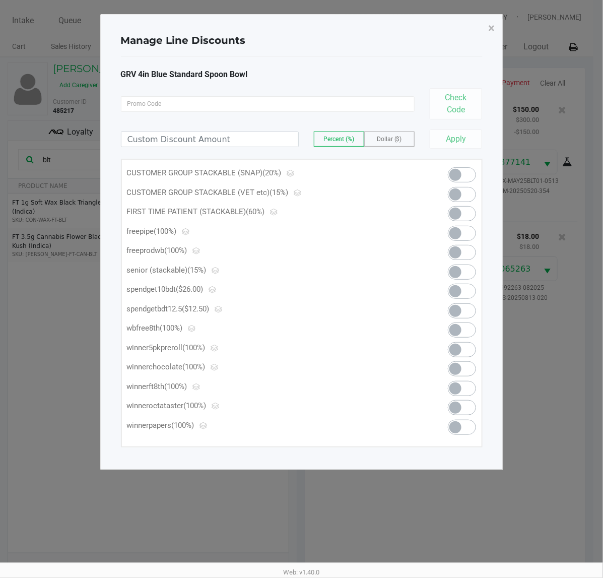
click at [464, 231] on span at bounding box center [462, 233] width 28 height 15
click at [483, 28] on span "×" at bounding box center [492, 28] width 7 height 14
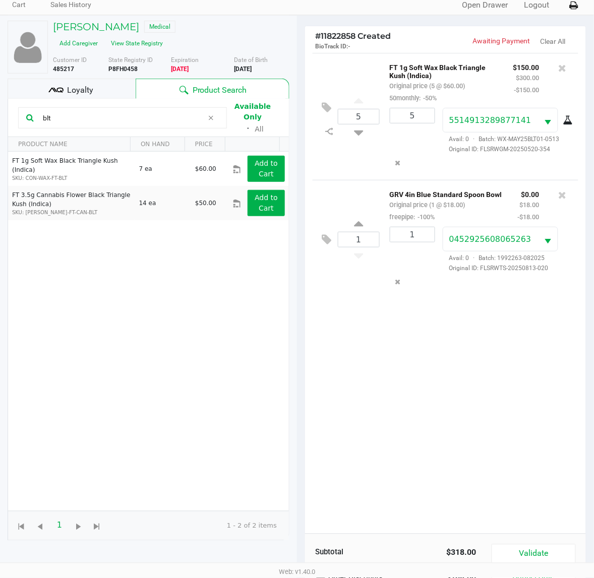
scroll to position [110, 0]
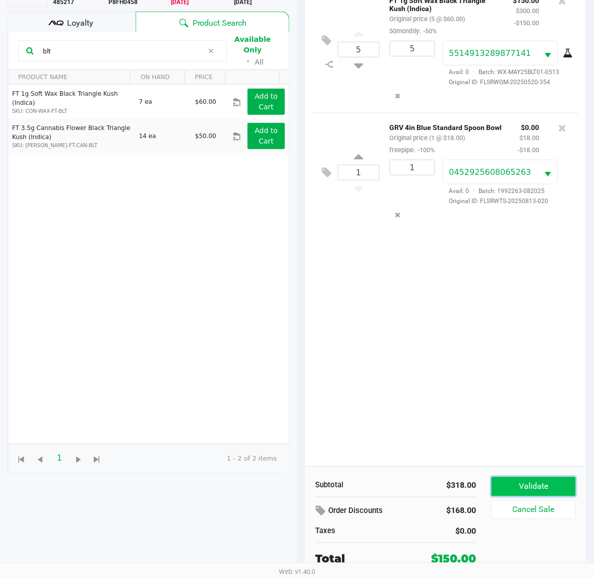
click at [483, 462] on button "Validate" at bounding box center [533, 486] width 84 height 19
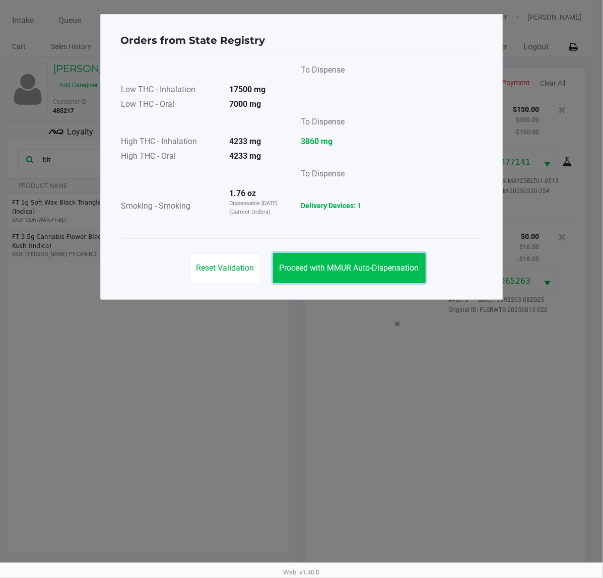
click at [363, 271] on span "Proceed with MMUR Auto-Dispensation" at bounding box center [350, 268] width 140 height 10
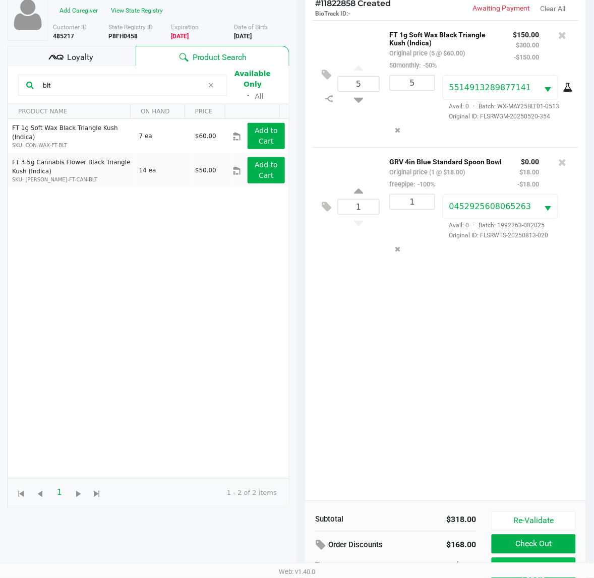
scroll to position [121, 0]
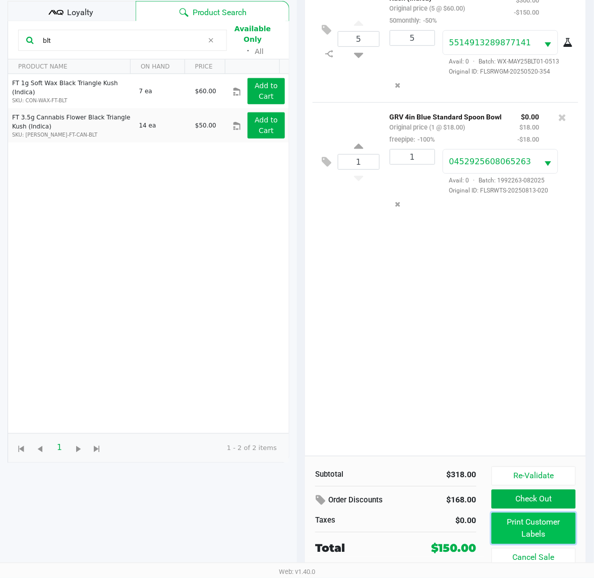
click at [483, 462] on button "Print Customer Labels" at bounding box center [533, 528] width 84 height 31
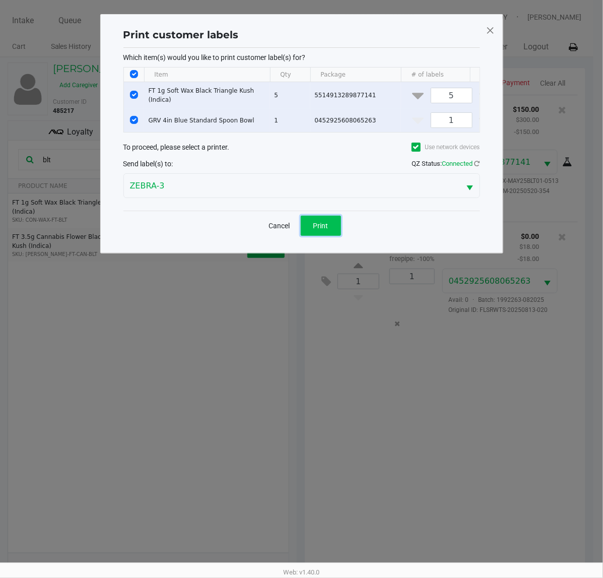
click at [311, 226] on button "Print" at bounding box center [321, 226] width 40 height 20
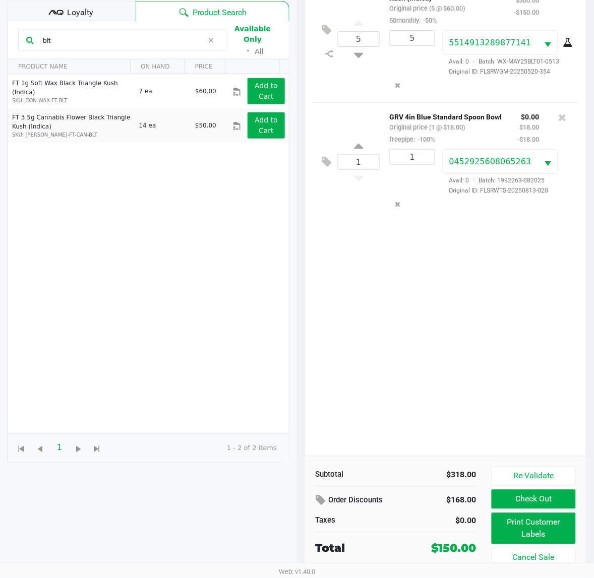
scroll to position [121, 0]
click at [483, 462] on button "Check Out" at bounding box center [533, 499] width 84 height 19
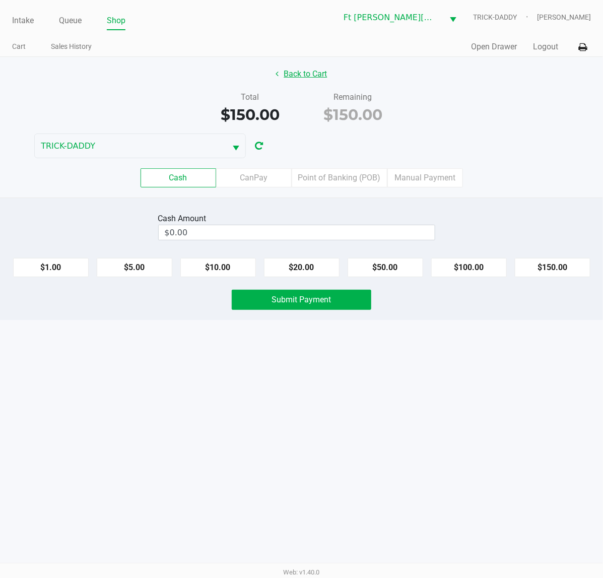
click at [299, 66] on button "Back to Cart" at bounding box center [302, 74] width 65 height 19
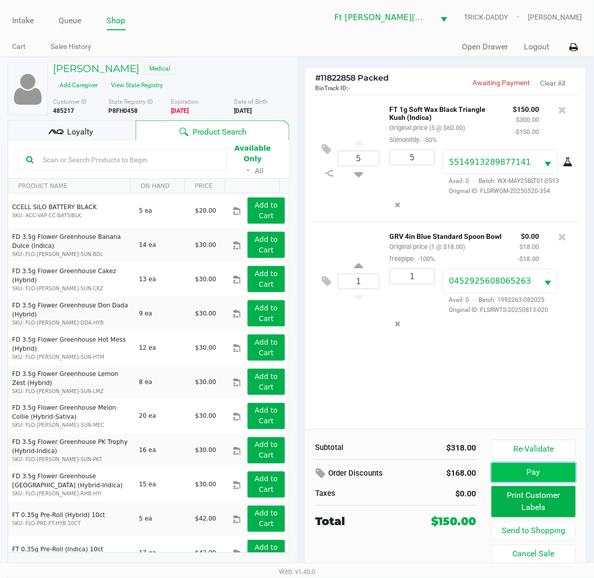
click at [483, 462] on button "Pay" at bounding box center [533, 472] width 84 height 19
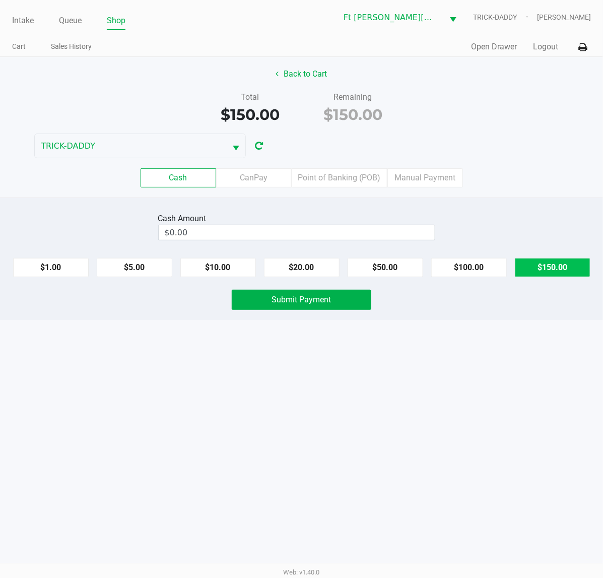
click at [483, 267] on button "$150.00" at bounding box center [553, 267] width 76 height 19
type input "$150.00"
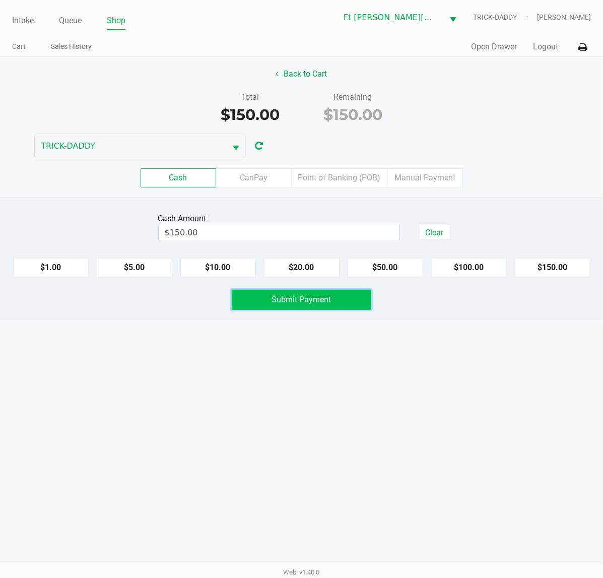
click at [274, 299] on span "Submit Payment" at bounding box center [301, 300] width 59 height 10
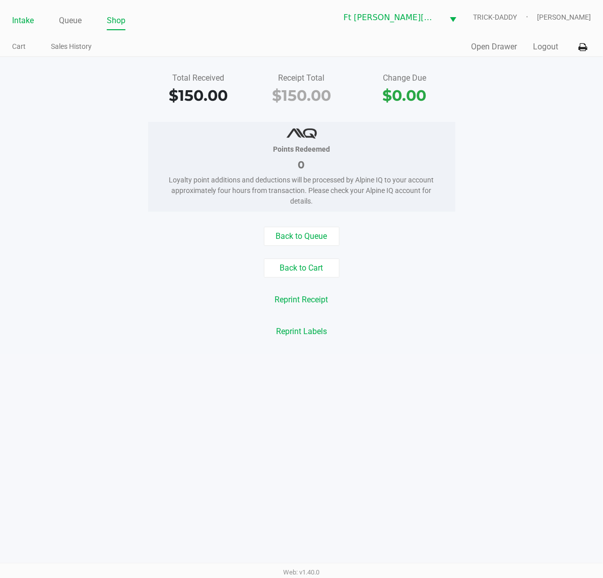
click at [16, 16] on link "Intake" at bounding box center [23, 21] width 22 height 14
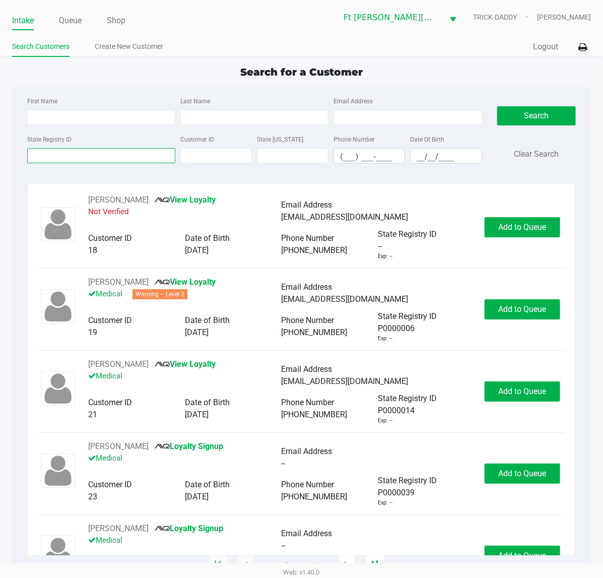
click at [58, 155] on input "State Registry ID" at bounding box center [101, 155] width 148 height 15
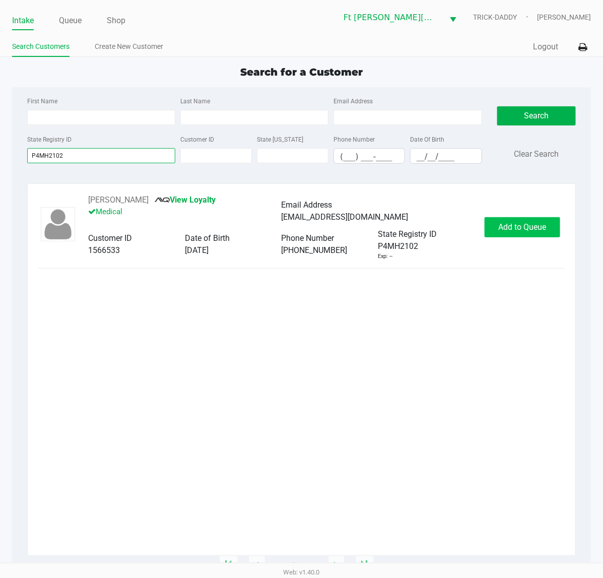
type input "P4MH2102"
click at [483, 224] on button "Add to Queue" at bounding box center [523, 227] width 76 height 20
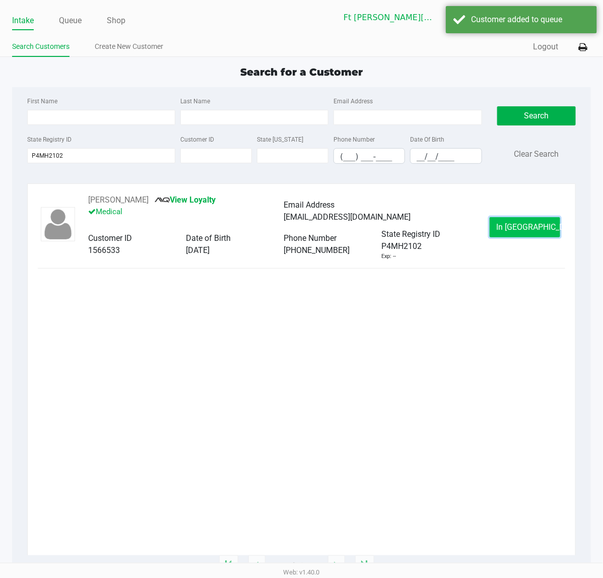
click at [483, 225] on button "In Queue" at bounding box center [525, 227] width 71 height 20
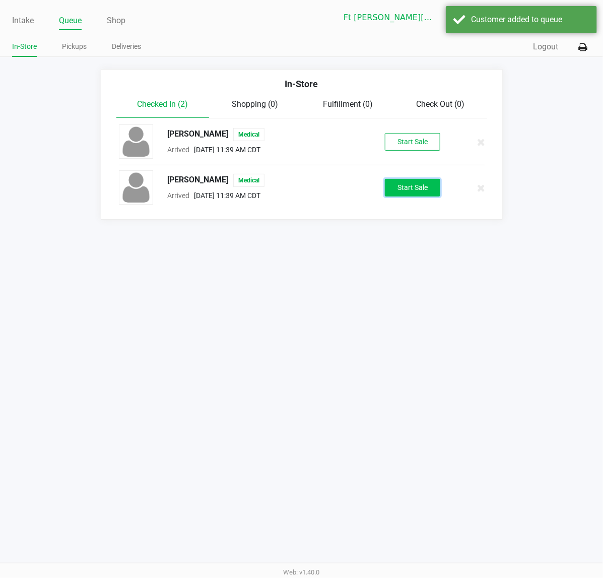
click at [417, 192] on button "Start Sale" at bounding box center [412, 188] width 55 height 18
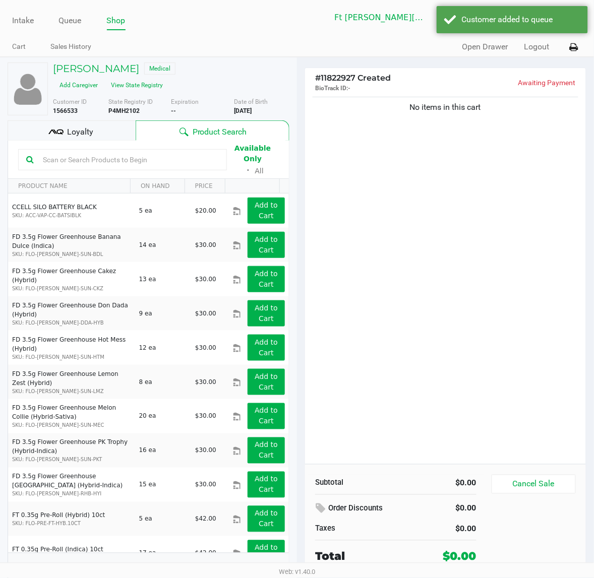
click at [114, 154] on input "text" at bounding box center [129, 159] width 180 height 15
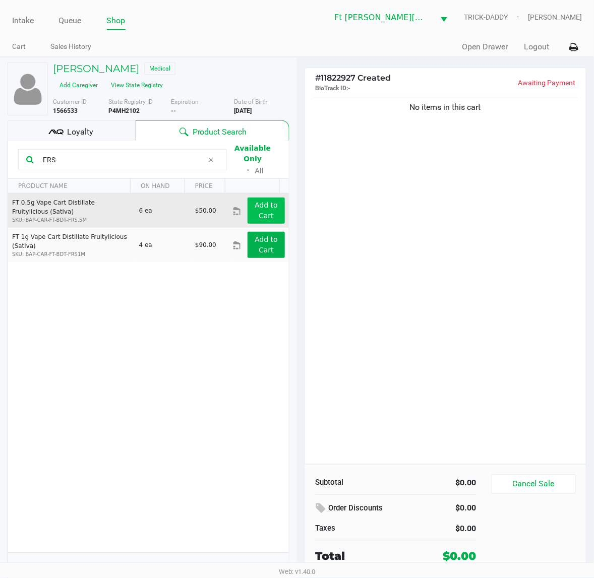
type input "FRS"
click at [256, 201] on app-button-loader "Add to Cart" at bounding box center [266, 210] width 23 height 19
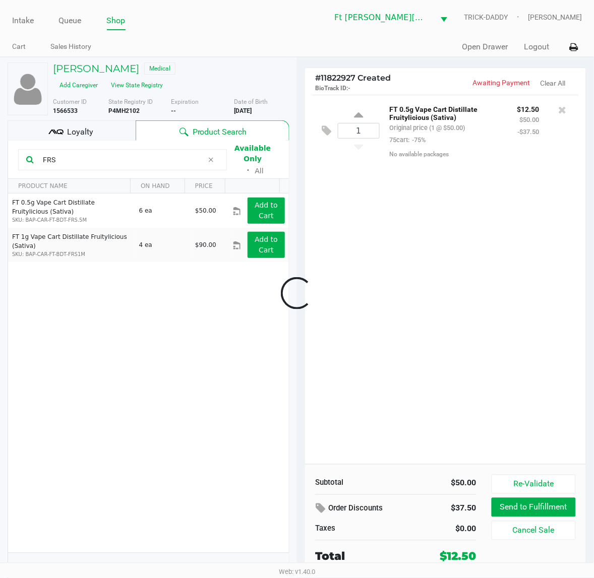
click at [59, 124] on div "Loyalty" at bounding box center [72, 130] width 128 height 20
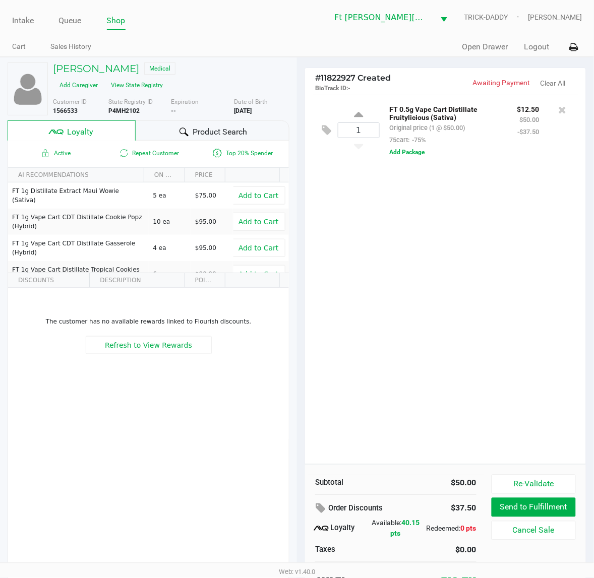
click at [368, 265] on div "1 FT 0.5g Vape Cart Distillate Fruitylicious (Sativa) Original price (1 @ $50.0…" at bounding box center [445, 279] width 281 height 369
click at [384, 303] on div "1 FT 0.5g Vape Cart Distillate Fruitylicious (Sativa) Original price (1 @ $50.0…" at bounding box center [445, 279] width 281 height 369
click at [398, 327] on div "1 FT 0.5g Vape Cart Distillate Fruitylicious (Sativa) Original price (1 @ $50.0…" at bounding box center [445, 279] width 281 height 369
click at [404, 317] on div "1 FT 0.5g Vape Cart Distillate Fruitylicious (Sativa) Original price (1 @ $50.0…" at bounding box center [445, 279] width 281 height 369
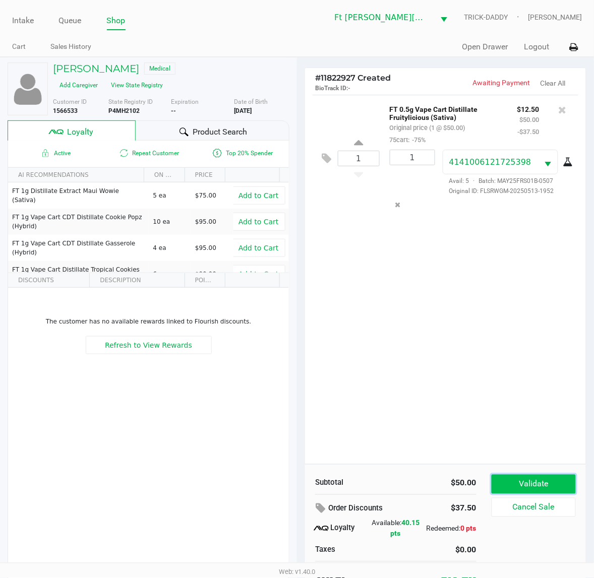
click at [483, 462] on button "Validate" at bounding box center [533, 484] width 84 height 19
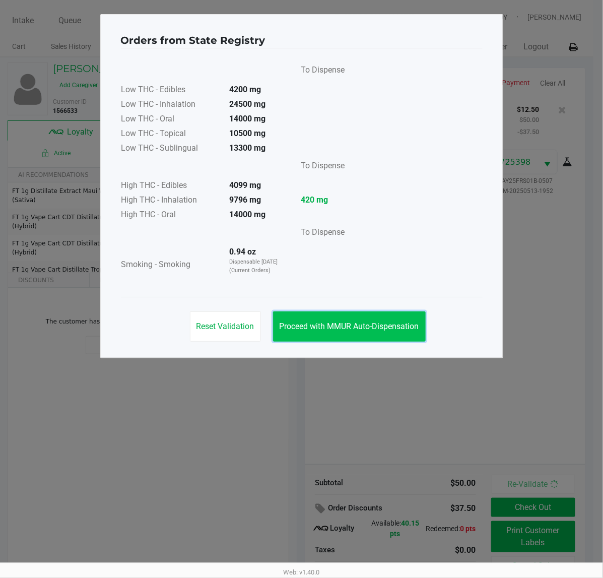
click at [396, 316] on button "Proceed with MMUR Auto-Dispensation" at bounding box center [349, 326] width 153 height 30
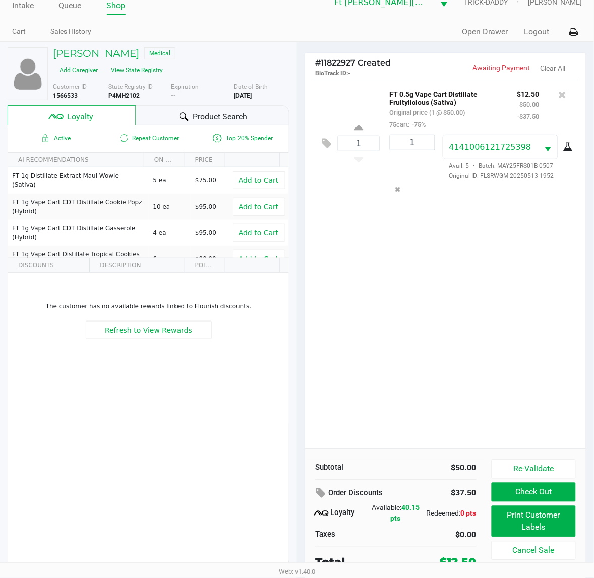
scroll to position [19, 0]
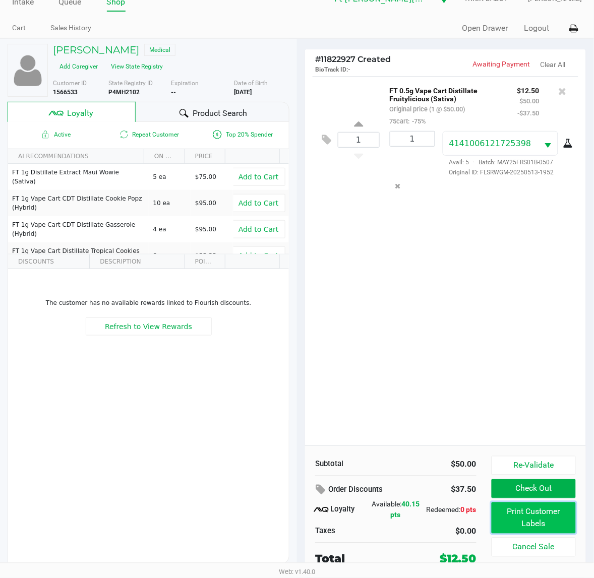
click at [483, 462] on button "Print Customer Labels" at bounding box center [533, 517] width 84 height 31
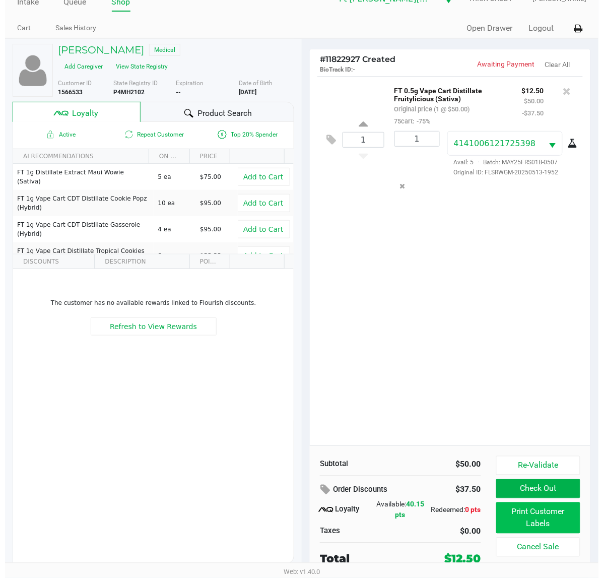
scroll to position [0, 0]
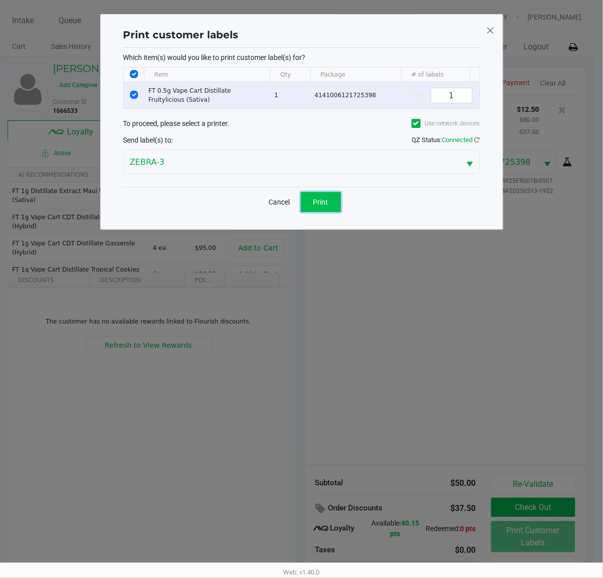
click at [323, 206] on span "Print" at bounding box center [320, 202] width 15 height 8
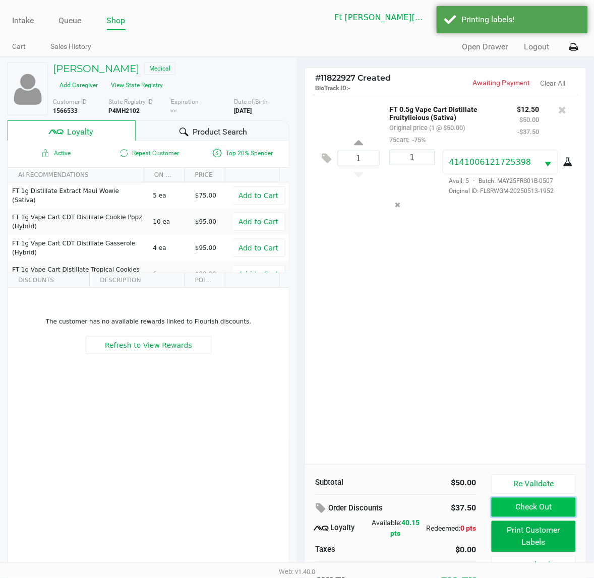
click at [483, 462] on button "Check Out" at bounding box center [533, 507] width 84 height 19
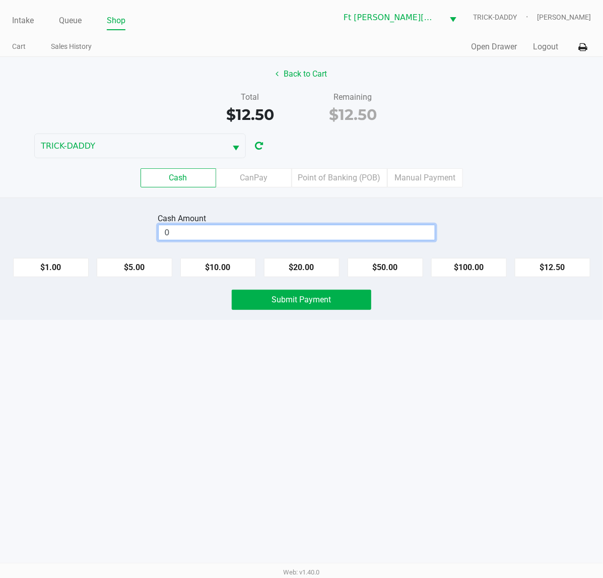
click at [377, 238] on input "0" at bounding box center [297, 232] width 276 height 15
type input "$13.00"
click at [333, 296] on button "Submit Payment" at bounding box center [302, 300] width 140 height 20
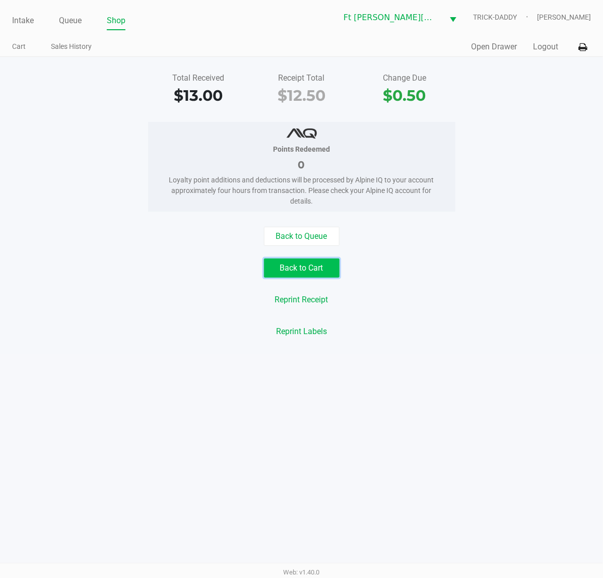
click at [270, 271] on button "Back to Cart" at bounding box center [302, 268] width 76 height 19
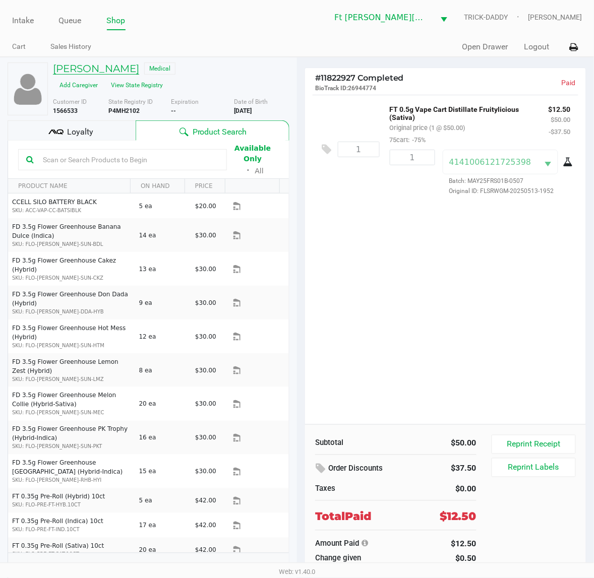
click at [110, 65] on h5 "BRITTANY ROBERSON" at bounding box center [96, 68] width 86 height 12
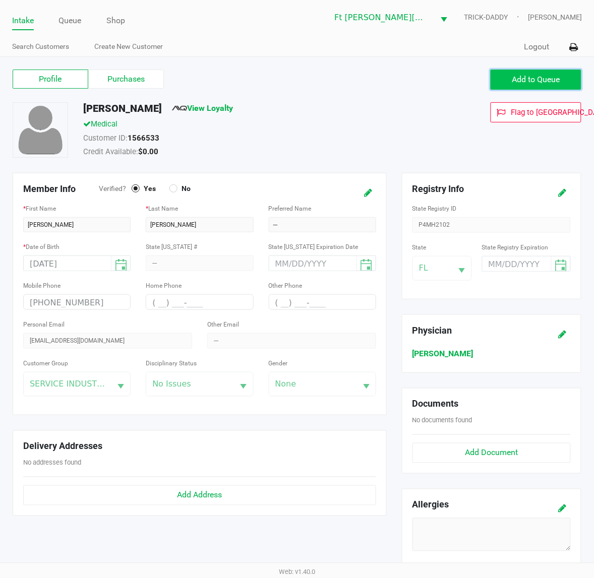
click at [483, 76] on span "Add to Queue" at bounding box center [536, 80] width 48 height 10
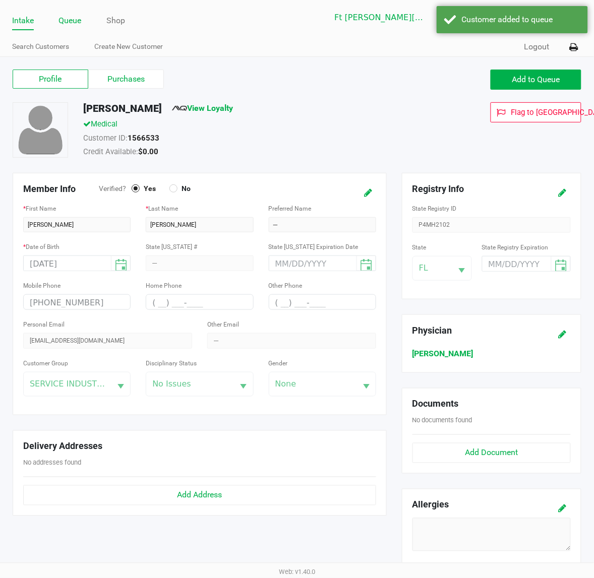
click at [72, 28] on li "Queue" at bounding box center [70, 22] width 23 height 18
click at [72, 21] on link "Queue" at bounding box center [70, 21] width 23 height 14
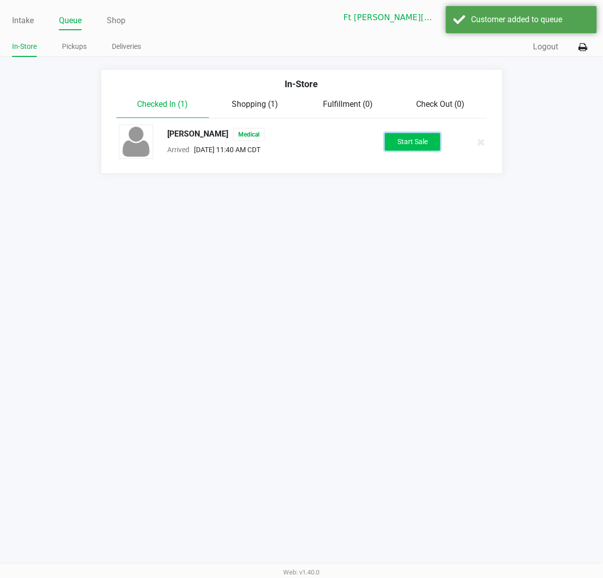
click at [409, 148] on button "Start Sale" at bounding box center [412, 142] width 55 height 18
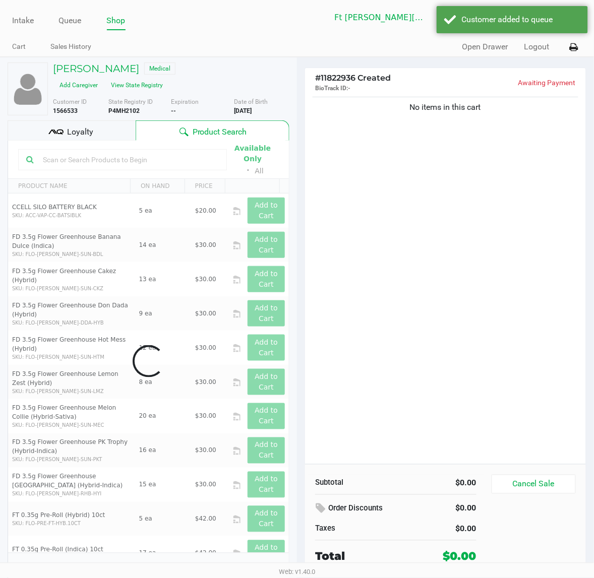
click at [135, 164] on div "Data table" at bounding box center [148, 361] width 281 height 441
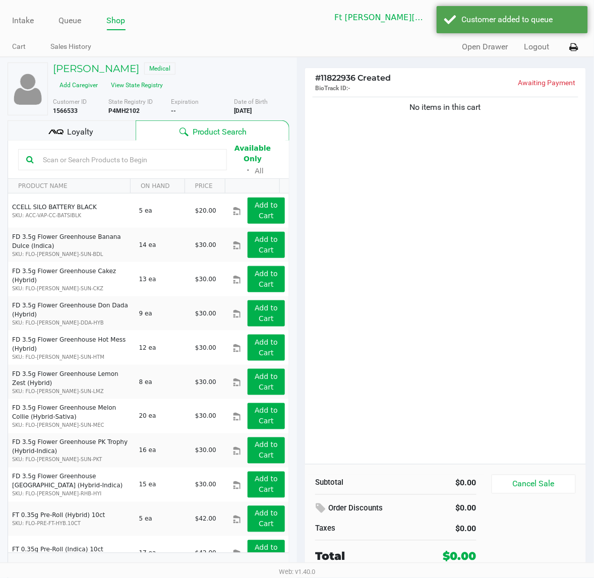
click at [126, 157] on input "text" at bounding box center [129, 159] width 180 height 15
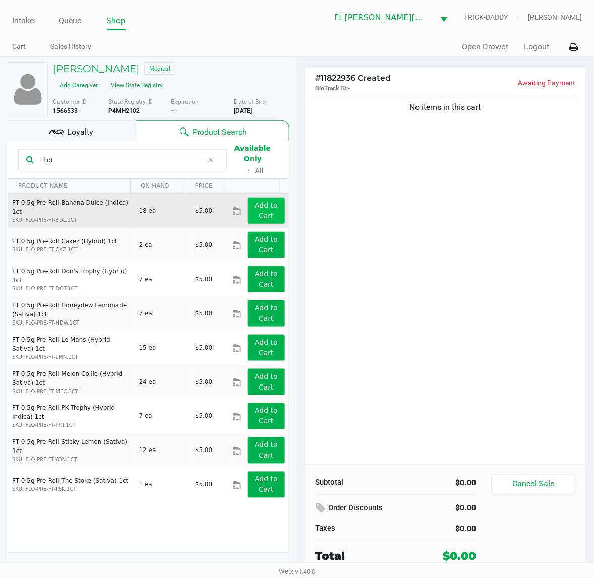
type input "1ct"
click at [261, 201] on app-button-loader "Add to Cart" at bounding box center [266, 210] width 23 height 19
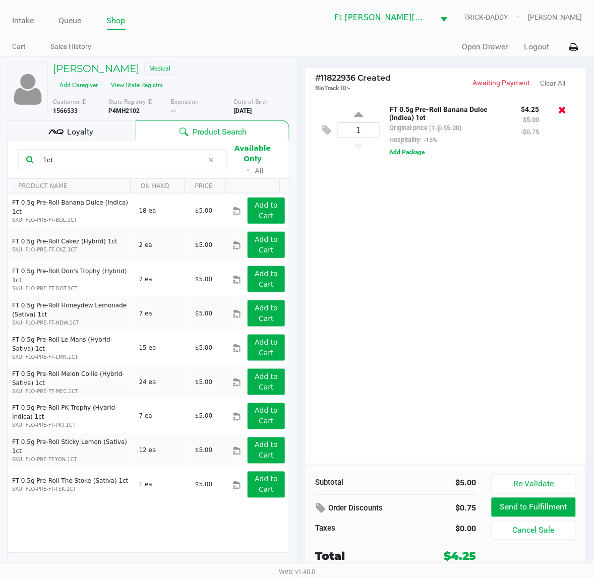
click at [483, 111] on icon at bounding box center [562, 110] width 8 height 10
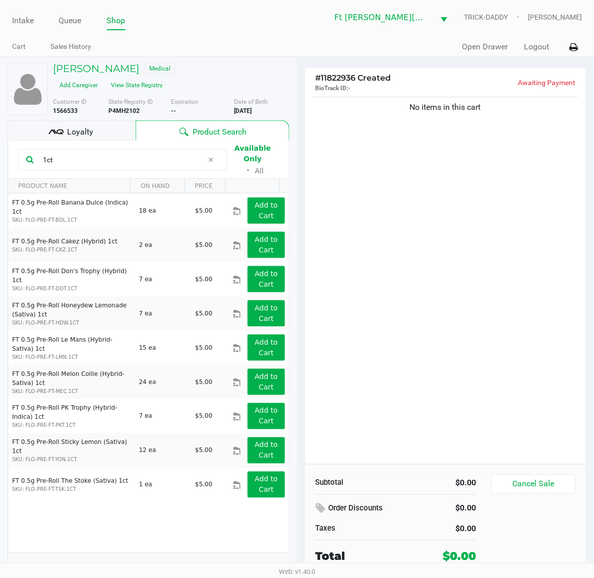
click at [483, 233] on div "No items in this cart" at bounding box center [445, 279] width 281 height 369
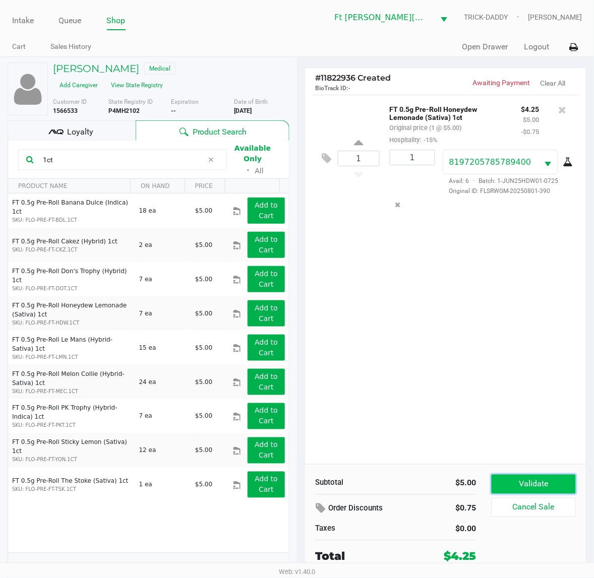
click at [483, 462] on button "Validate" at bounding box center [533, 484] width 84 height 19
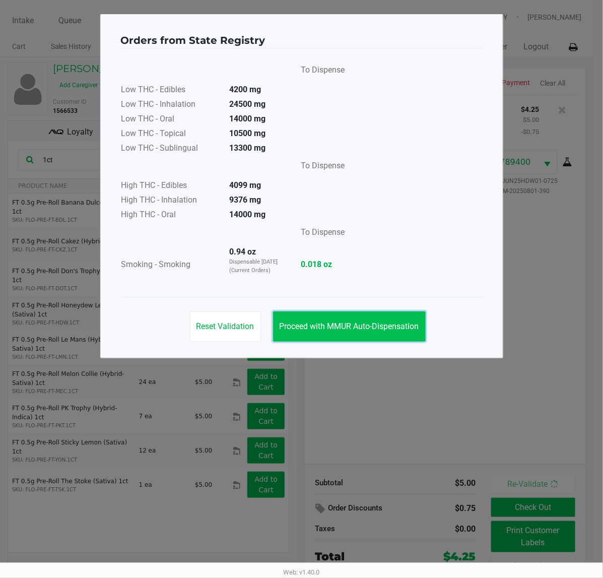
click at [412, 332] on button "Proceed with MMUR Auto-Dispensation" at bounding box center [349, 326] width 153 height 30
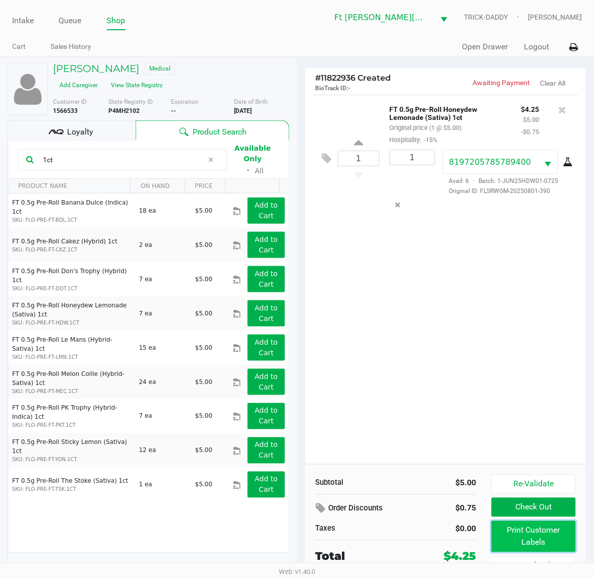
click at [483, 462] on button "Print Customer Labels" at bounding box center [533, 536] width 84 height 31
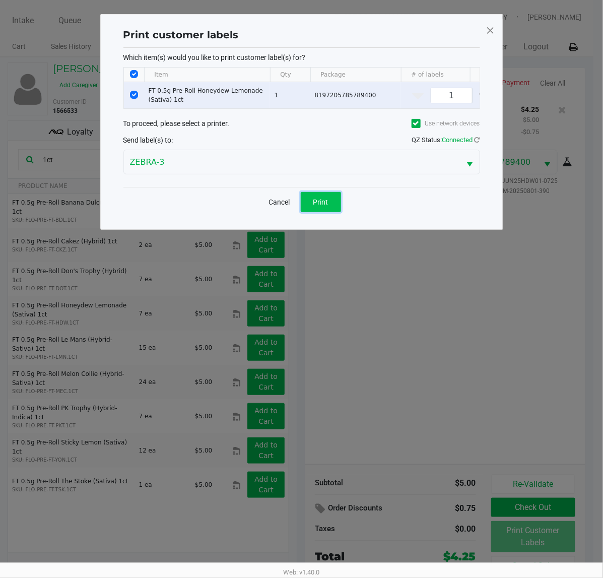
click at [330, 207] on button "Print" at bounding box center [321, 202] width 40 height 20
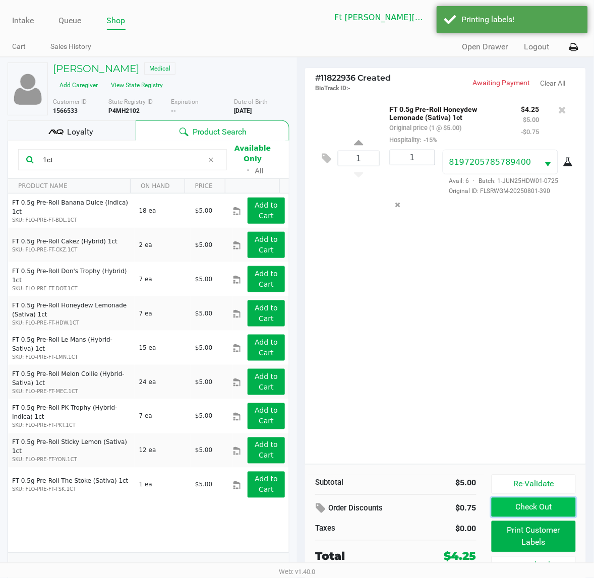
click at [483, 462] on button "Check Out" at bounding box center [533, 507] width 84 height 19
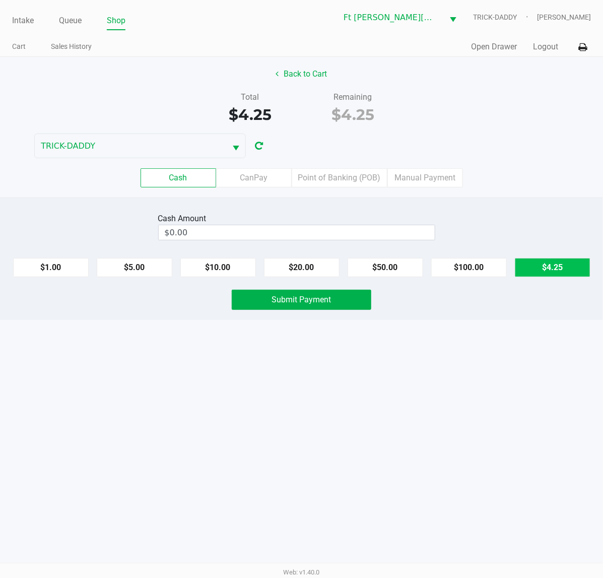
click at [483, 271] on button "$4.25" at bounding box center [553, 267] width 76 height 19
type input "$4.25"
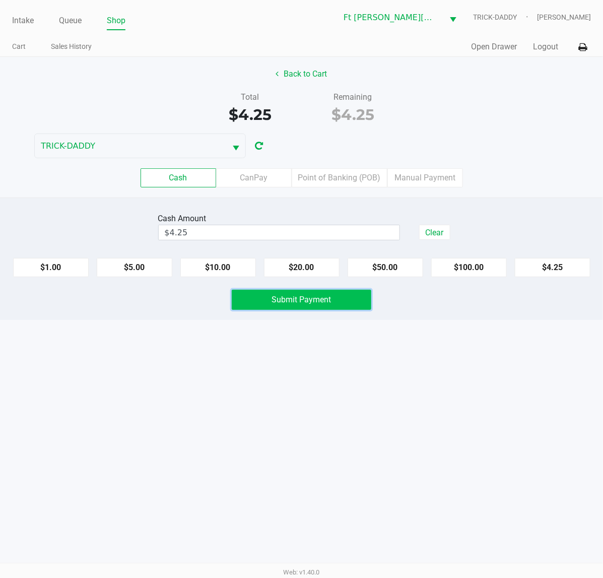
click at [300, 300] on span "Submit Payment" at bounding box center [301, 300] width 59 height 10
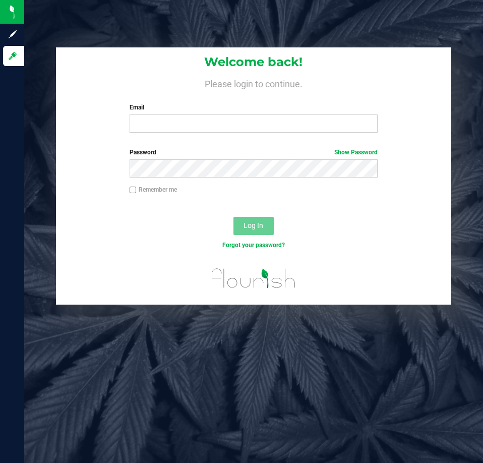
click at [227, 114] on div "Email Required Please format your email correctly." at bounding box center [253, 118] width 263 height 30
click at [222, 124] on input "Email" at bounding box center [254, 123] width 248 height 18
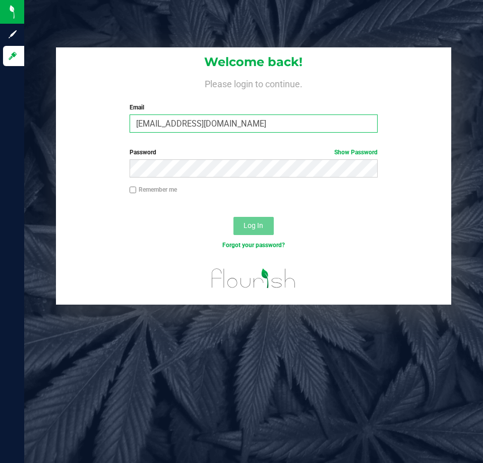
type input "[EMAIL_ADDRESS][DOMAIN_NAME]"
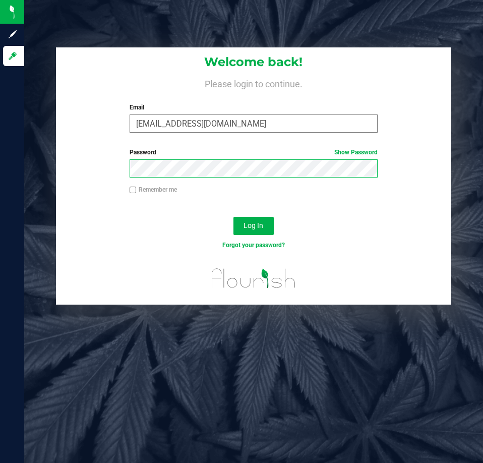
click at [233, 217] on button "Log In" at bounding box center [253, 226] width 40 height 18
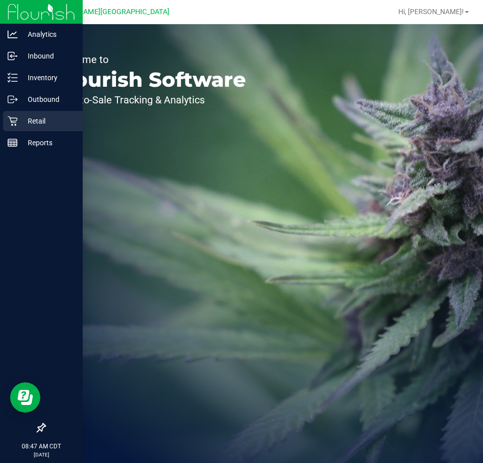
click at [42, 120] on p "Retail" at bounding box center [48, 121] width 60 height 12
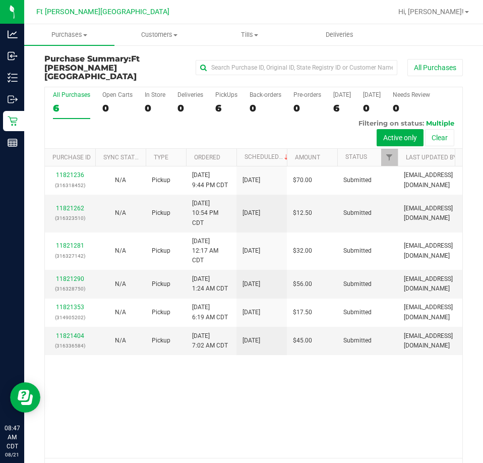
click at [271, 390] on div "11821236 (316318452) N/A Pickup [DATE] 9:44 PM CDT 8/21/2025 $70.00 Submitted […" at bounding box center [253, 311] width 417 height 291
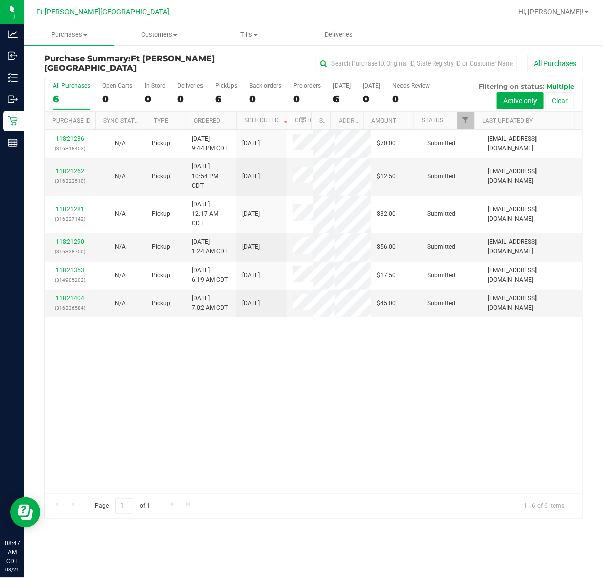
click at [362, 445] on div "11821236 (316318452) N/A Pickup [DATE] 9:44 PM CDT 8/21/2025 $70.00 Submitted […" at bounding box center [314, 312] width 538 height 364
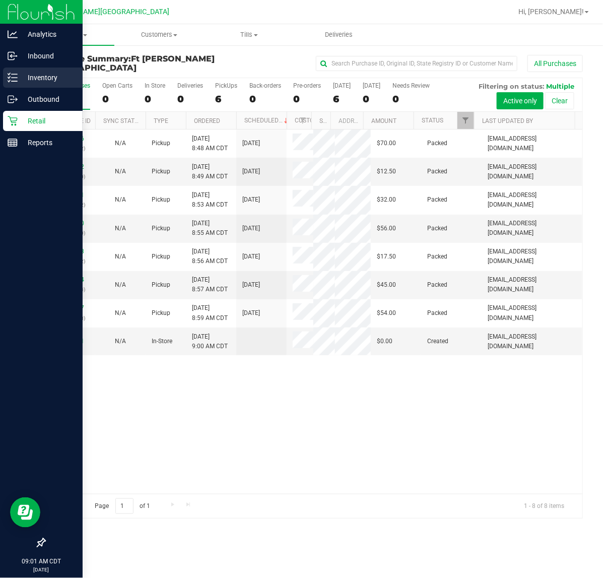
click at [26, 82] on p "Inventory" at bounding box center [48, 78] width 60 height 12
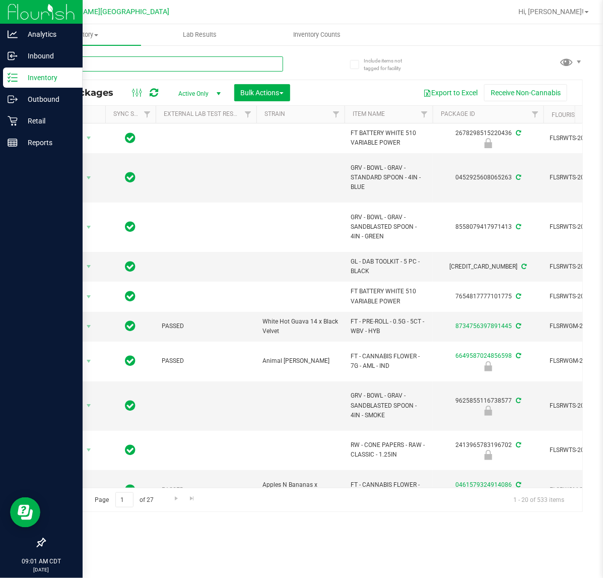
click at [97, 65] on input "text" at bounding box center [163, 63] width 239 height 15
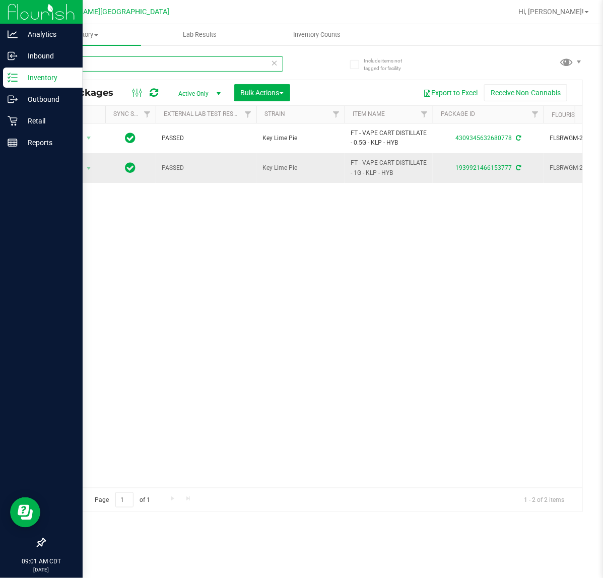
type input "klp"
click at [482, 172] on div "1939921466153777" at bounding box center [488, 168] width 114 height 10
click at [482, 166] on link "1939921466153777" at bounding box center [484, 167] width 56 height 7
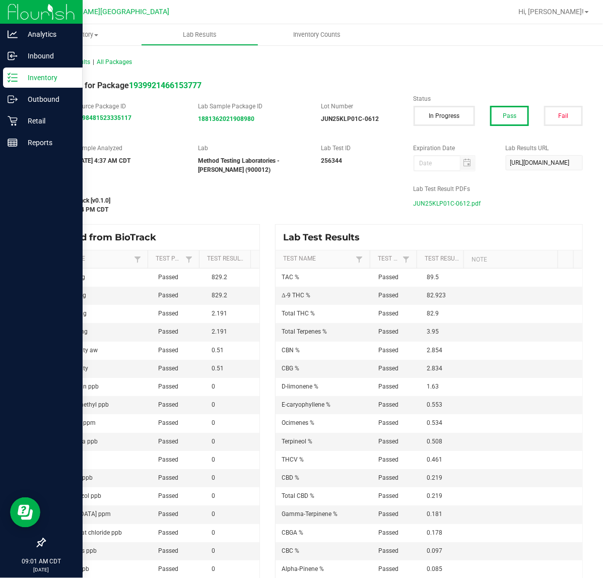
click at [432, 200] on span "JUN25KLP01C-0612.pdf" at bounding box center [448, 203] width 68 height 15
click at [14, 125] on icon at bounding box center [13, 121] width 10 height 10
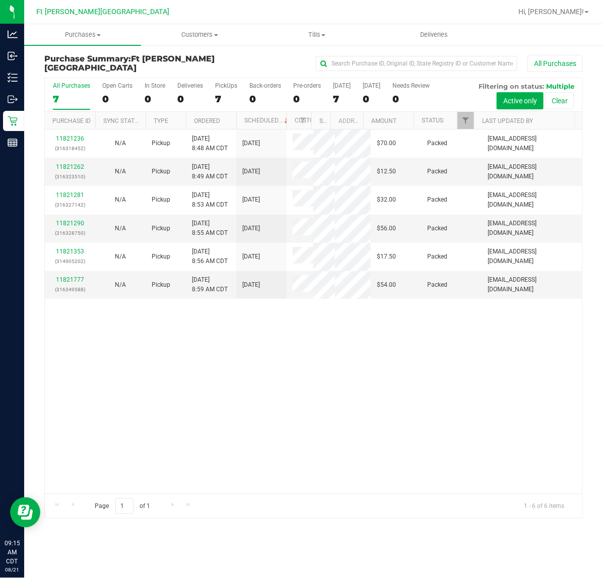
drag, startPoint x: 389, startPoint y: 361, endPoint x: 323, endPoint y: 359, distance: 65.5
click at [388, 361] on div "11821236 (316318452) N/A Pickup [DATE] 8:48 AM CDT 8/21/2025 $70.00 Packed [EMA…" at bounding box center [314, 312] width 538 height 364
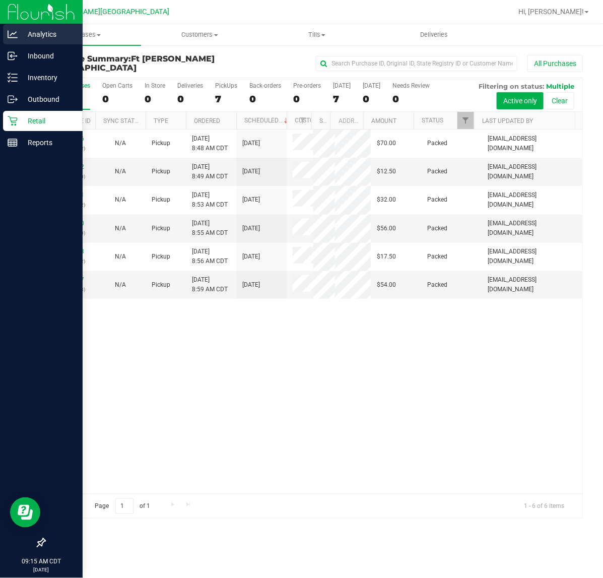
click at [29, 28] on p "Analytics" at bounding box center [48, 34] width 60 height 12
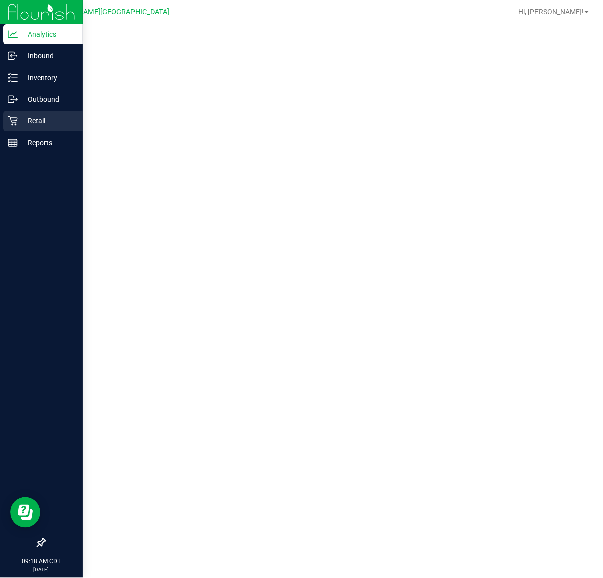
click at [29, 121] on p "Retail" at bounding box center [48, 121] width 60 height 12
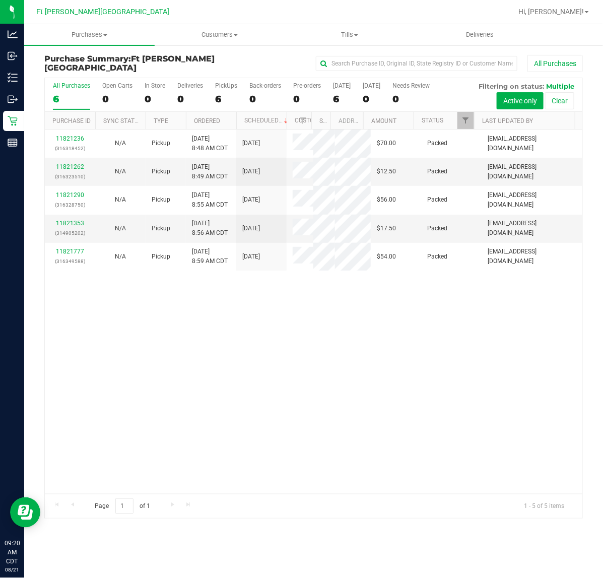
drag, startPoint x: 168, startPoint y: 321, endPoint x: 185, endPoint y: 412, distance: 92.8
click at [185, 412] on div "11821236 (316318452) N/A Pickup [DATE] 8:48 AM CDT 8/21/2025 $70.00 Packed [EMA…" at bounding box center [314, 312] width 538 height 364
click at [346, 37] on span "Tills" at bounding box center [350, 34] width 130 height 9
click at [301, 59] on span "Manage tills" at bounding box center [319, 60] width 68 height 9
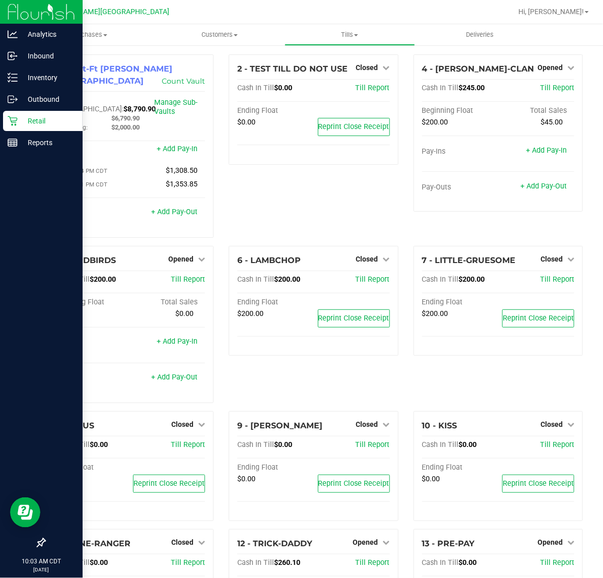
click at [13, 119] on icon at bounding box center [13, 121] width 10 height 10
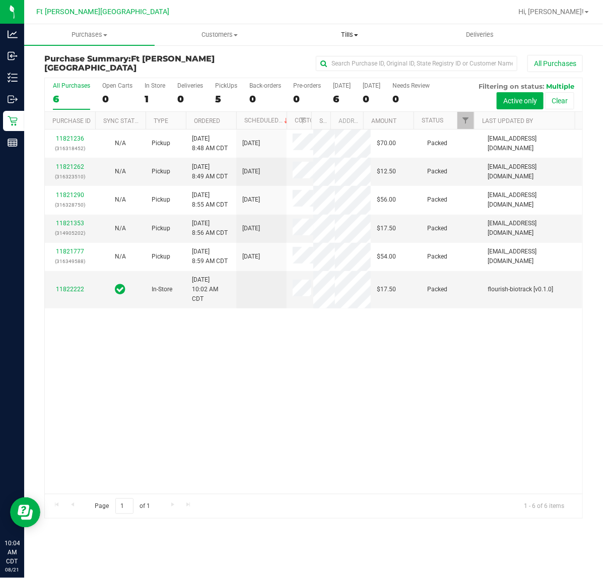
click at [343, 40] on uib-tab-heading "Tills Manage tills Reconcile e-payments" at bounding box center [350, 35] width 130 height 20
click at [314, 56] on span "Manage tills" at bounding box center [319, 60] width 68 height 9
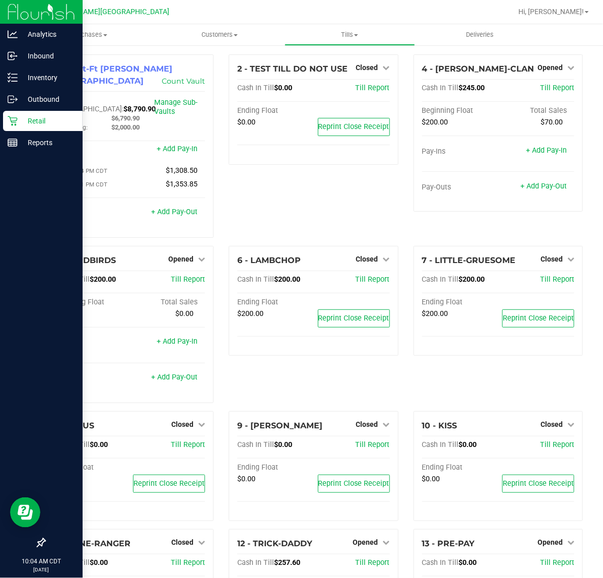
click at [23, 126] on p "Retail" at bounding box center [48, 121] width 60 height 12
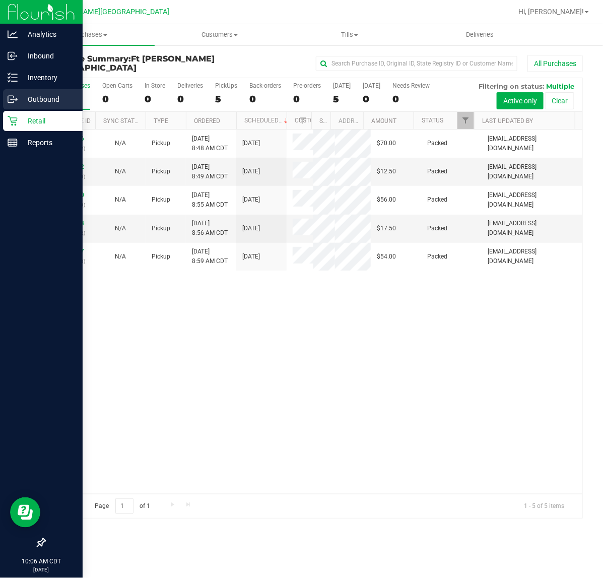
click at [35, 100] on p "Outbound" at bounding box center [48, 99] width 60 height 12
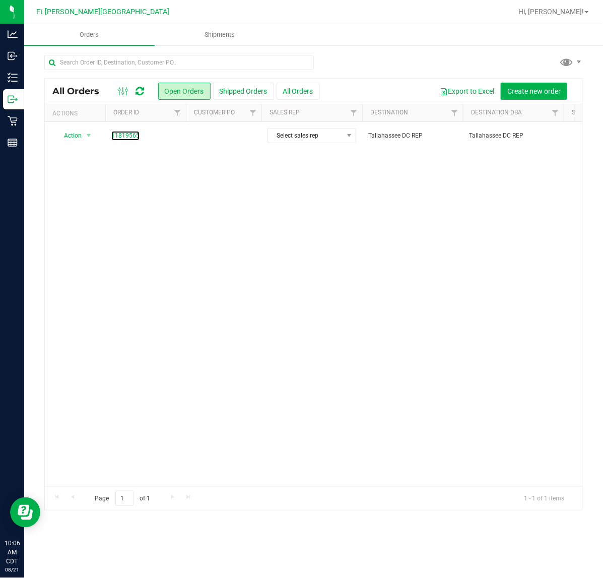
click at [130, 136] on link "11819565" at bounding box center [125, 136] width 28 height 10
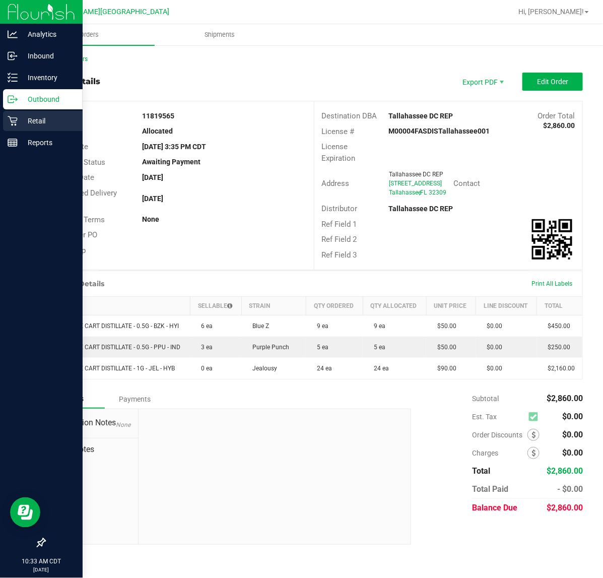
click at [18, 122] on p "Retail" at bounding box center [48, 121] width 60 height 12
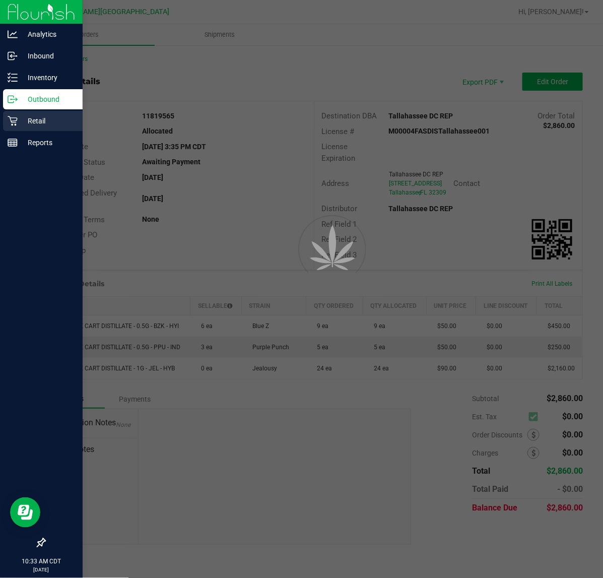
click at [18, 122] on p "Retail" at bounding box center [48, 121] width 60 height 12
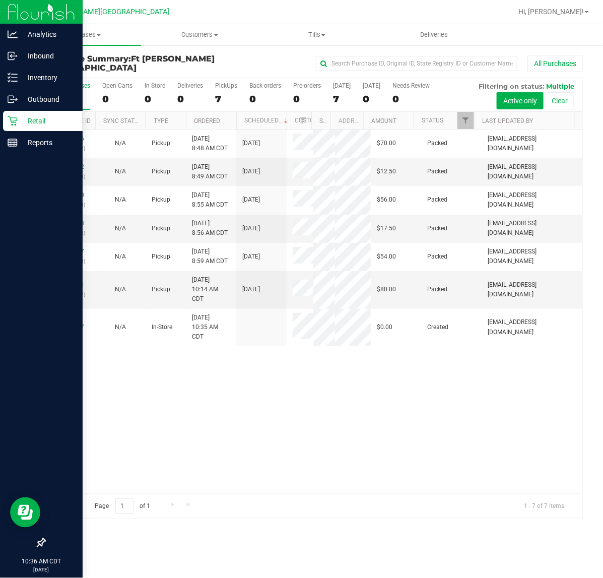
click at [402, 458] on div "11821236 (316318452) N/A Pickup [DATE] 8:48 AM CDT 8/21/2025 $70.00 Packed [EMA…" at bounding box center [314, 312] width 538 height 364
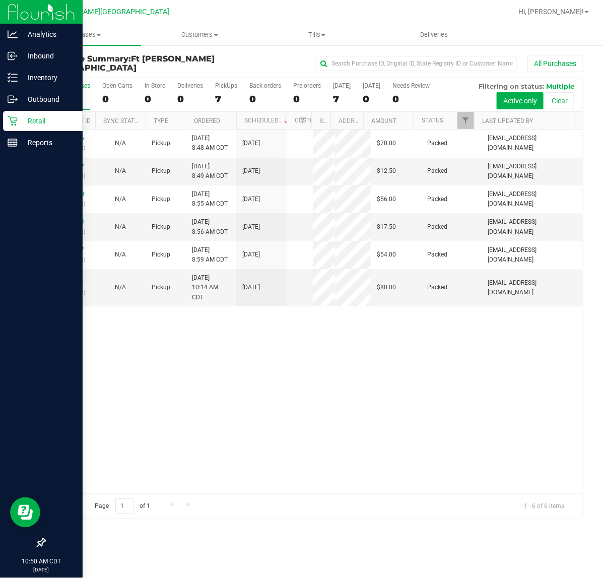
click at [256, 351] on div "11821236 (316318452) N/A Pickup [DATE] 8:48 AM CDT 8/21/2025 $70.00 Packed [EMA…" at bounding box center [314, 312] width 538 height 364
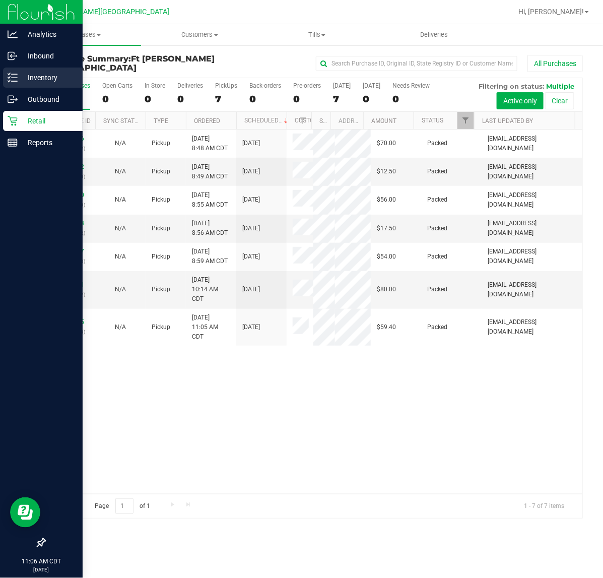
click at [22, 75] on p "Inventory" at bounding box center [48, 78] width 60 height 12
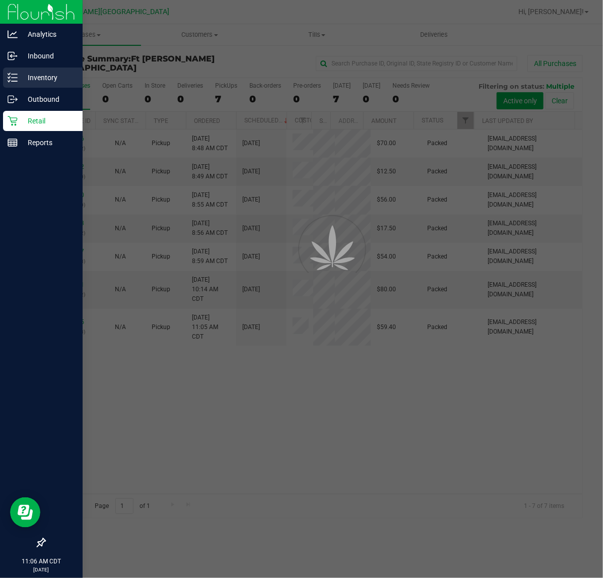
click at [22, 75] on p "Inventory" at bounding box center [48, 78] width 60 height 12
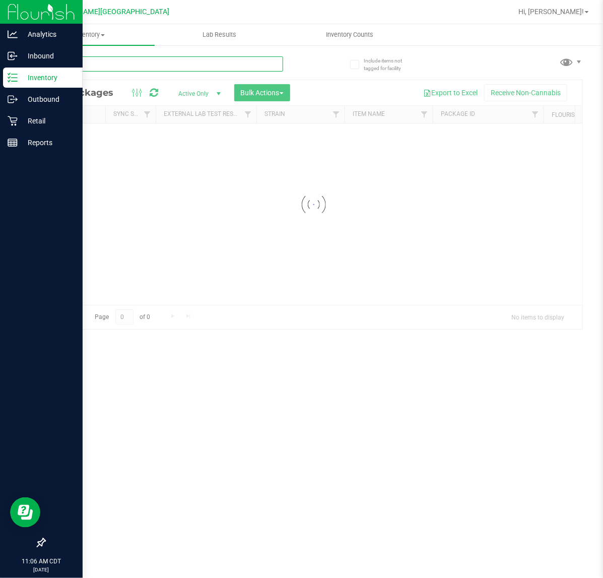
click at [96, 65] on input "text" at bounding box center [163, 63] width 239 height 15
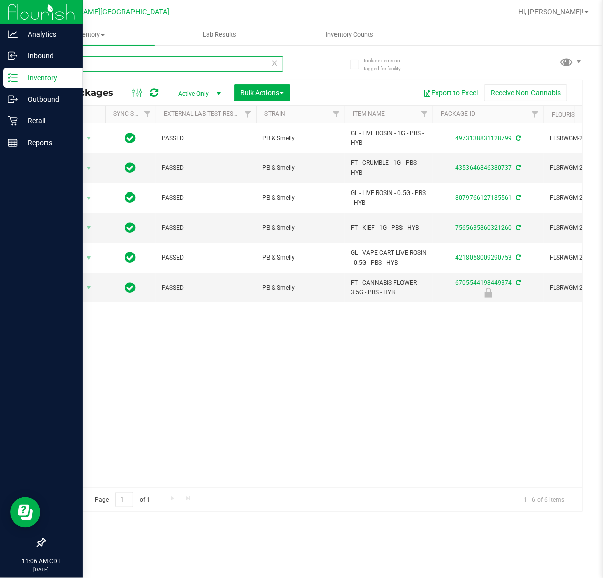
type input "pbs"
click at [19, 121] on p "Retail" at bounding box center [48, 121] width 60 height 12
